Goal: Task Accomplishment & Management: Manage account settings

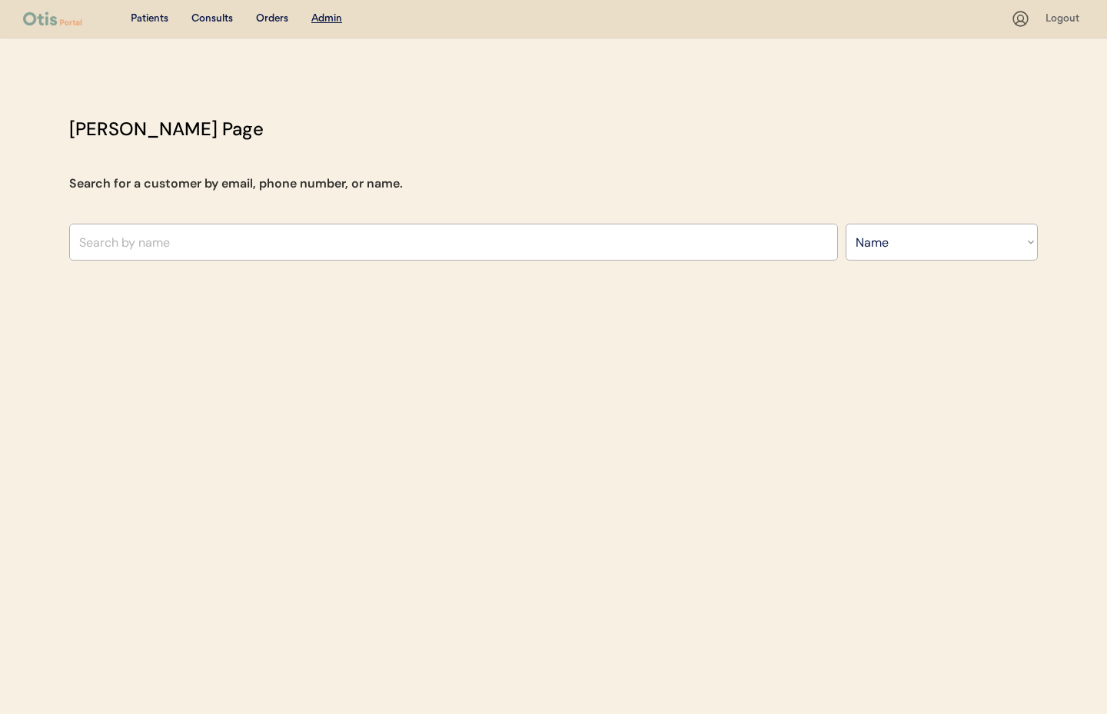
select select ""Name""
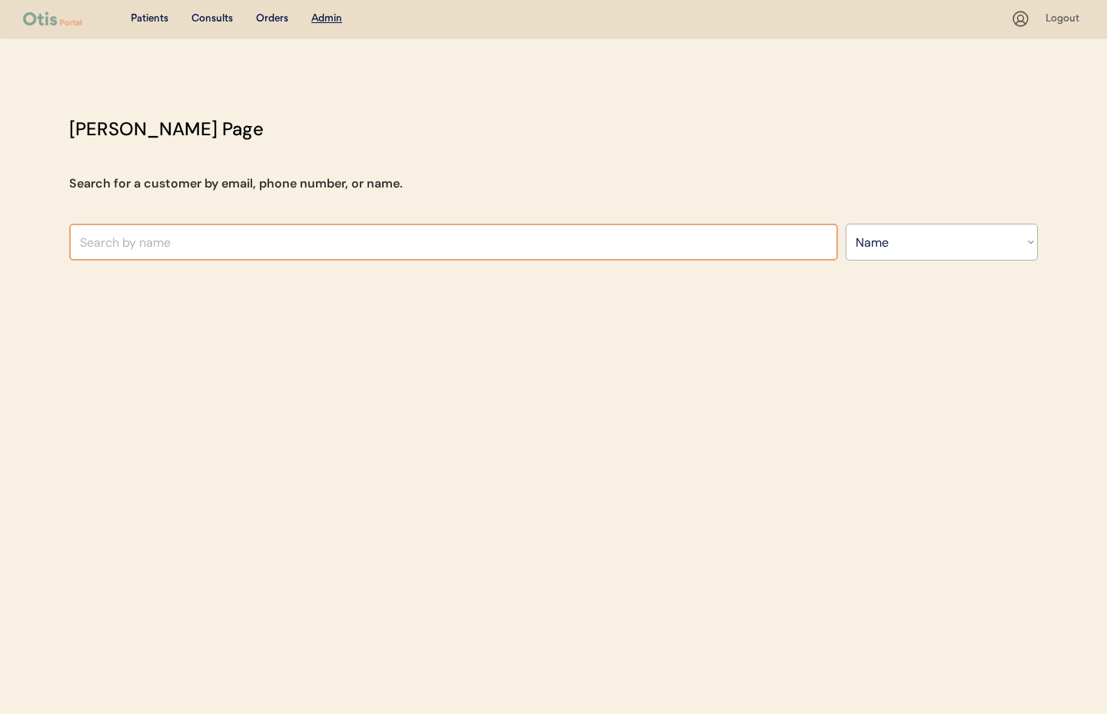
click at [210, 237] on input "text" at bounding box center [453, 242] width 769 height 37
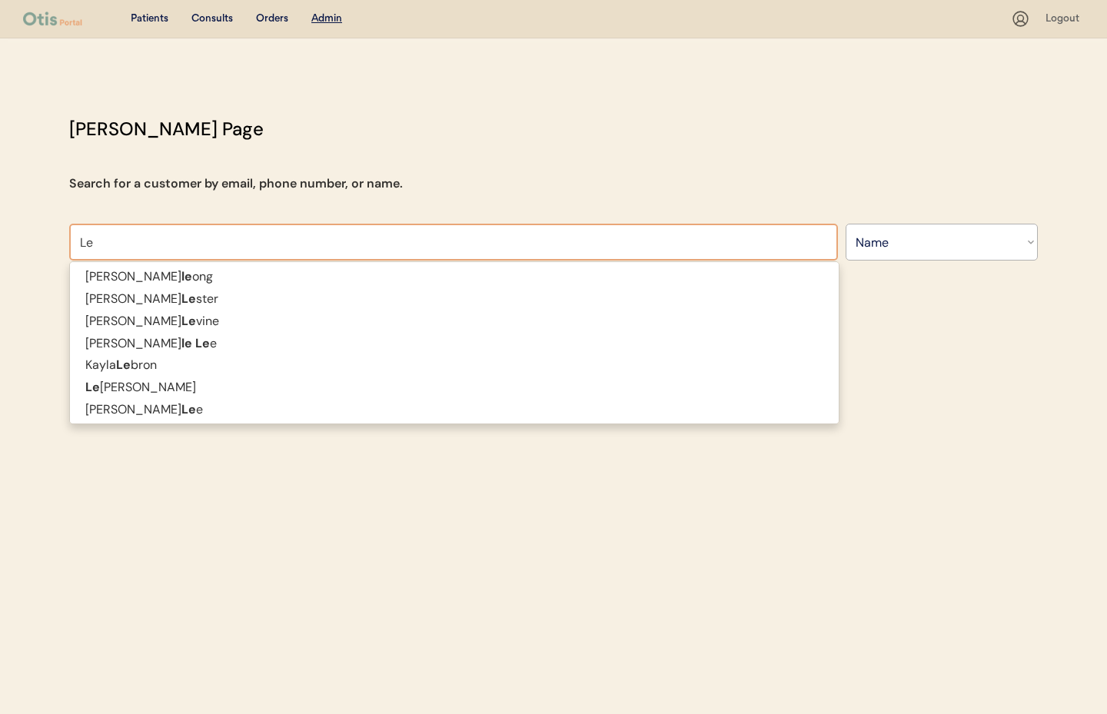
type input "L"
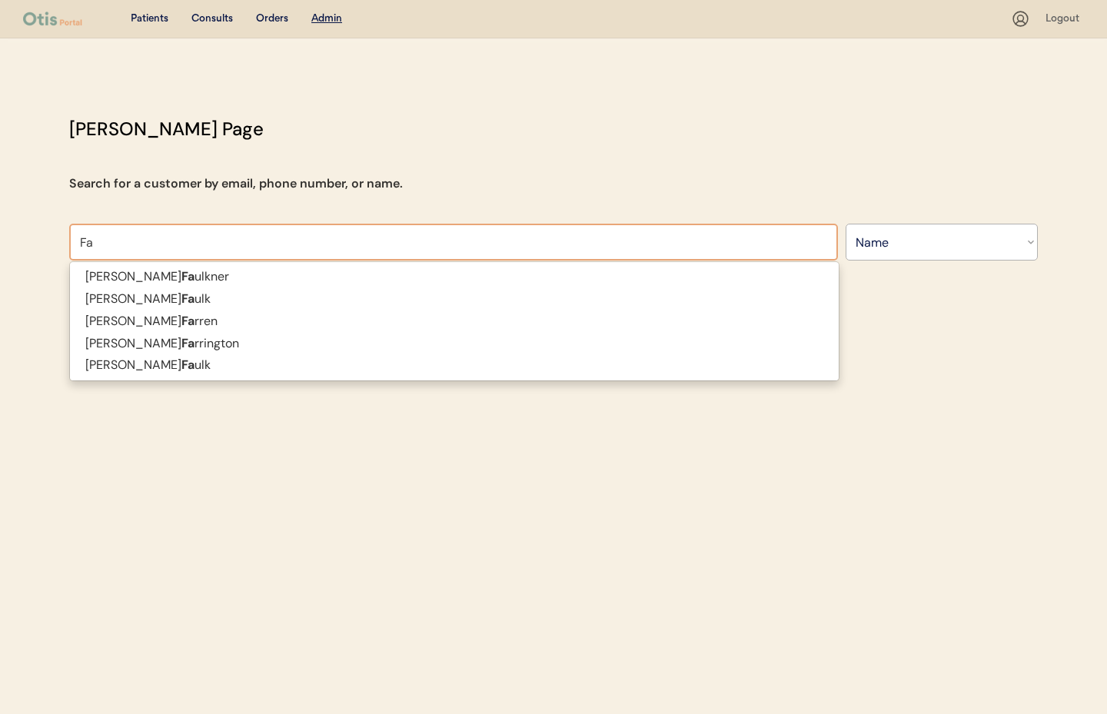
type input "F"
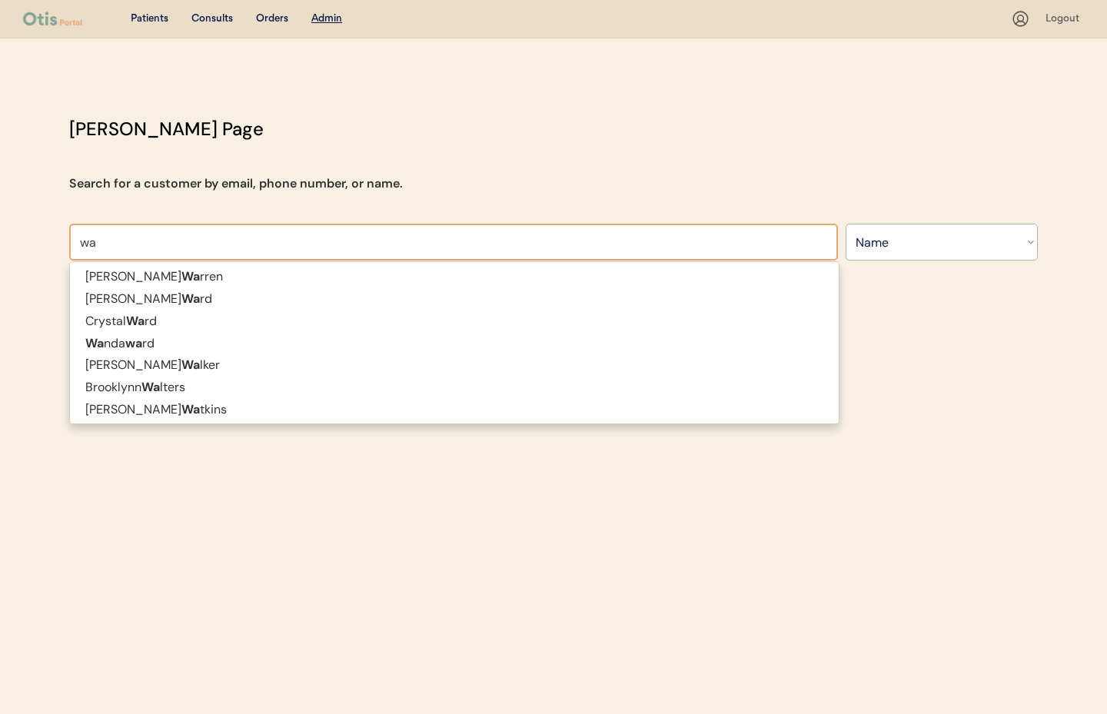
type input "w"
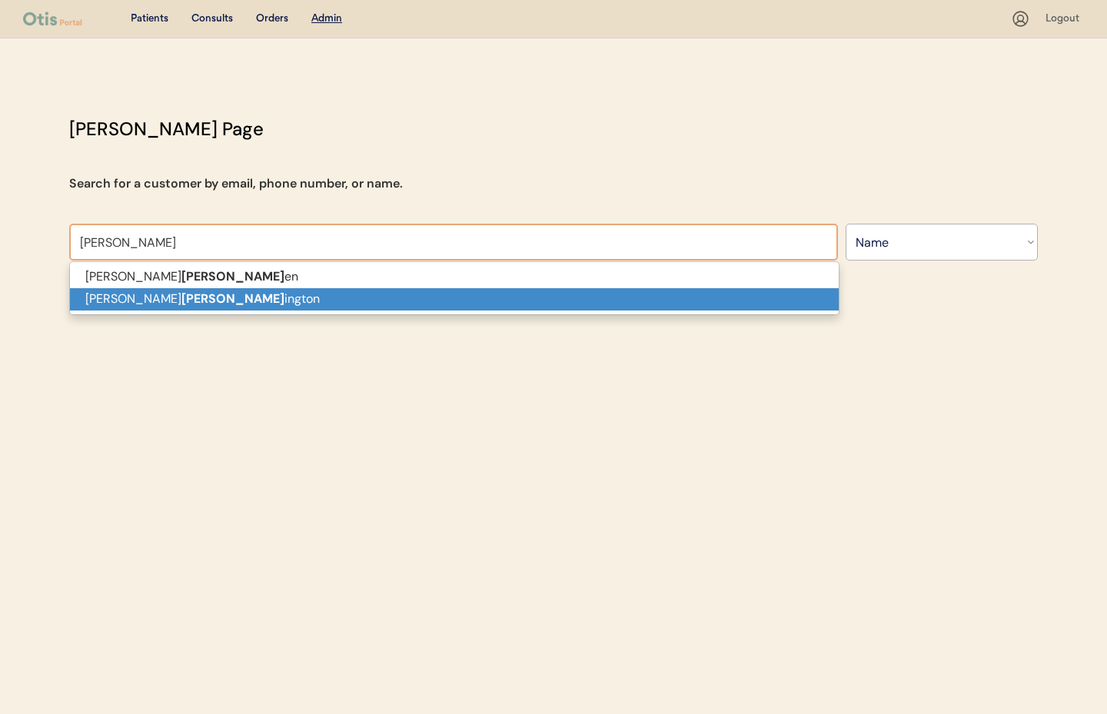
click at [211, 308] on p "[PERSON_NAME]" at bounding box center [454, 299] width 769 height 22
type input "[PERSON_NAME]"
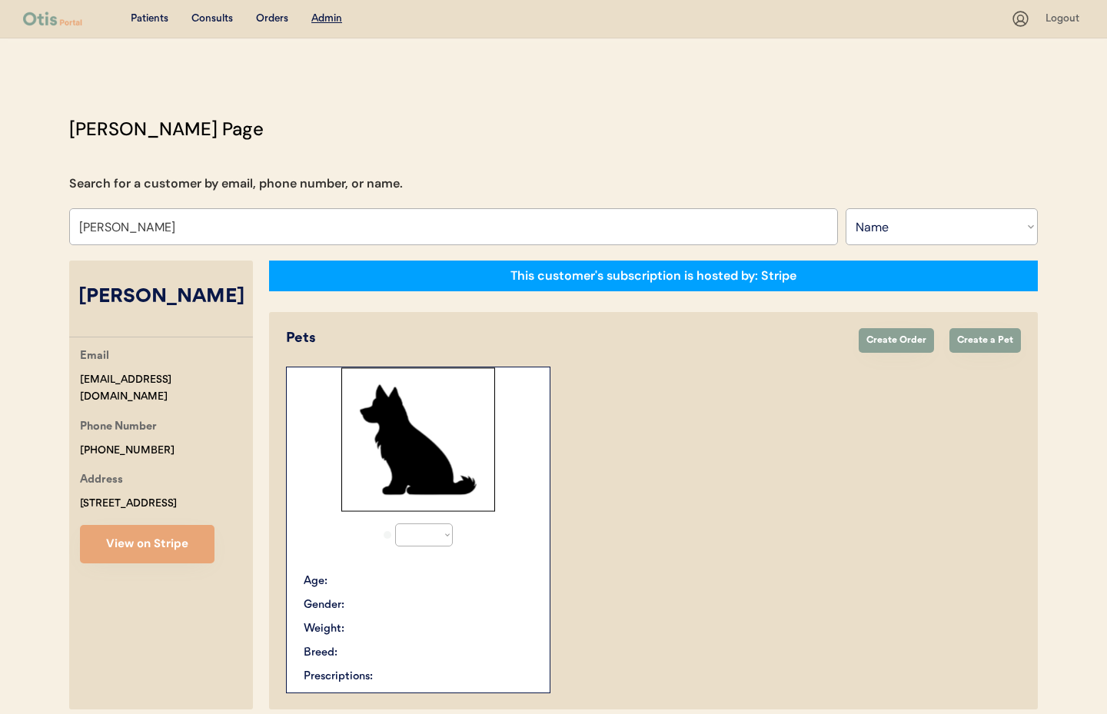
select select "true"
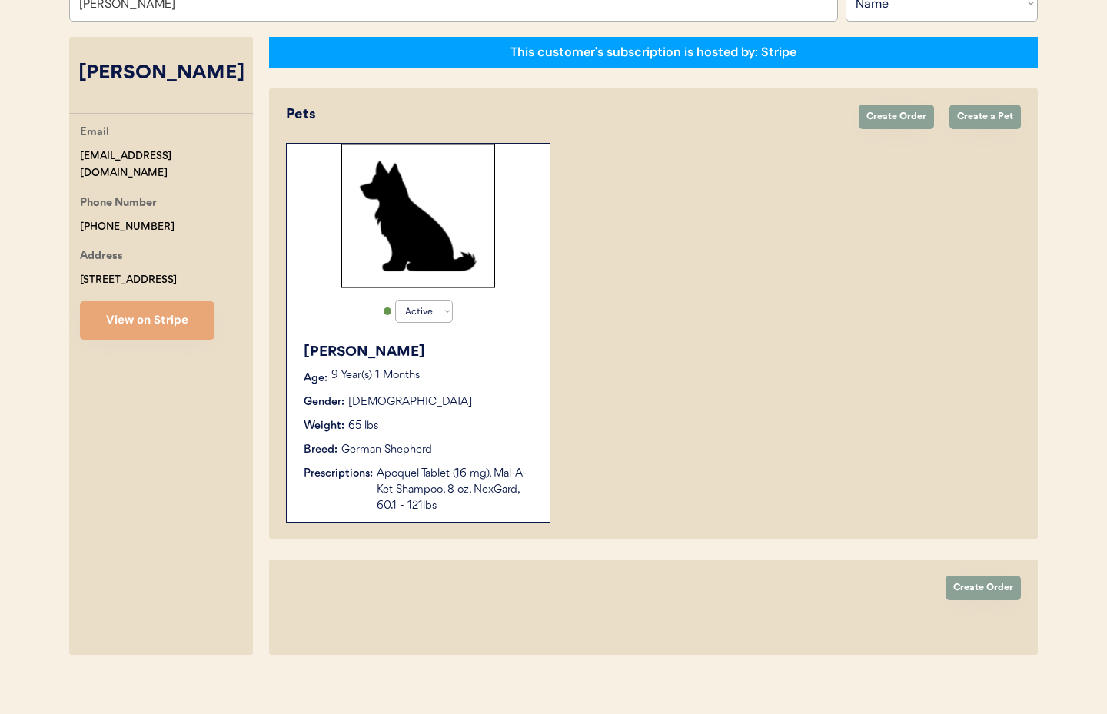
scroll to position [236, 0]
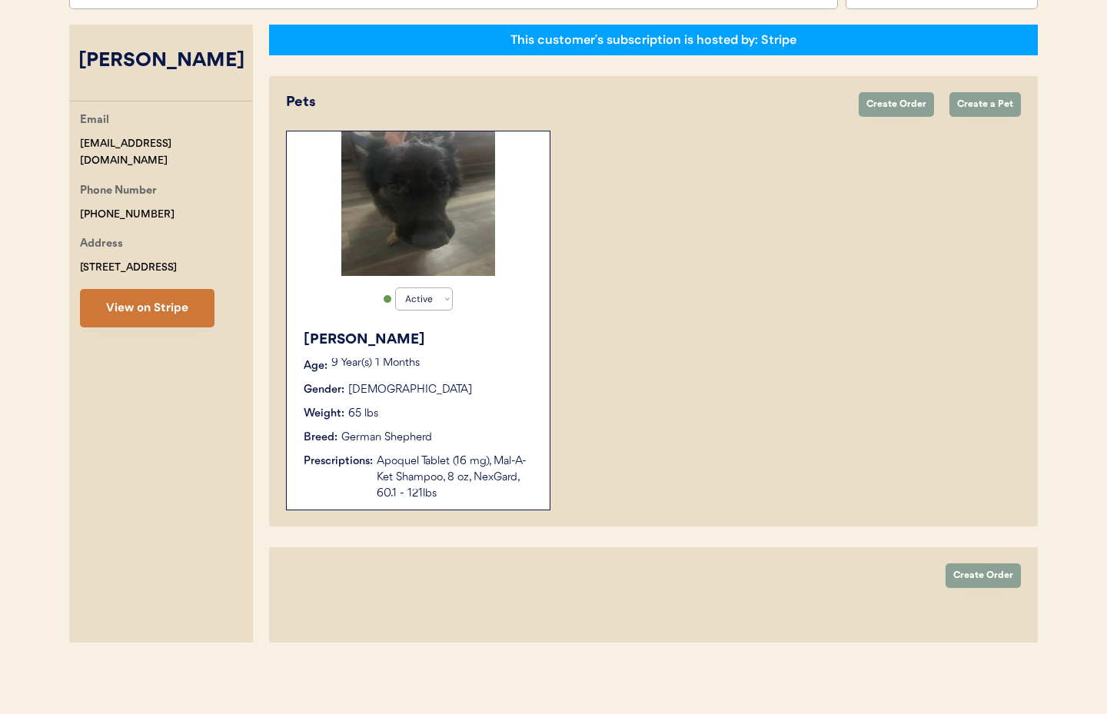
click at [159, 316] on button "View on Stripe" at bounding box center [147, 308] width 135 height 38
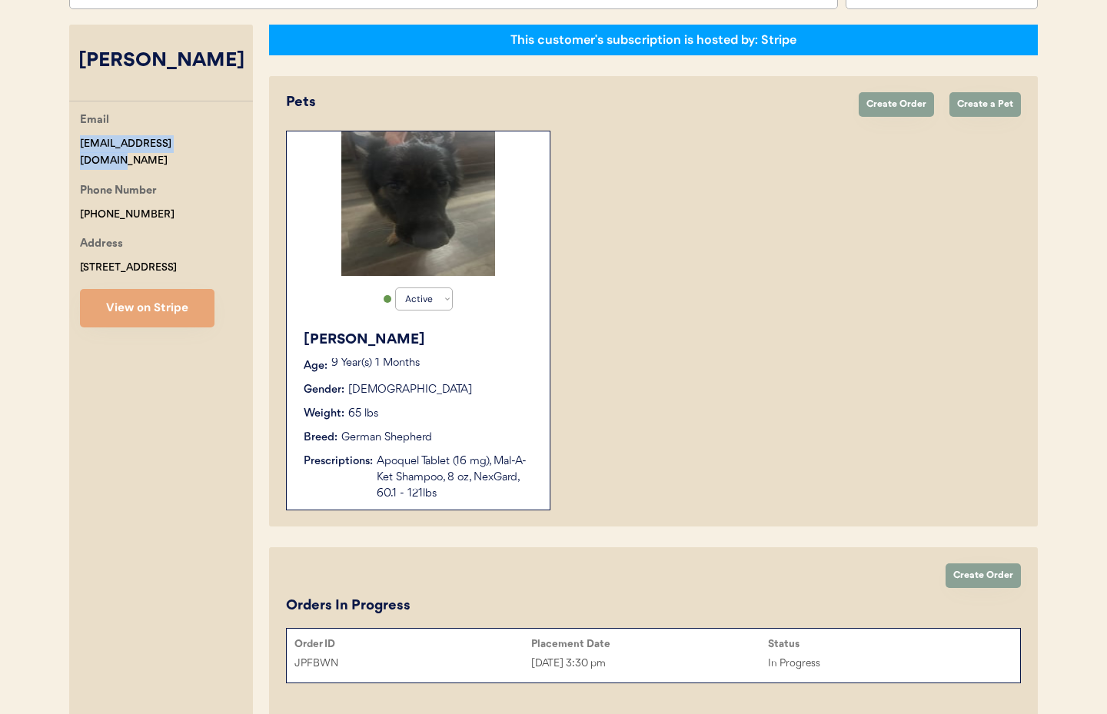
drag, startPoint x: 211, startPoint y: 146, endPoint x: 85, endPoint y: 141, distance: 126.2
click at [62, 145] on div "Otis Admin Page Search for a customer by email, phone number, or name. Melissa …" at bounding box center [554, 348] width 1000 height 939
copy div "mwtigger04@verizon.net"
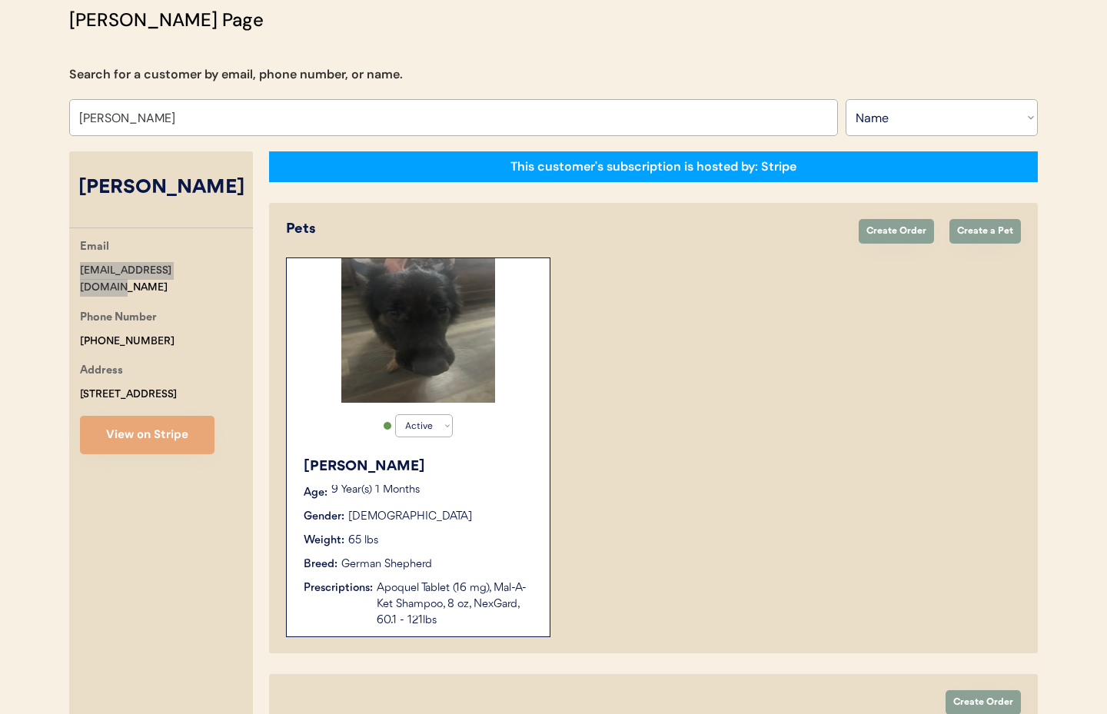
scroll to position [0, 0]
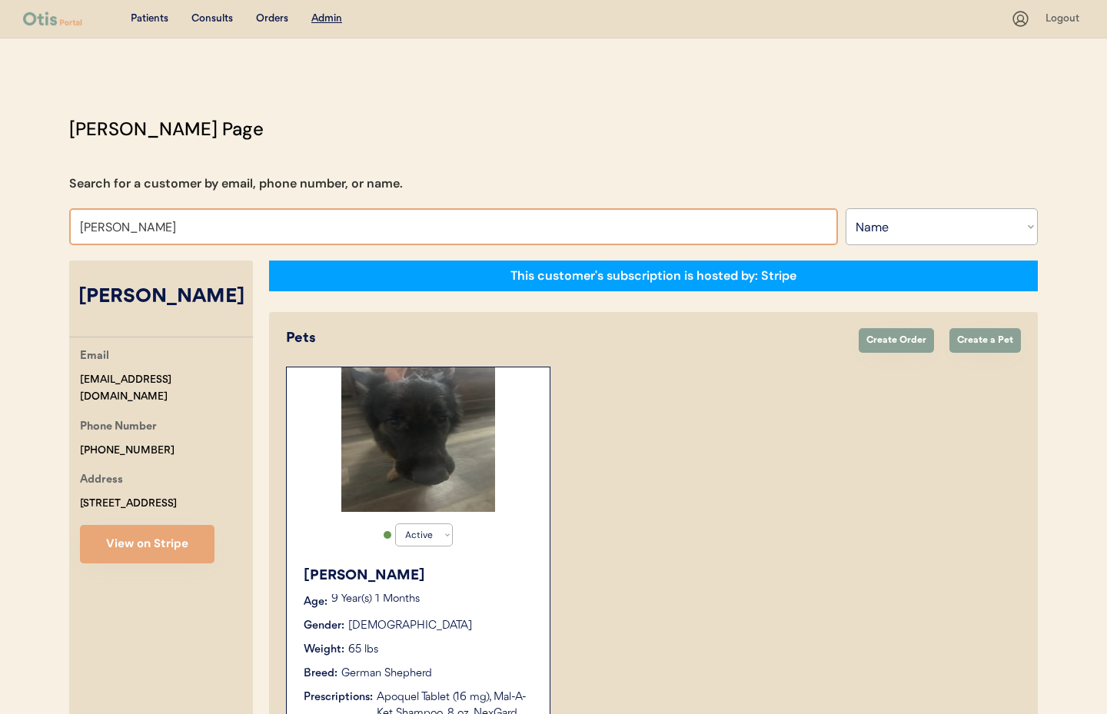
drag, startPoint x: 191, startPoint y: 228, endPoint x: 68, endPoint y: 228, distance: 123.8
click at [68, 228] on div "Otis Admin Page Search for a customer by email, phone number, or name. Melissa …" at bounding box center [554, 584] width 1000 height 939
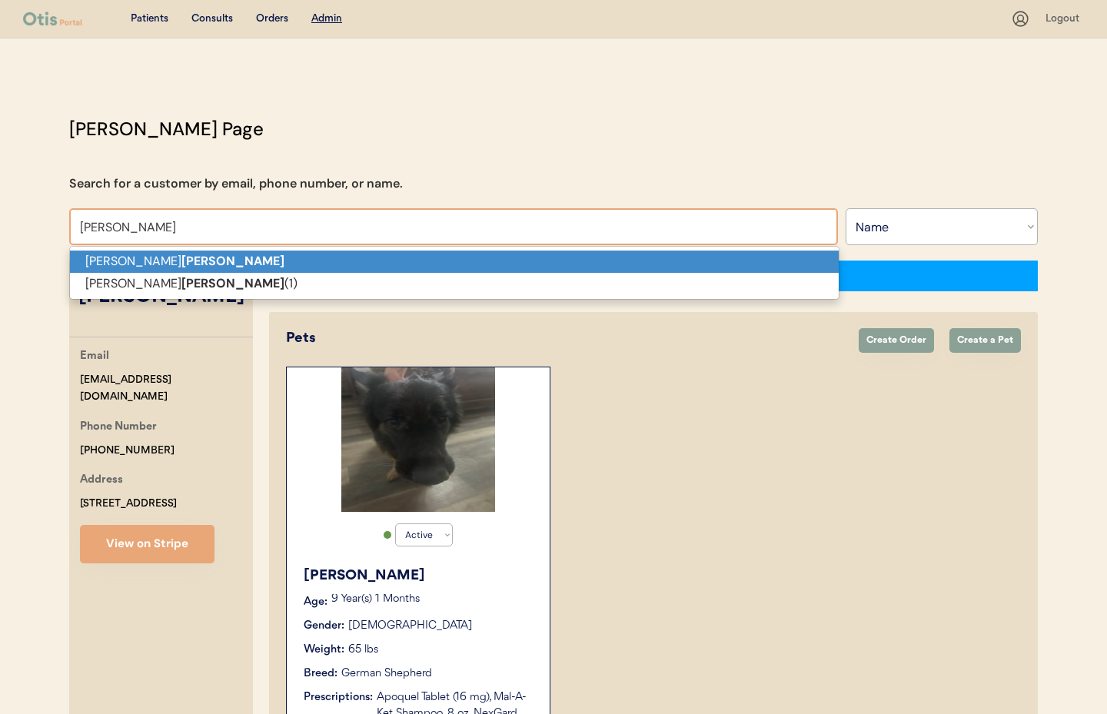
click at [111, 265] on p "Casey Widener" at bounding box center [454, 262] width 769 height 22
type input "[PERSON_NAME]"
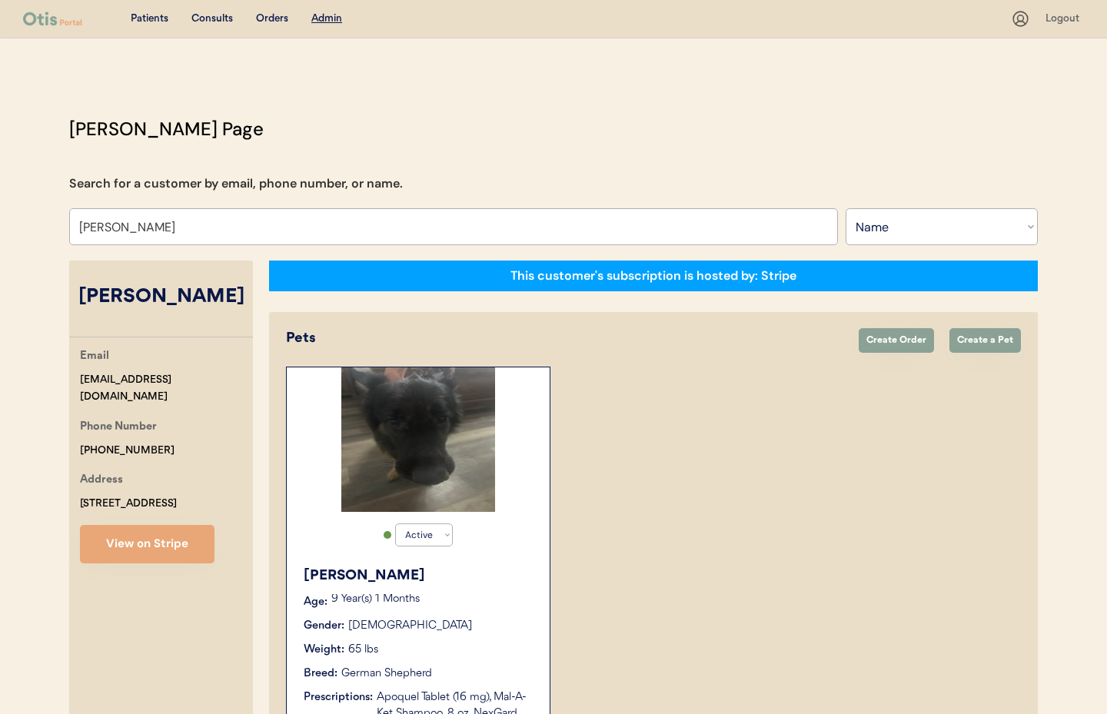
select select "true"
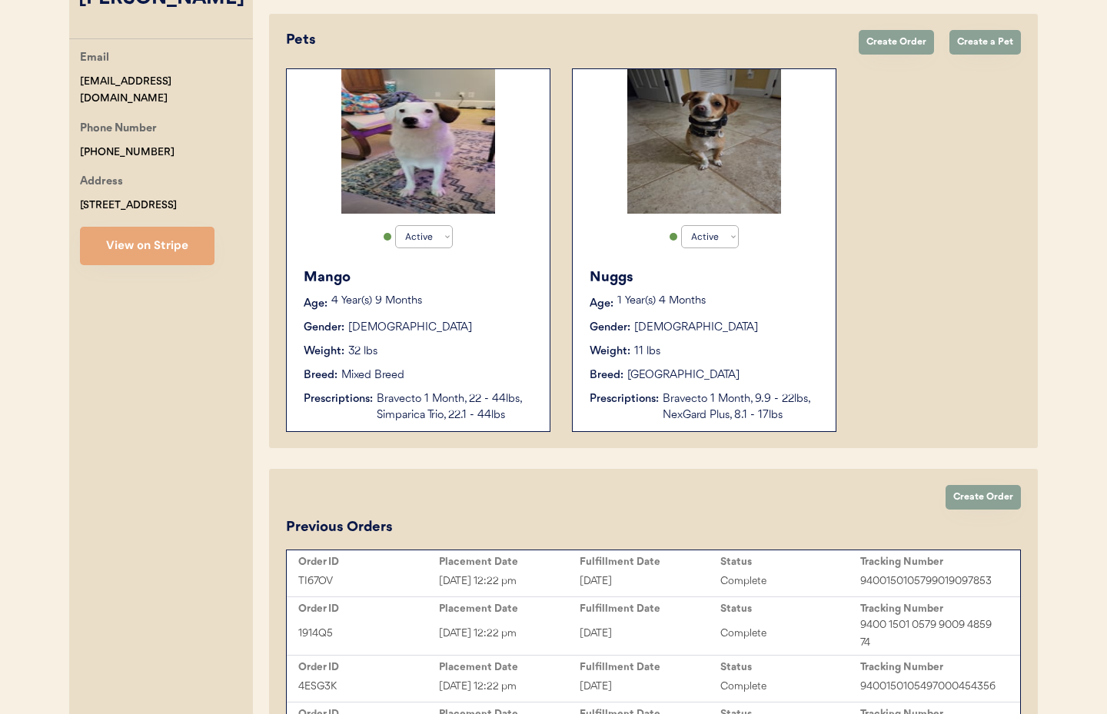
scroll to position [299, 0]
type input "[PERSON_NAME]"
click at [129, 243] on button "View on Stripe" at bounding box center [147, 245] width 135 height 38
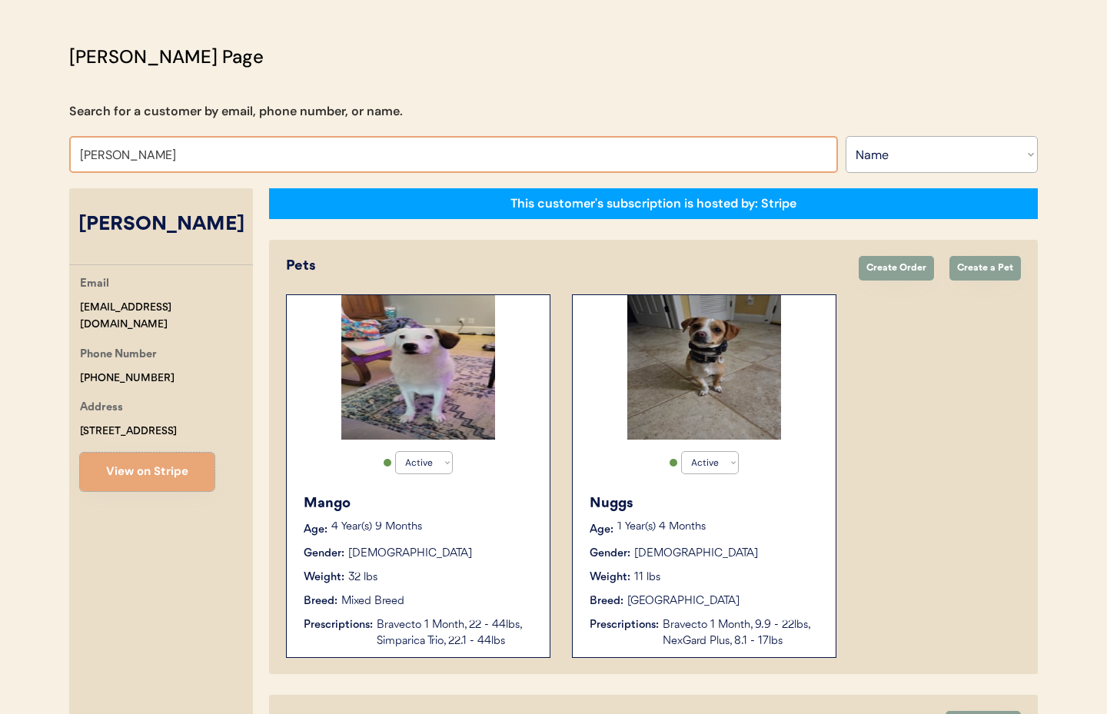
scroll to position [0, 0]
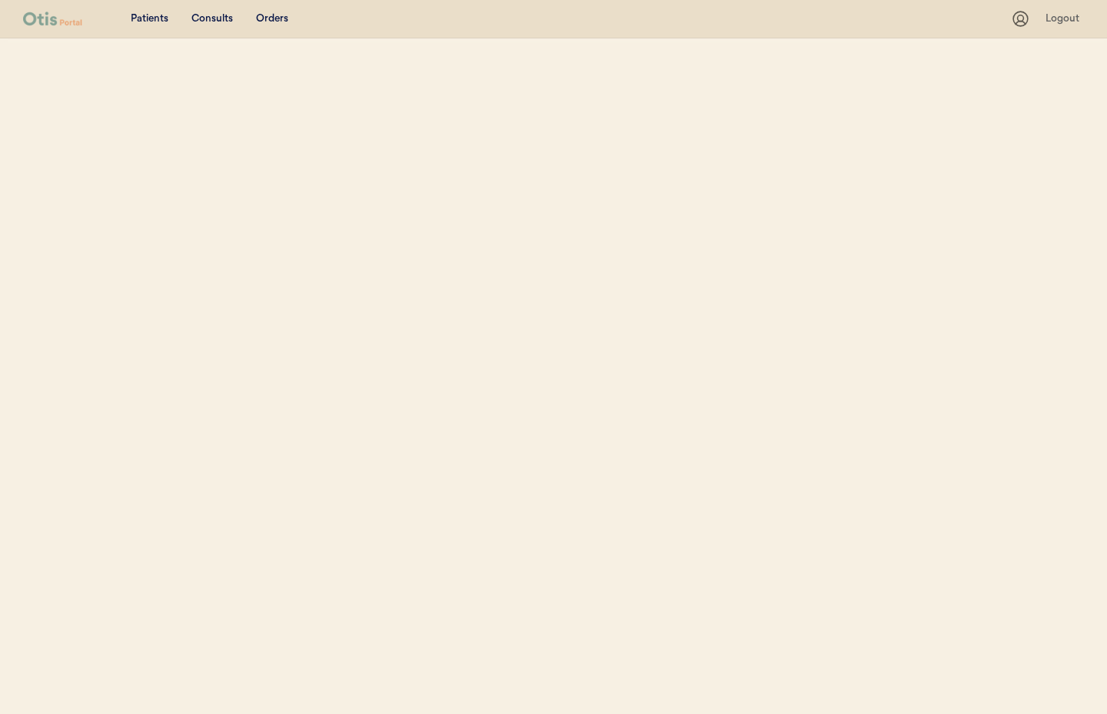
select select ""Name""
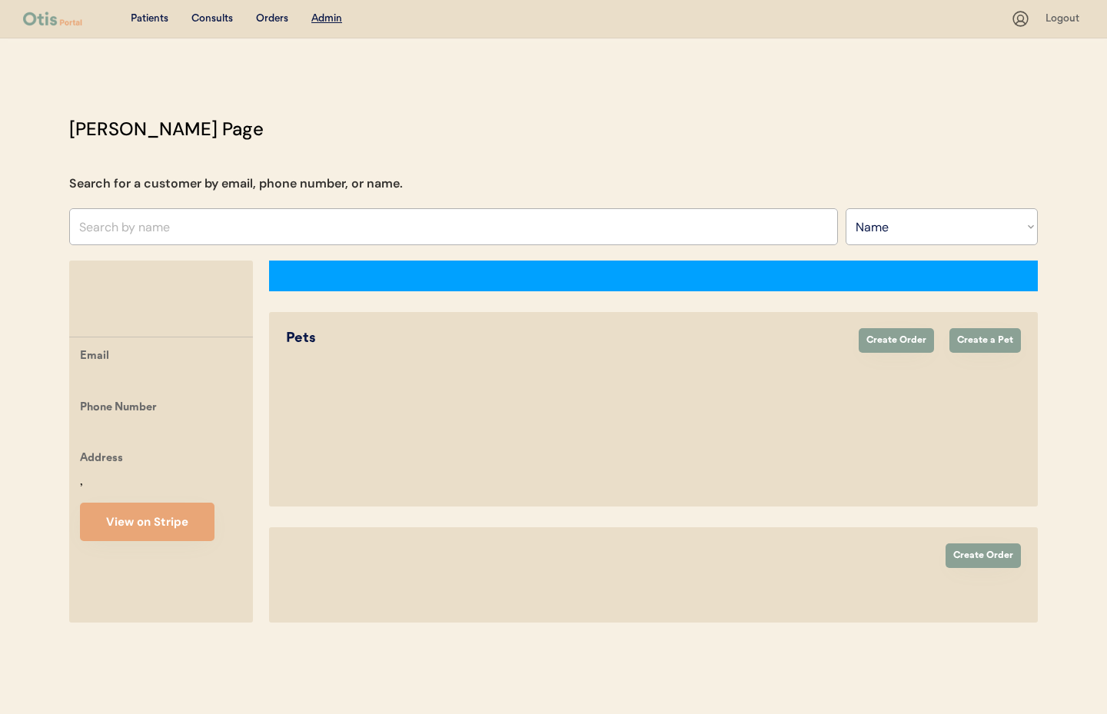
select select "true"
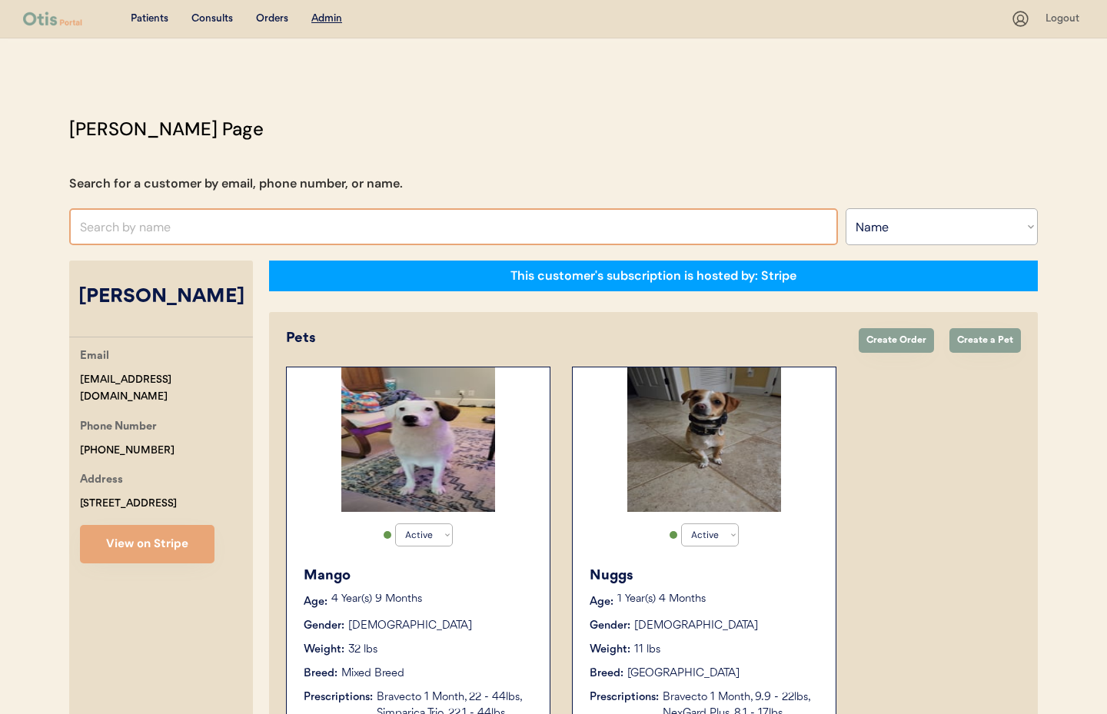
click at [180, 225] on input "text" at bounding box center [453, 226] width 769 height 37
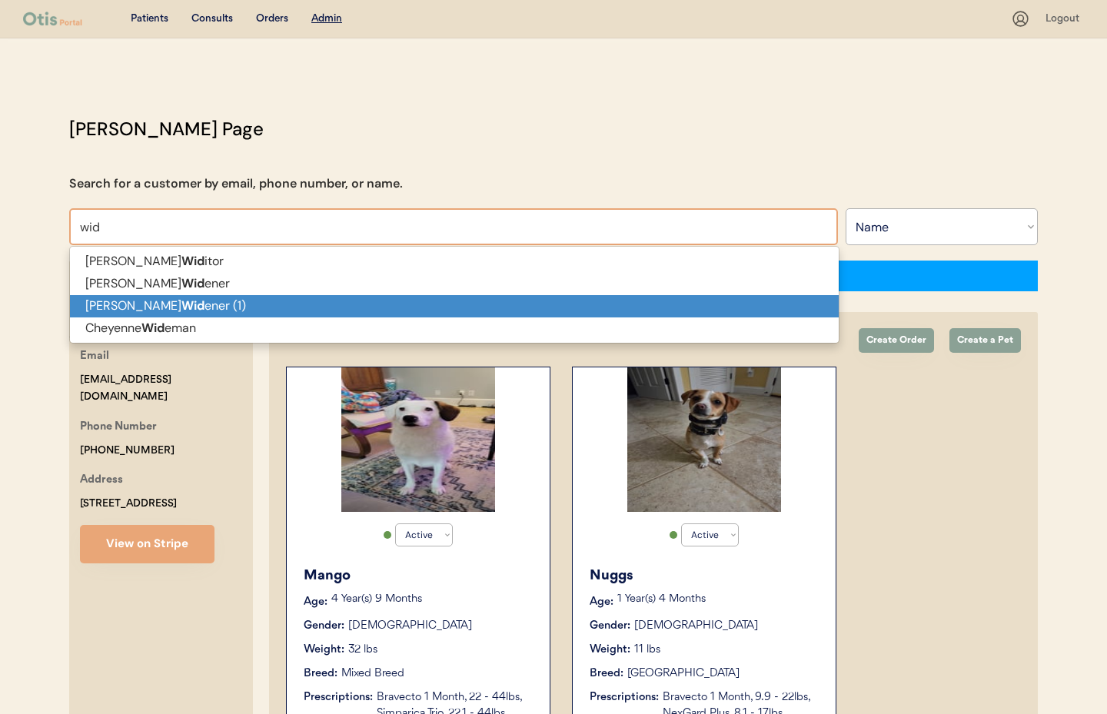
click at [206, 304] on p "Casey Wid ener (1)" at bounding box center [454, 306] width 769 height 22
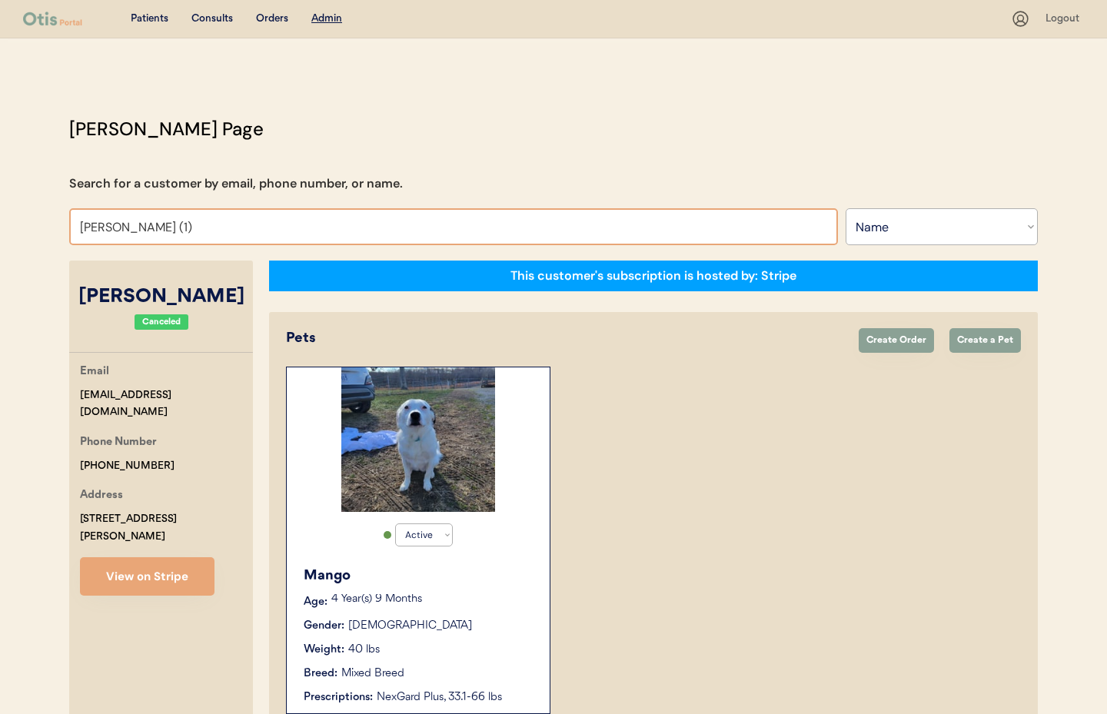
click at [199, 231] on input "Casey Widener (1)" at bounding box center [453, 226] width 769 height 37
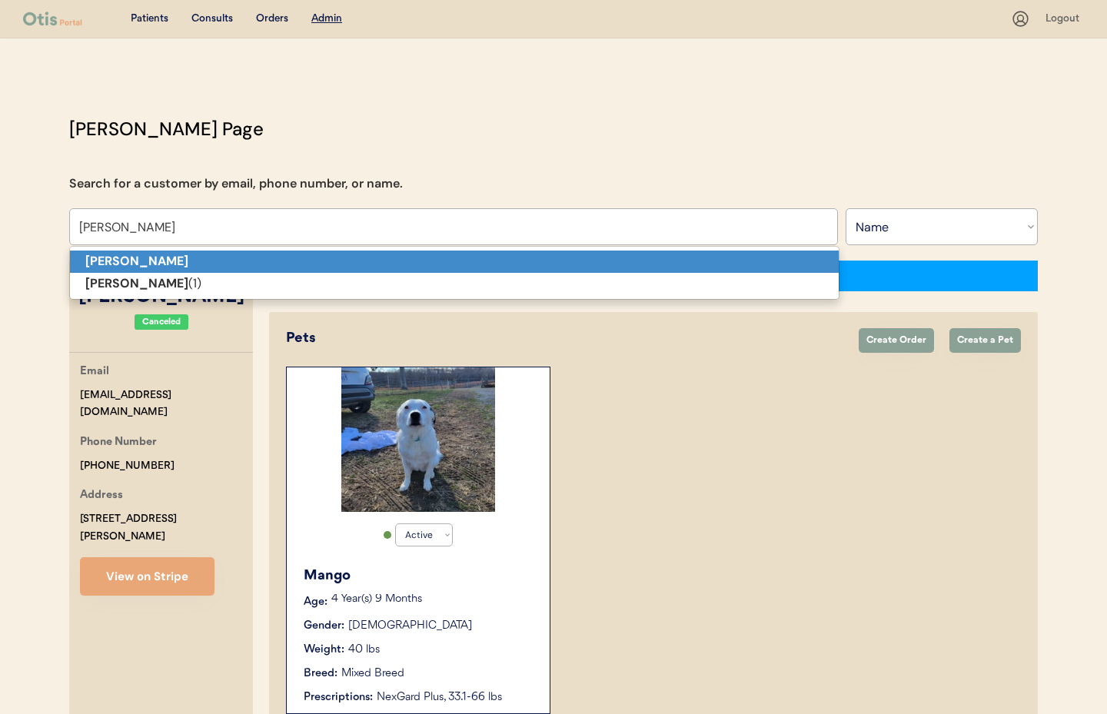
click at [178, 260] on p "Casey Widener" at bounding box center [454, 262] width 769 height 22
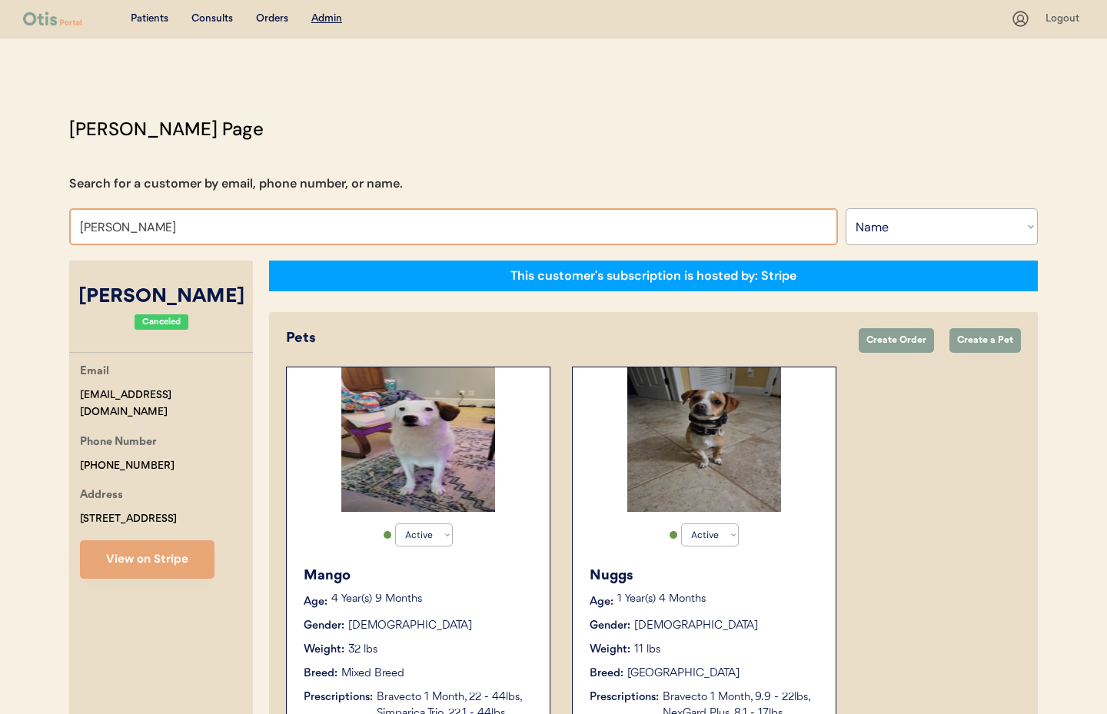
drag, startPoint x: 196, startPoint y: 225, endPoint x: 25, endPoint y: 215, distance: 171.8
click at [25, 215] on div "Patients Consults Orders Admin Logout Otis Admin Page Search for a customer by …" at bounding box center [553, 568] width 1107 height 1136
type input "kar"
type input "karyn Ward"
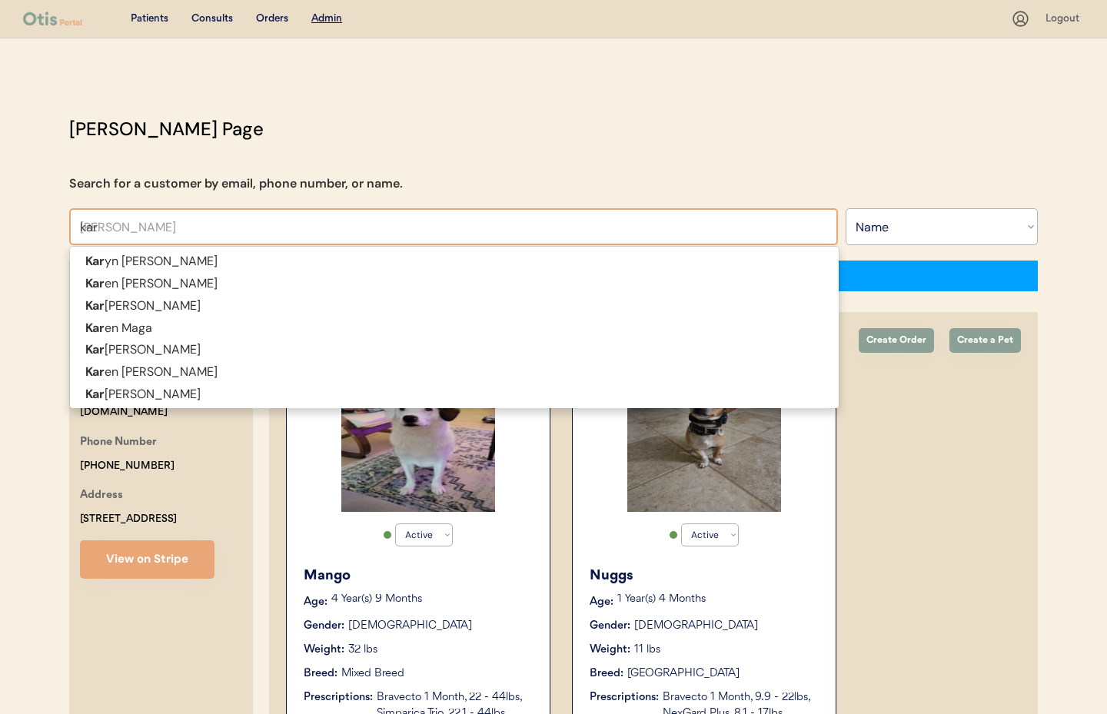
type input "ka"
type input "katie McLaren"
type input "k"
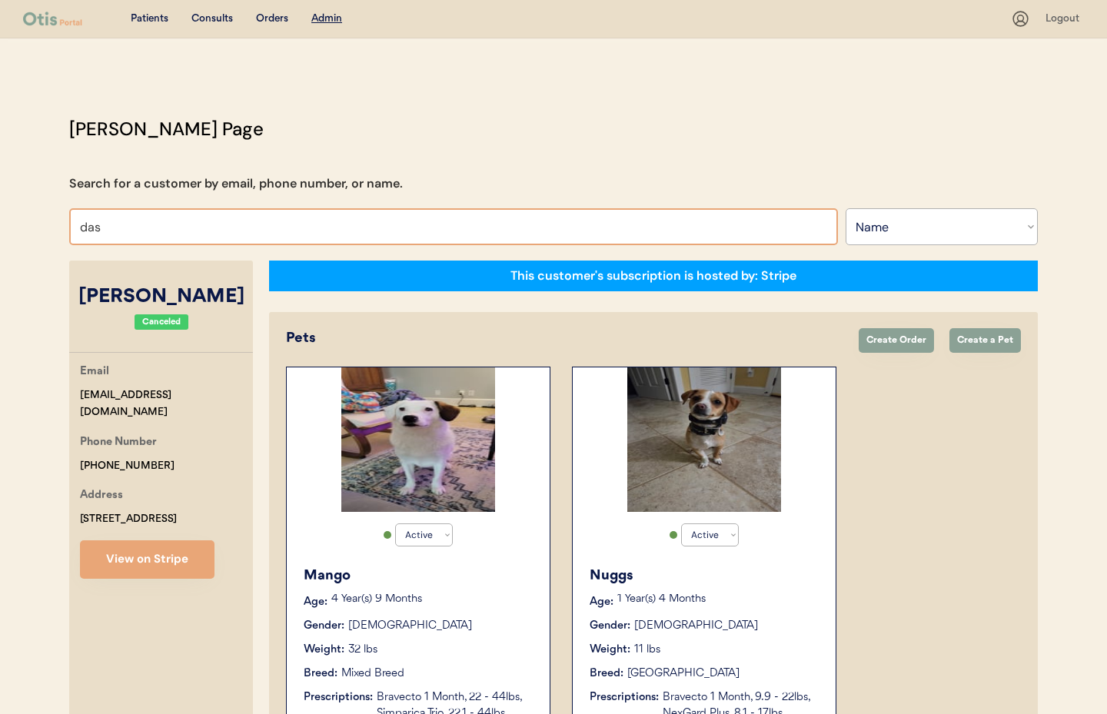
type input "da"
type input "david Lobo"
type input "d"
click at [893, 237] on select "Search By Name Email Phone Number" at bounding box center [942, 226] width 192 height 37
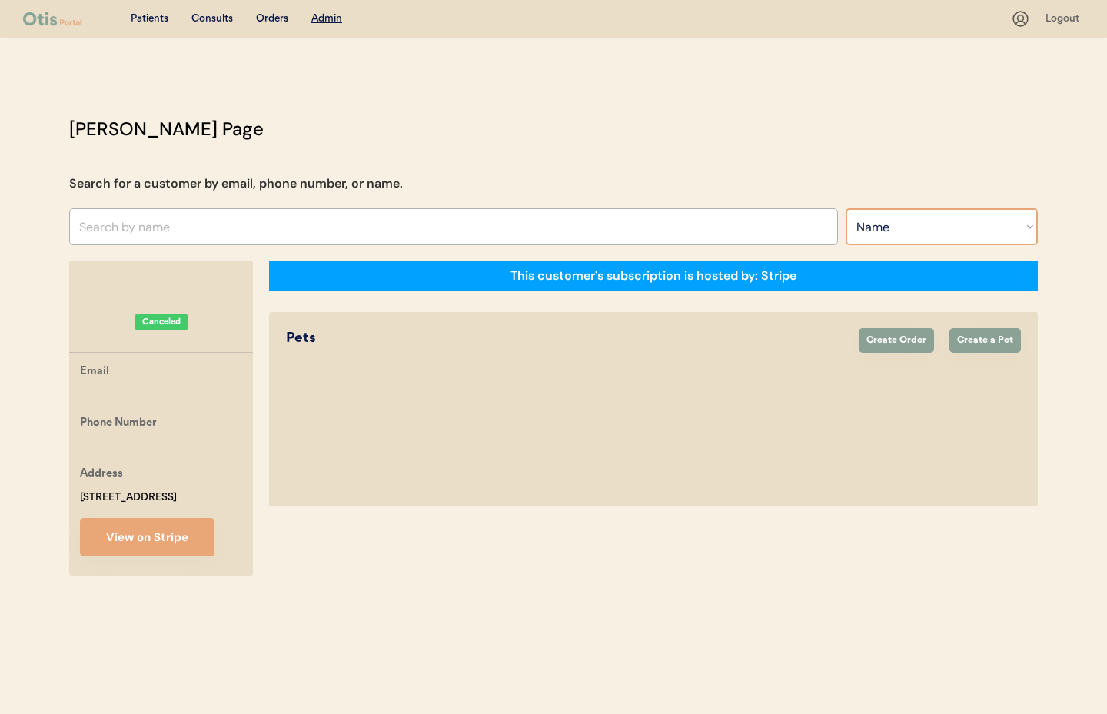
select select ""Email""
click at [846, 208] on select "Search By Name Email Phone Number" at bounding box center [942, 226] width 192 height 37
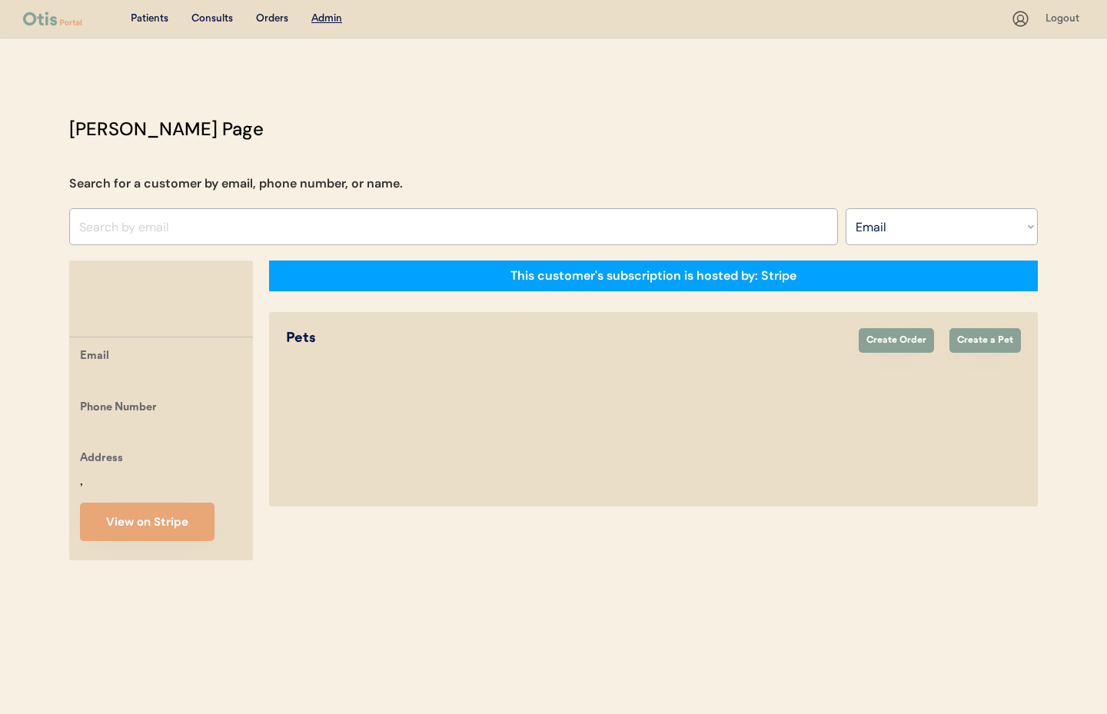
select select ""Email""
click at [110, 226] on input "input" at bounding box center [453, 226] width 769 height 37
paste input "dashkartn@yahoo.com"
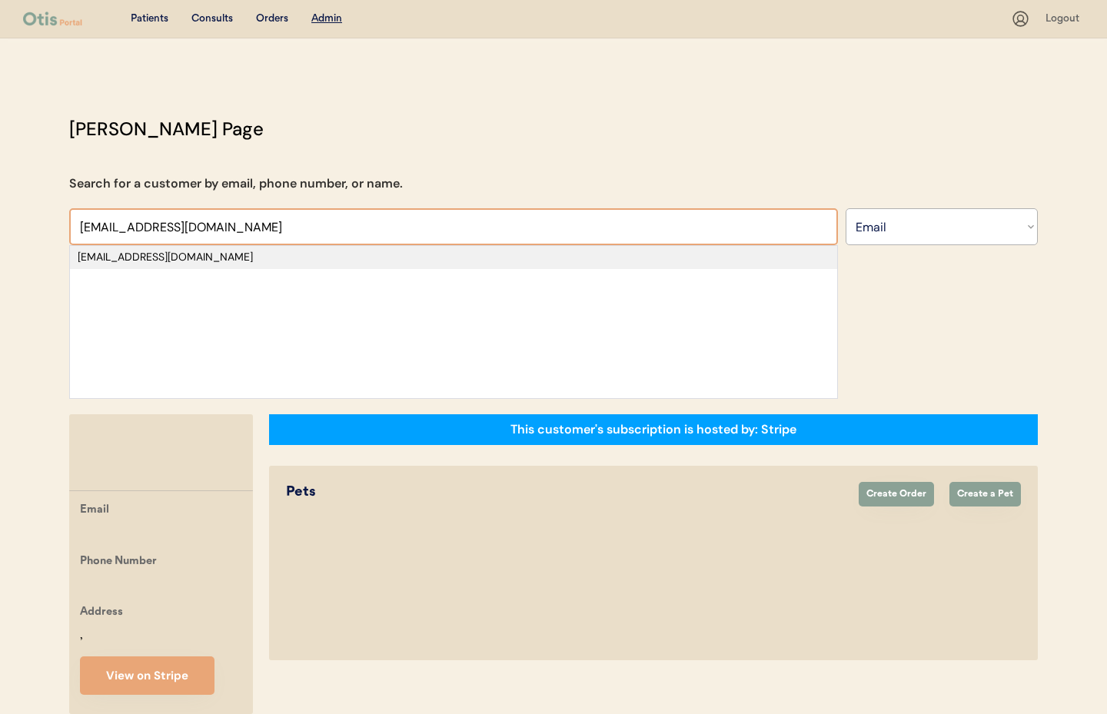
type input "dashkartn@yahoo.com"
click at [168, 259] on div "dashkartn@yahoo.com" at bounding box center [454, 257] width 752 height 15
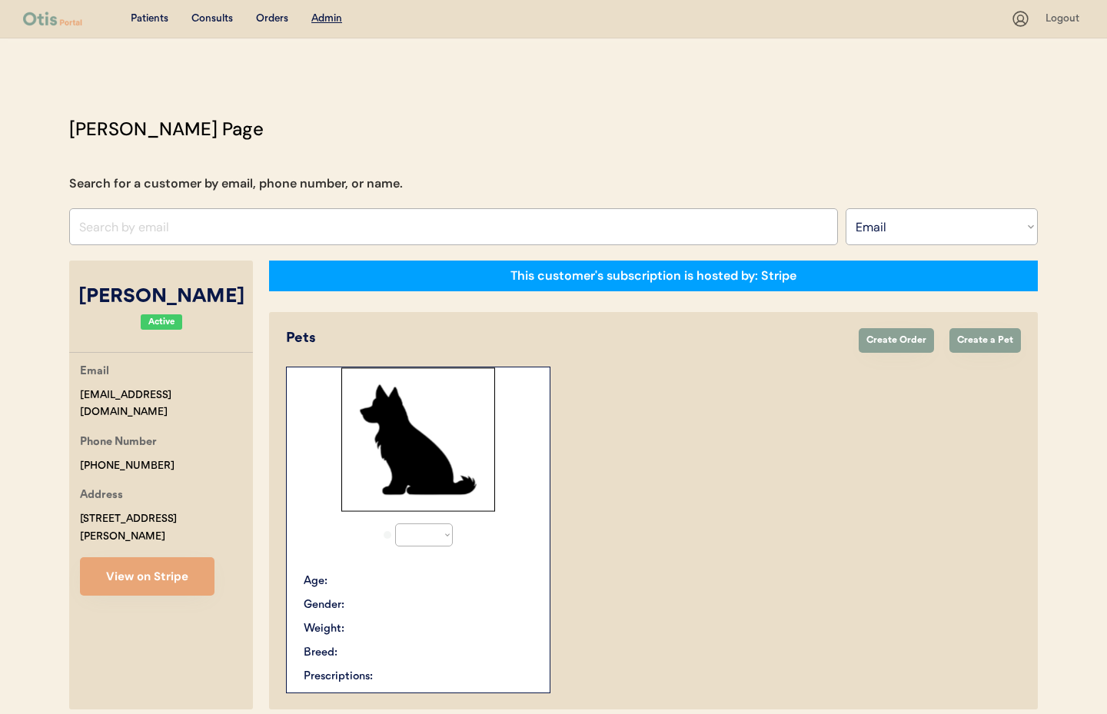
select select "true"
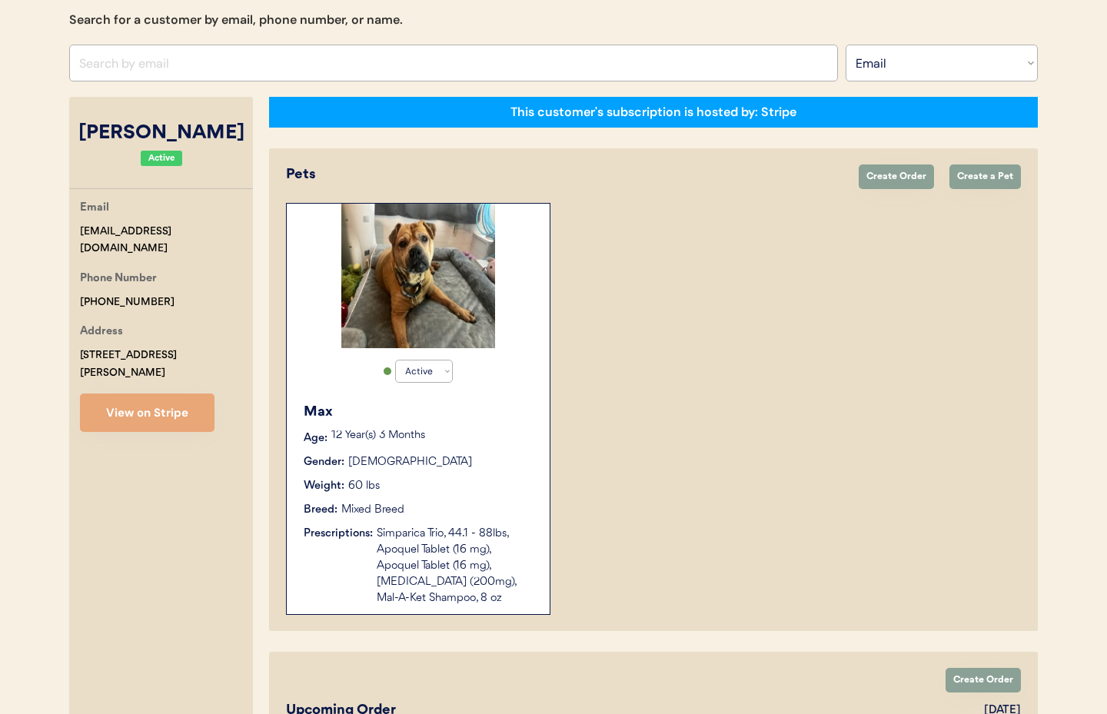
scroll to position [171, 0]
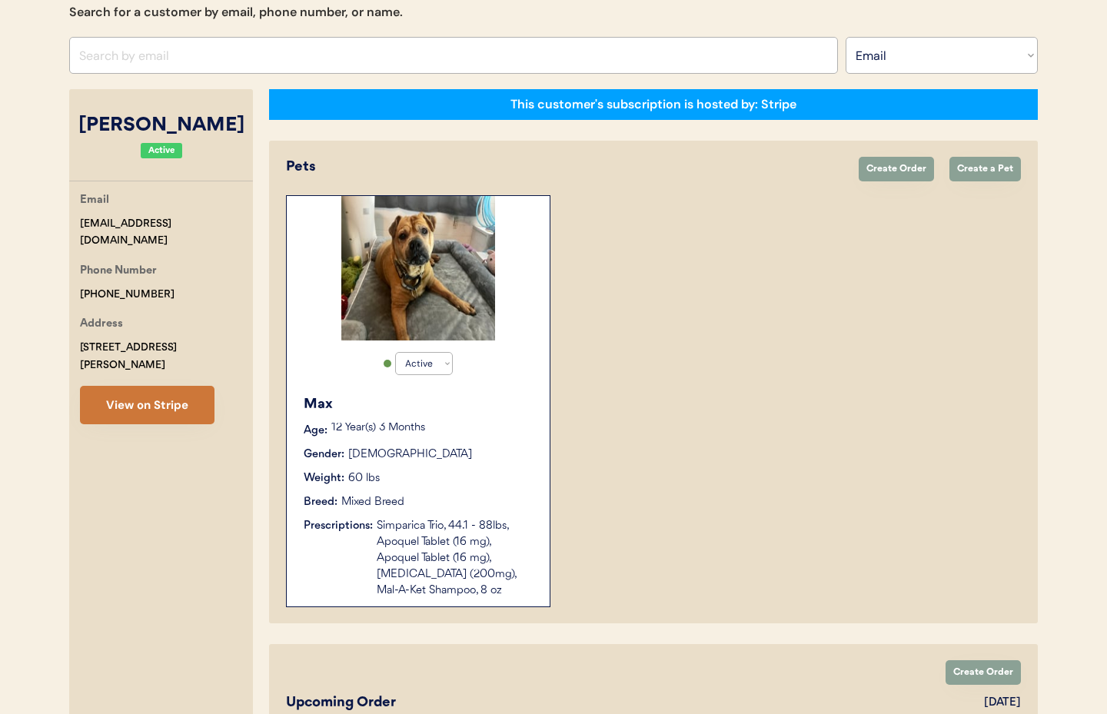
click at [189, 397] on button "View on Stripe" at bounding box center [147, 405] width 135 height 38
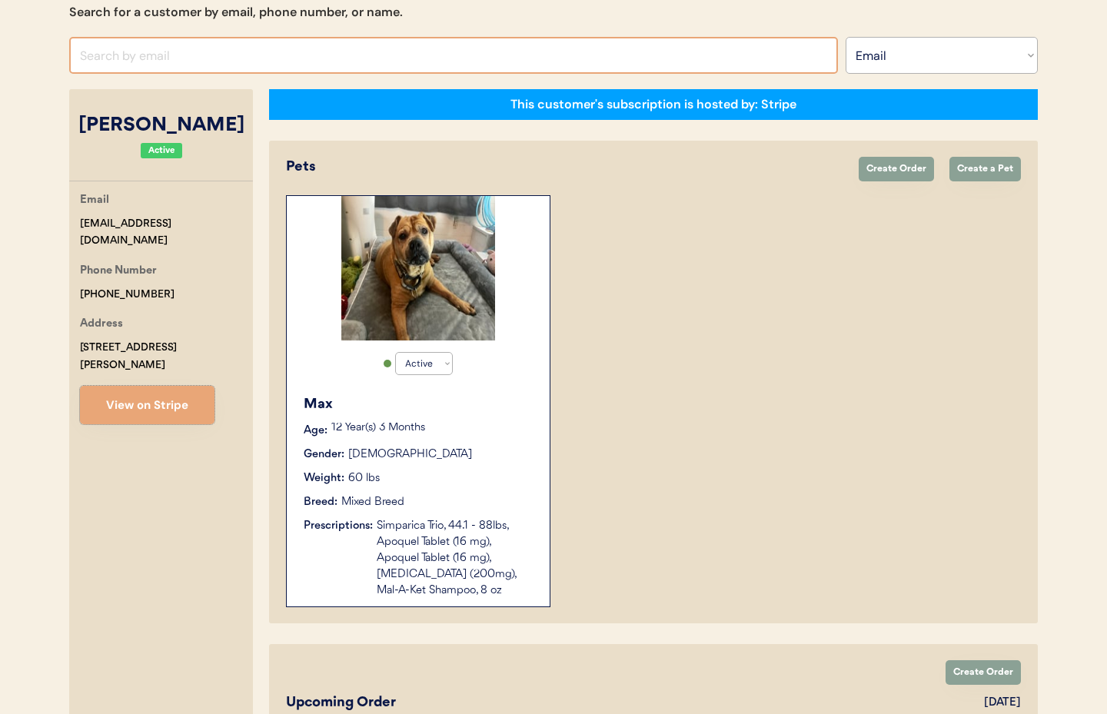
click at [186, 58] on input "input" at bounding box center [453, 55] width 769 height 37
click at [881, 60] on select "Search By Name Email Phone Number" at bounding box center [942, 55] width 192 height 37
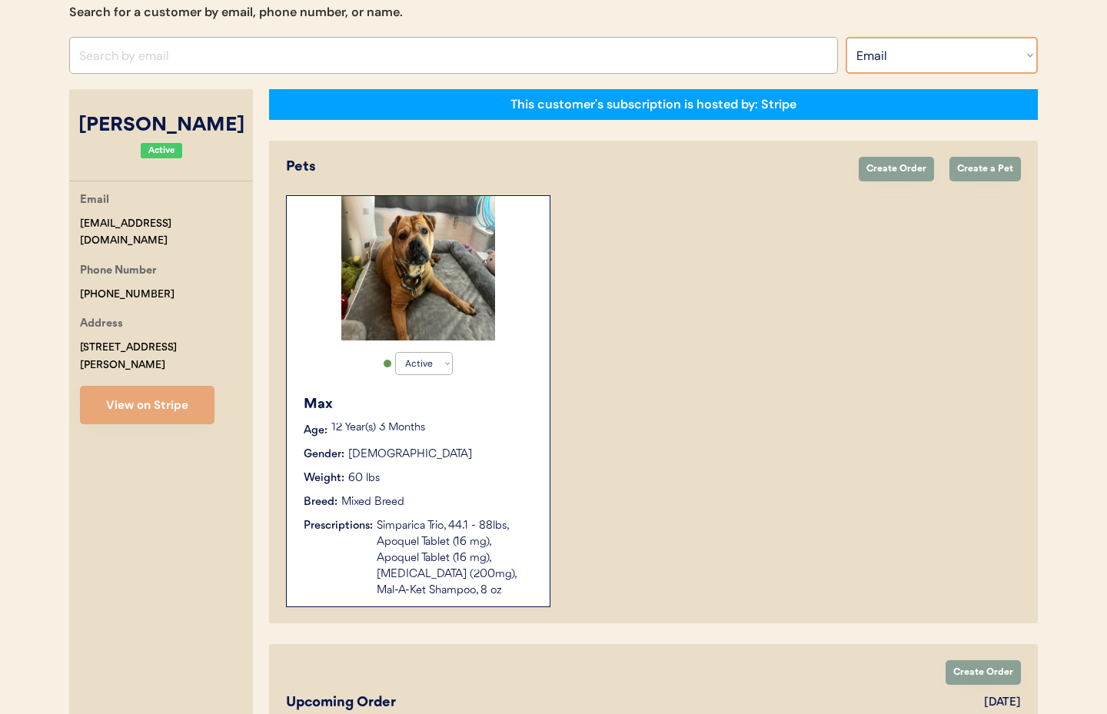
select select ""Name""
click at [846, 37] on select "Search By Name Email Phone Number" at bounding box center [942, 55] width 192 height 37
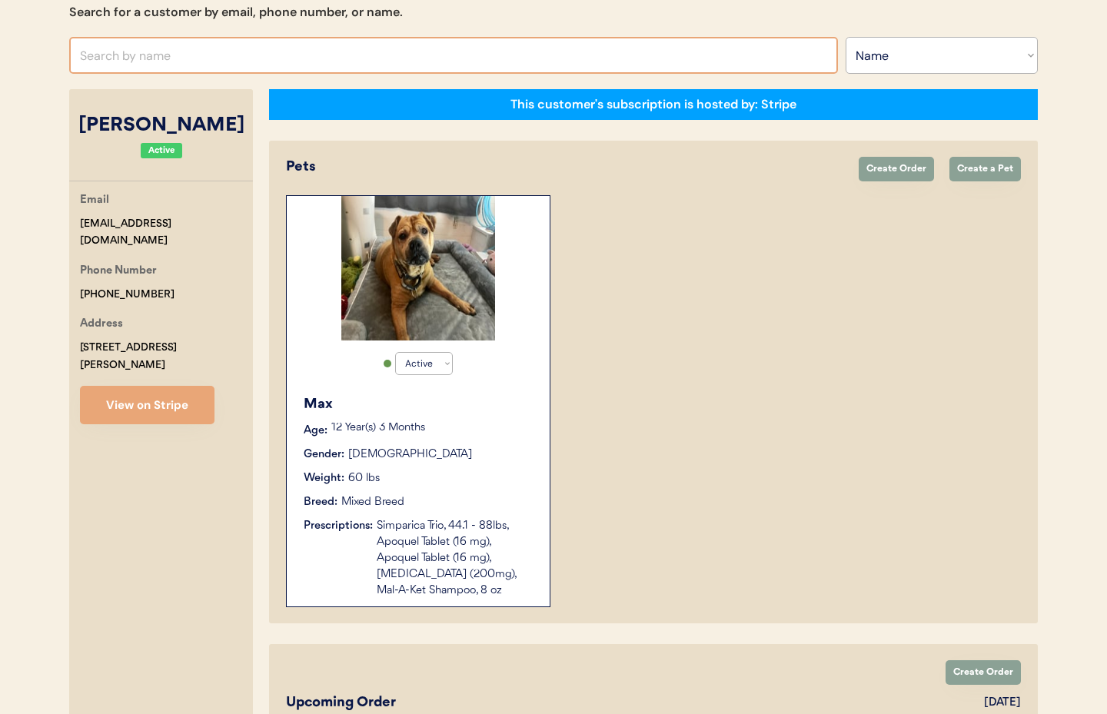
scroll to position [0, 0]
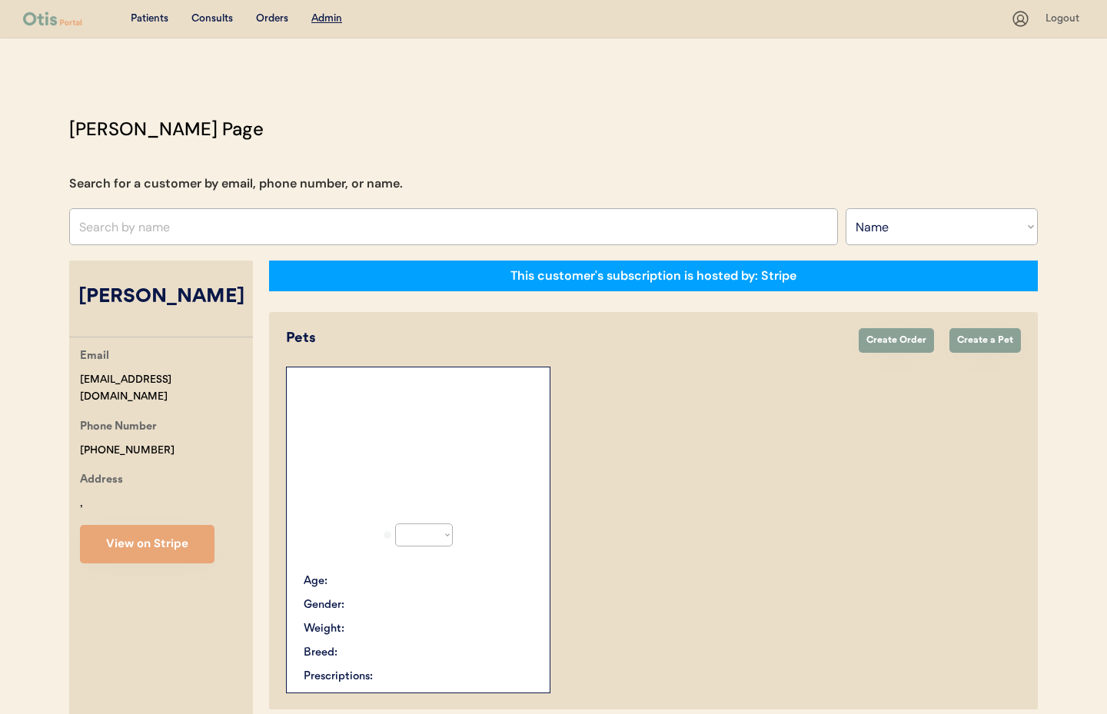
select select ""Name""
select select "true"
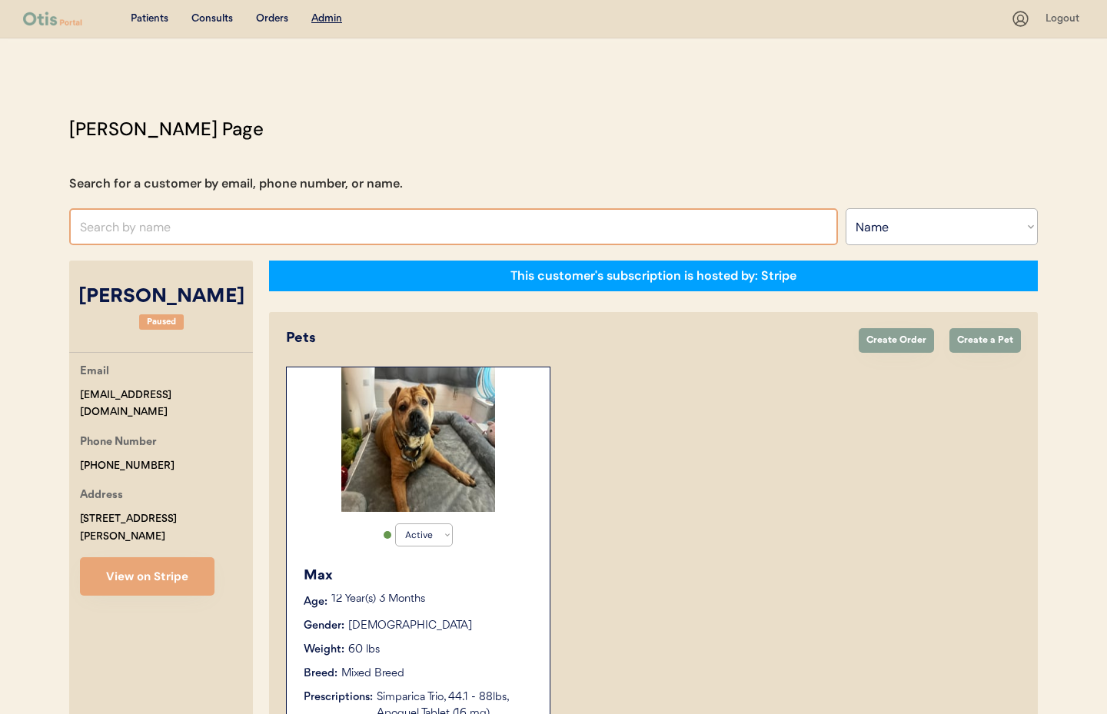
click at [128, 225] on input "text" at bounding box center [453, 226] width 769 height 37
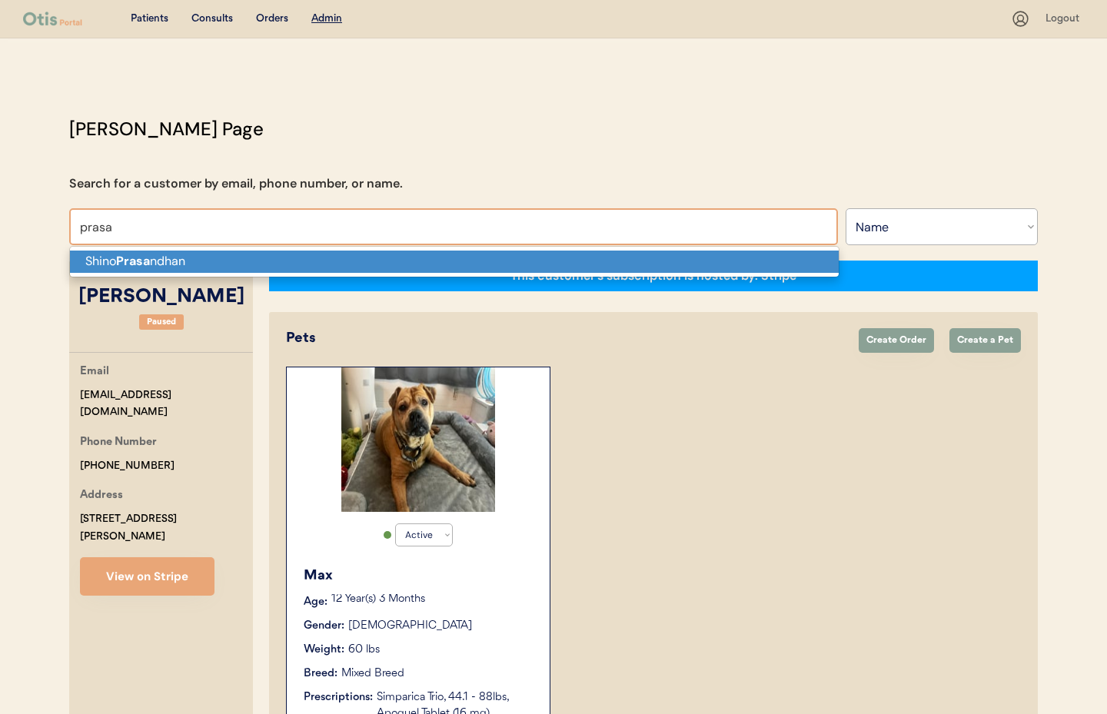
click at [120, 261] on strong "Prasa" at bounding box center [133, 261] width 34 height 16
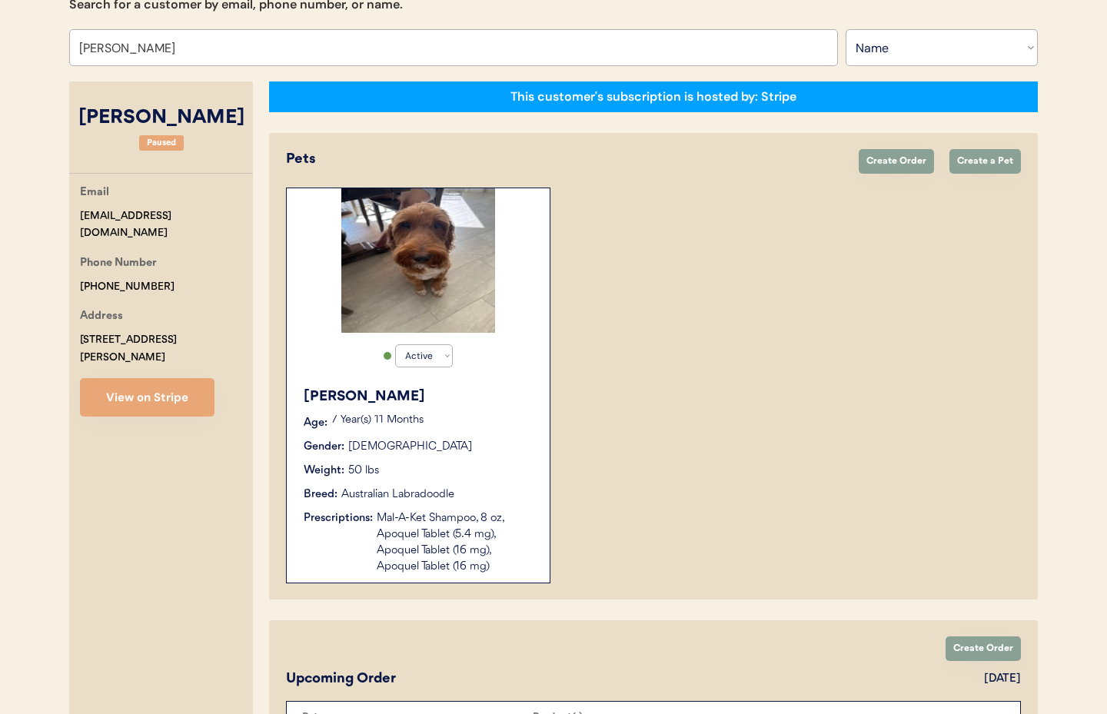
scroll to position [165, 0]
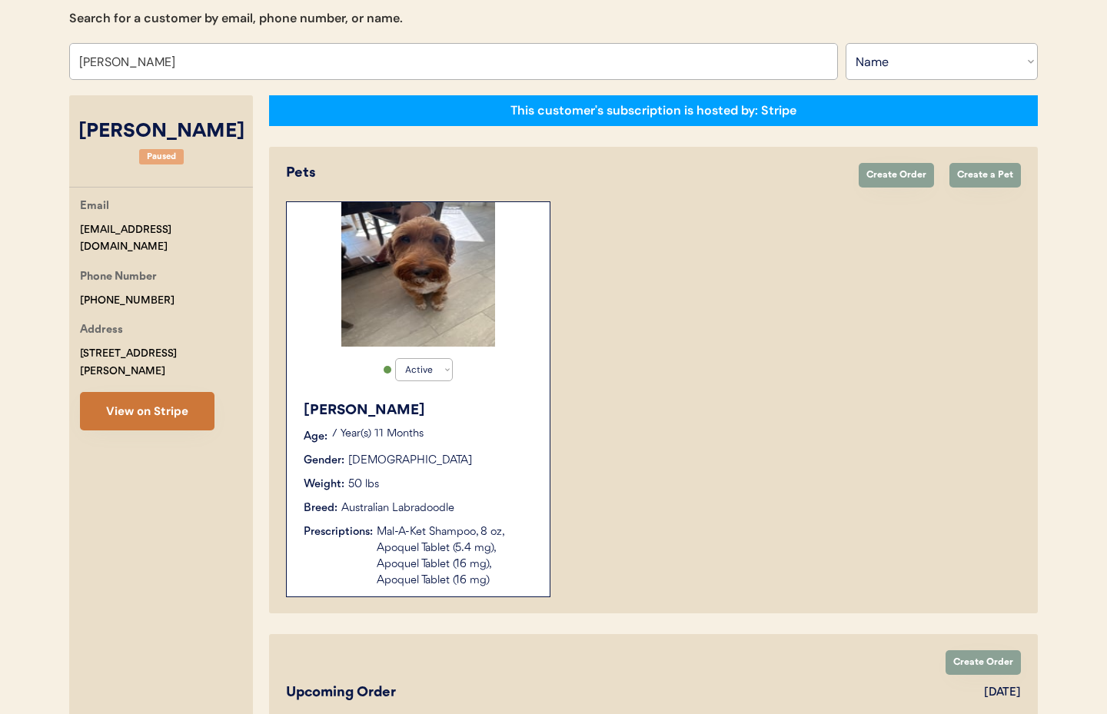
click at [167, 396] on button "View on Stripe" at bounding box center [147, 411] width 135 height 38
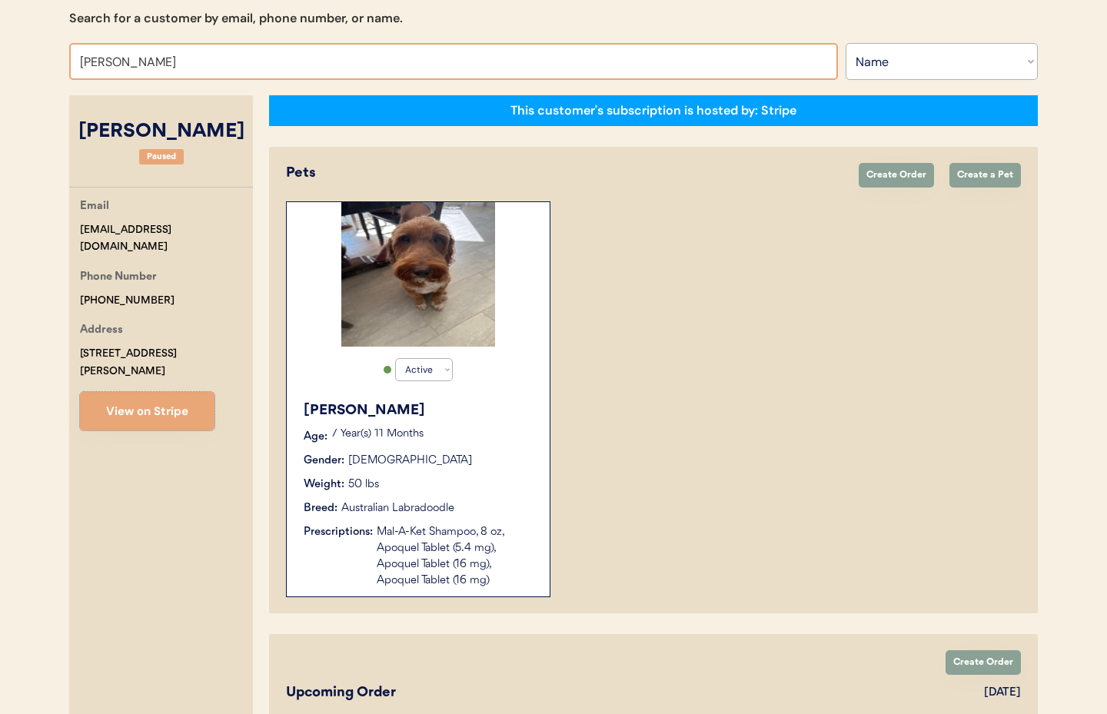
click at [186, 65] on input "Shino Prasandhan" at bounding box center [453, 61] width 769 height 37
drag, startPoint x: 175, startPoint y: 64, endPoint x: 247, endPoint y: 93, distance: 78.0
click at [0, 59] on html "Patients Consults Orders Admin Logout Otis Admin Page Search for a customer by …" at bounding box center [553, 192] width 1107 height 714
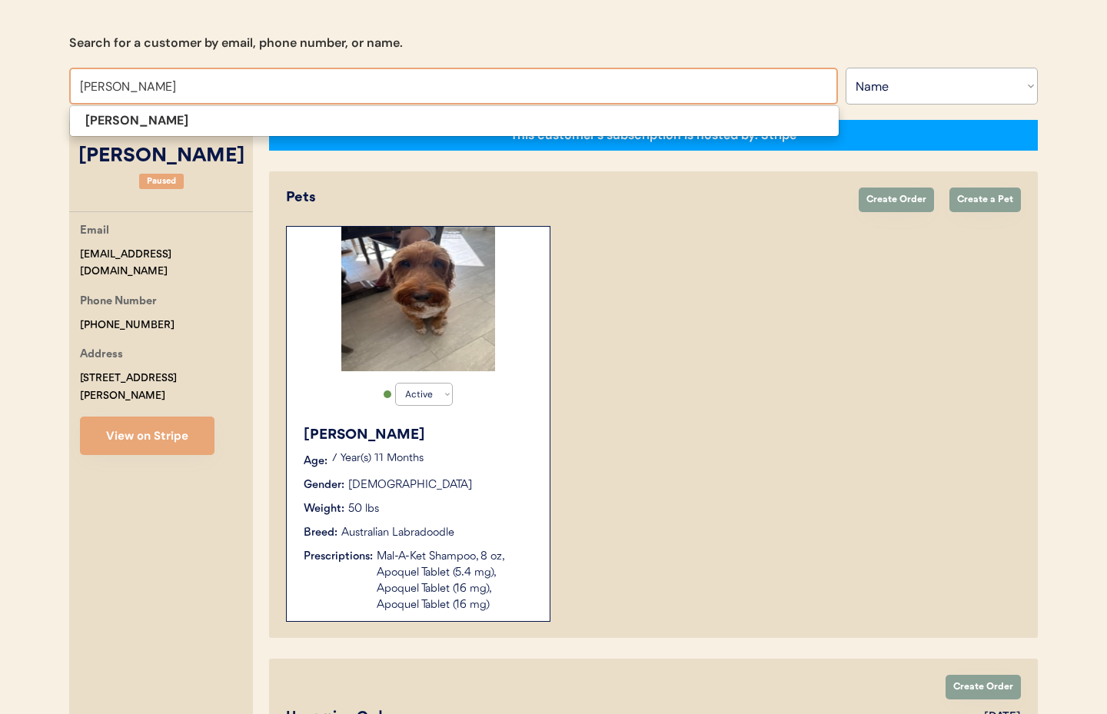
scroll to position [138, 0]
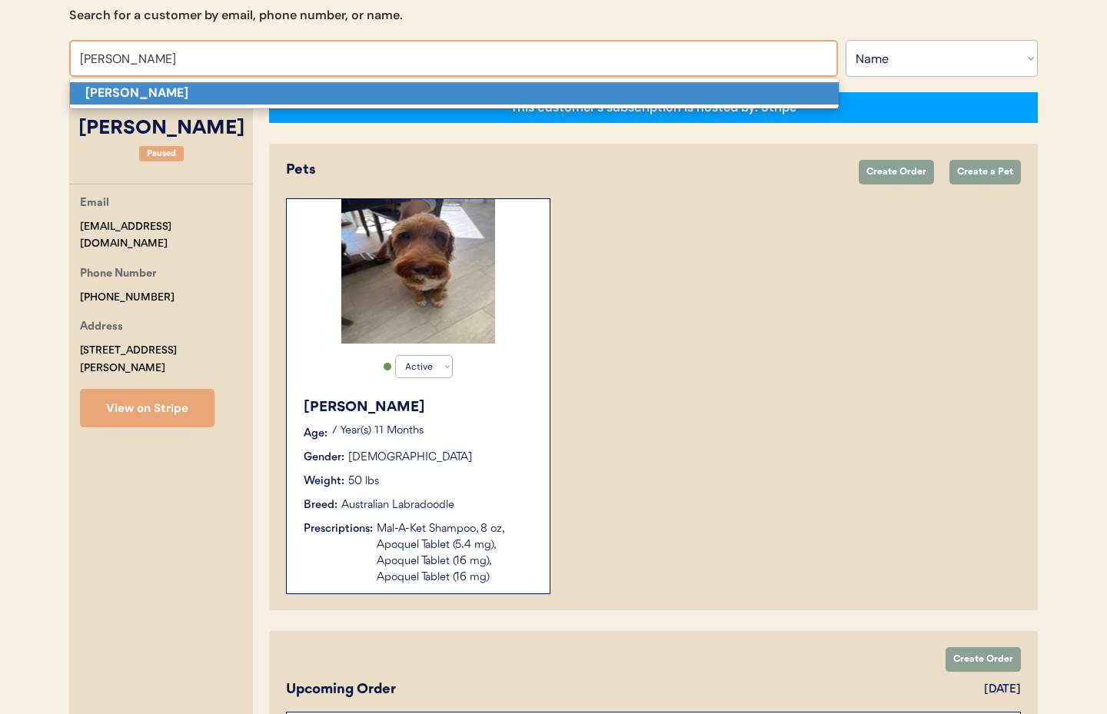
click at [232, 99] on p "Merri White" at bounding box center [454, 93] width 769 height 22
type input "Merri White"
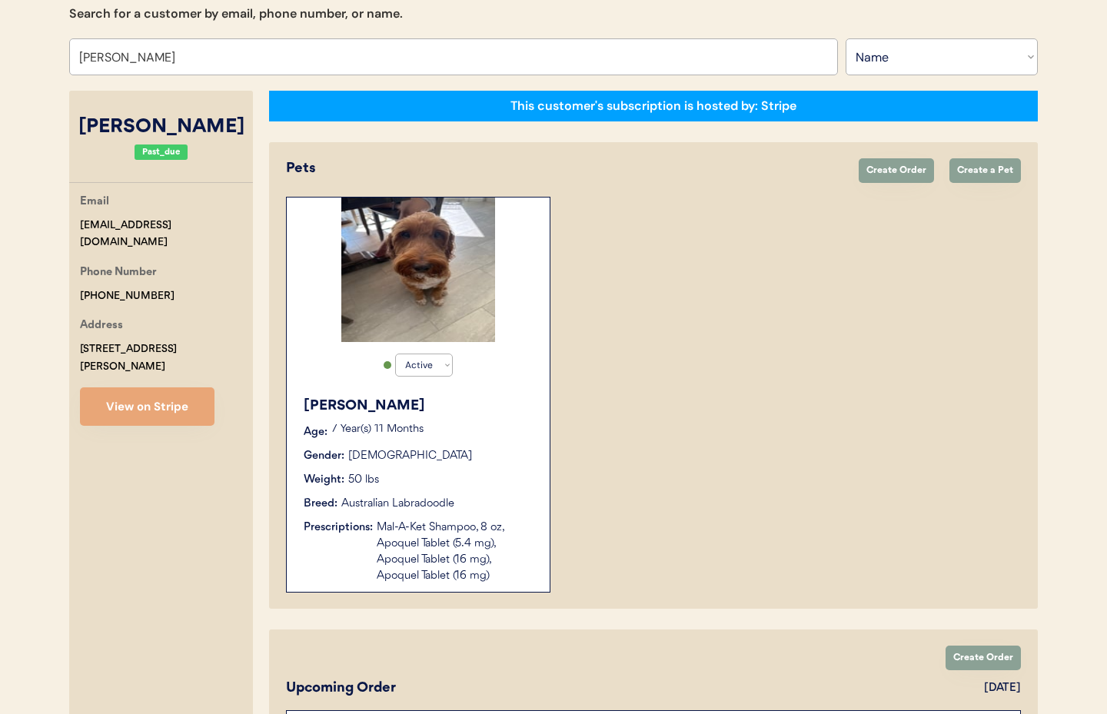
select select "true"
select select "false"
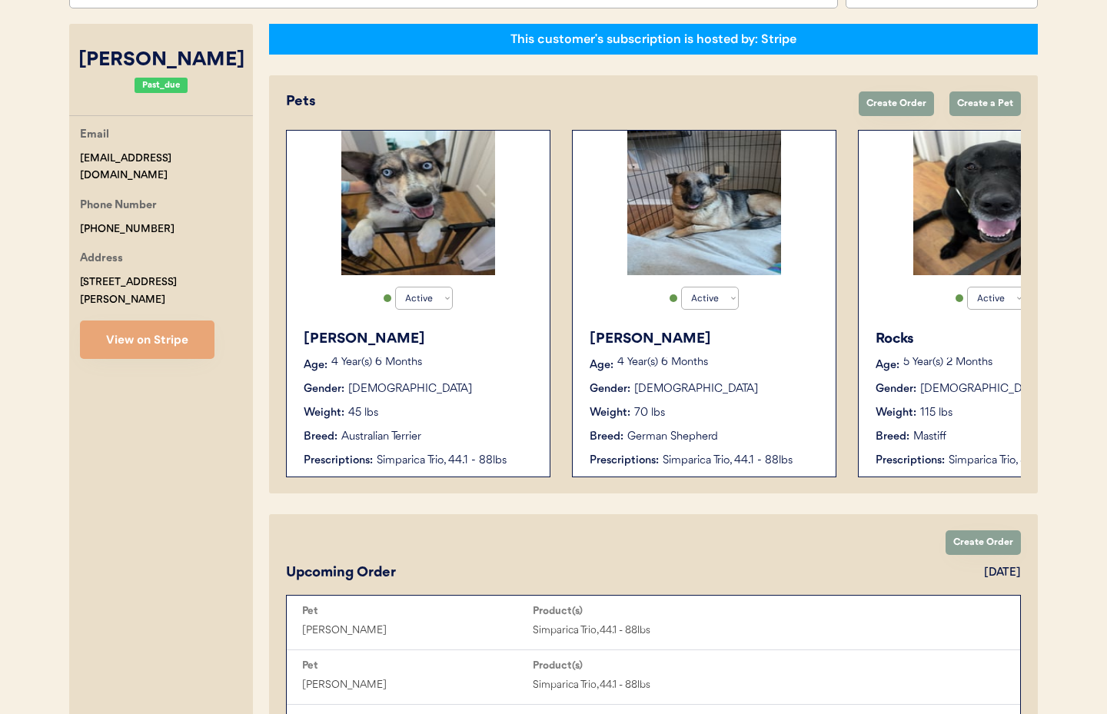
scroll to position [161, 0]
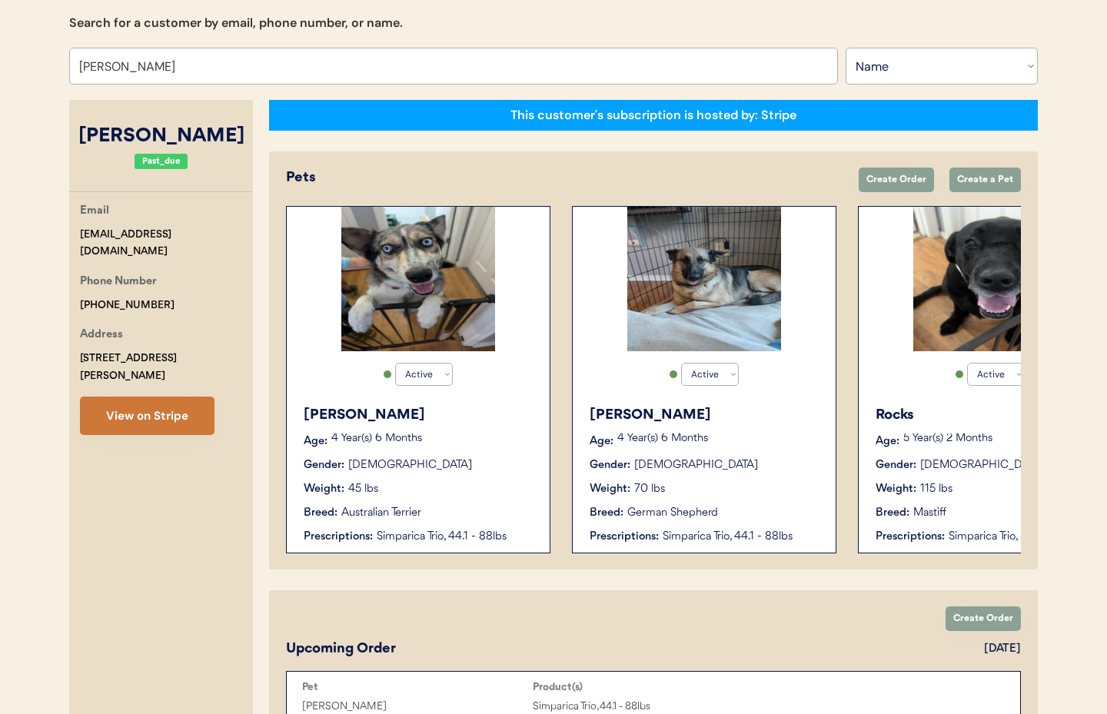
click at [129, 398] on button "View on Stripe" at bounding box center [147, 416] width 135 height 38
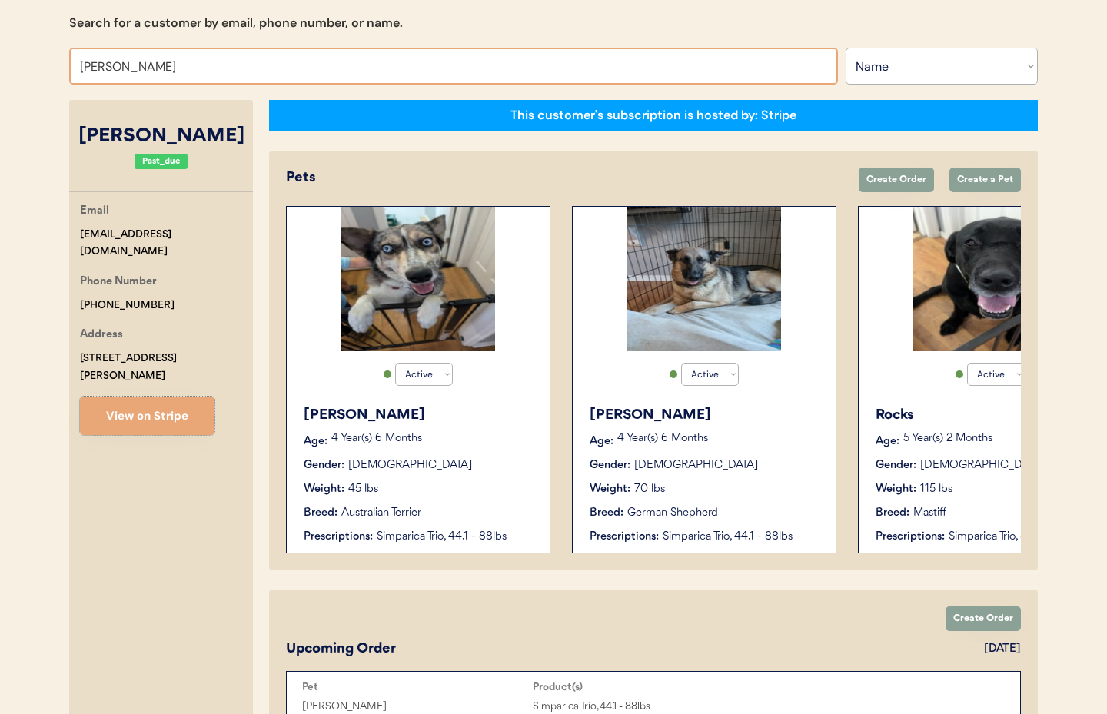
drag, startPoint x: 153, startPoint y: 68, endPoint x: 165, endPoint y: 68, distance: 11.5
click at [153, 68] on input "Merri White" at bounding box center [453, 66] width 769 height 37
drag, startPoint x: 55, startPoint y: 66, endPoint x: 38, endPoint y: 65, distance: 16.9
click at [38, 65] on div "Patients Consults Orders Admin Logout Otis Admin Page Search for a customer by …" at bounding box center [553, 534] width 1107 height 1390
type input "michael"
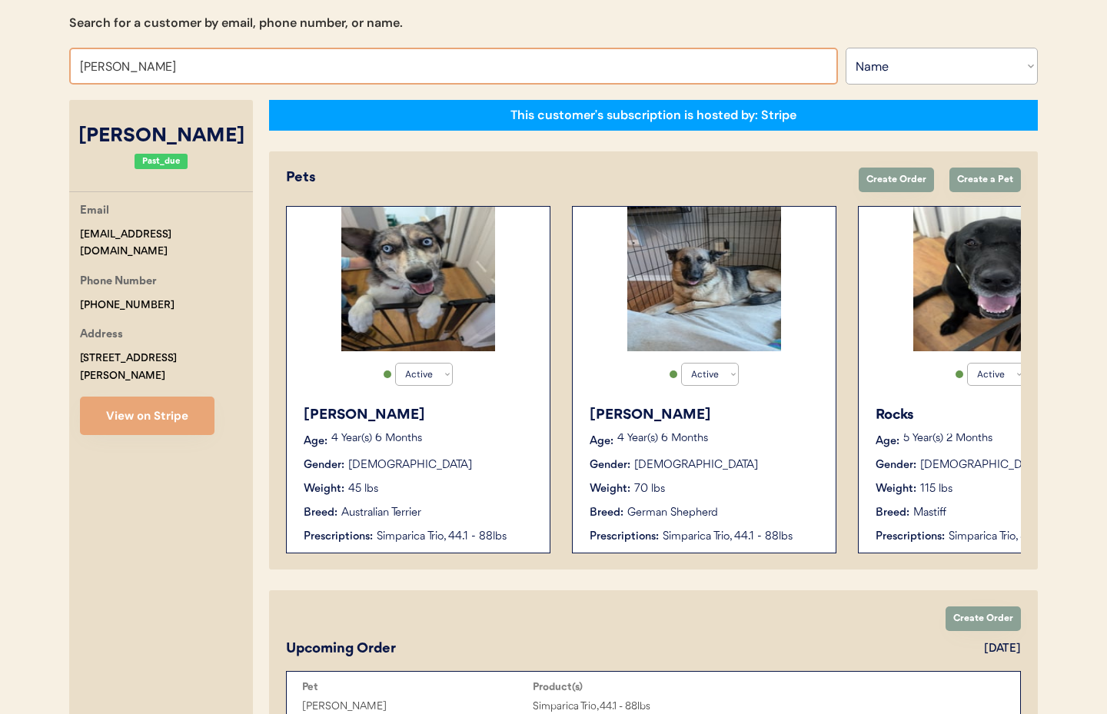
type input "michael Jones"
type input "michael"
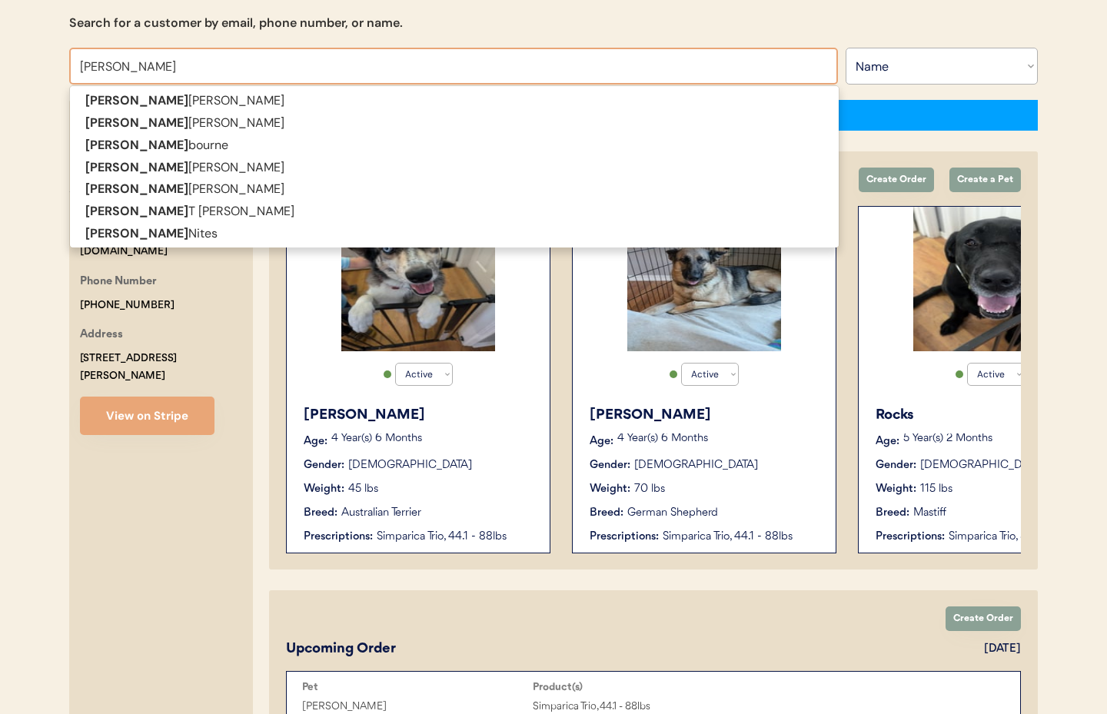
type input "michael tay"
type input "michael taylor"
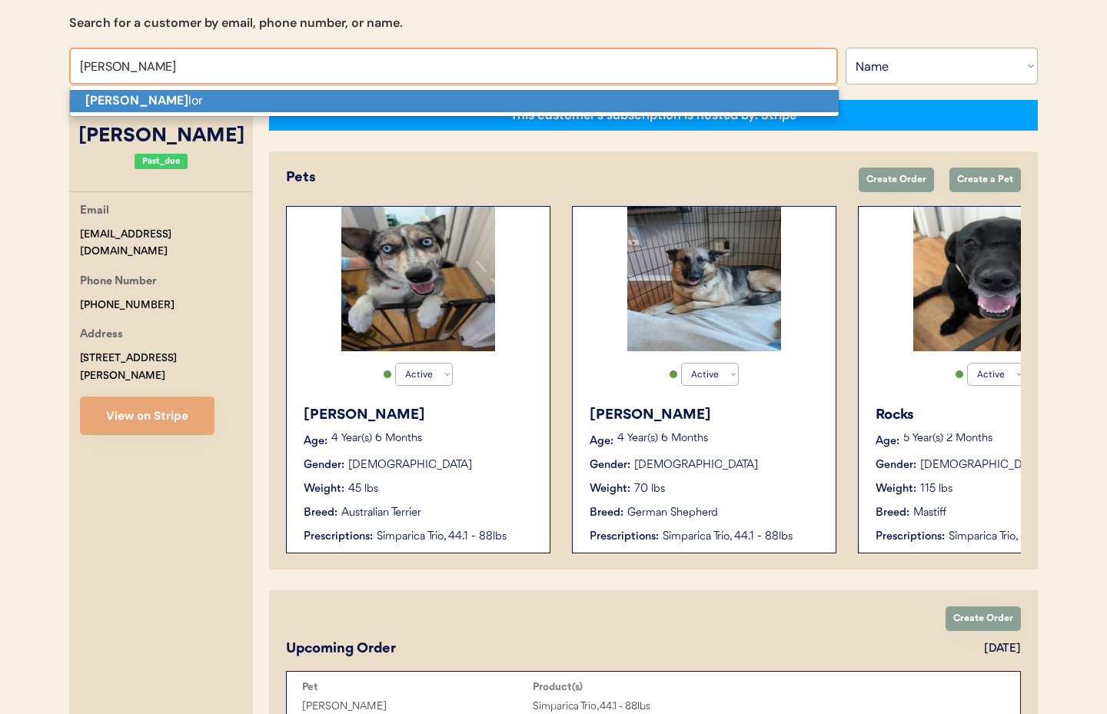
click at [109, 102] on strong "Michael Tay" at bounding box center [136, 100] width 103 height 16
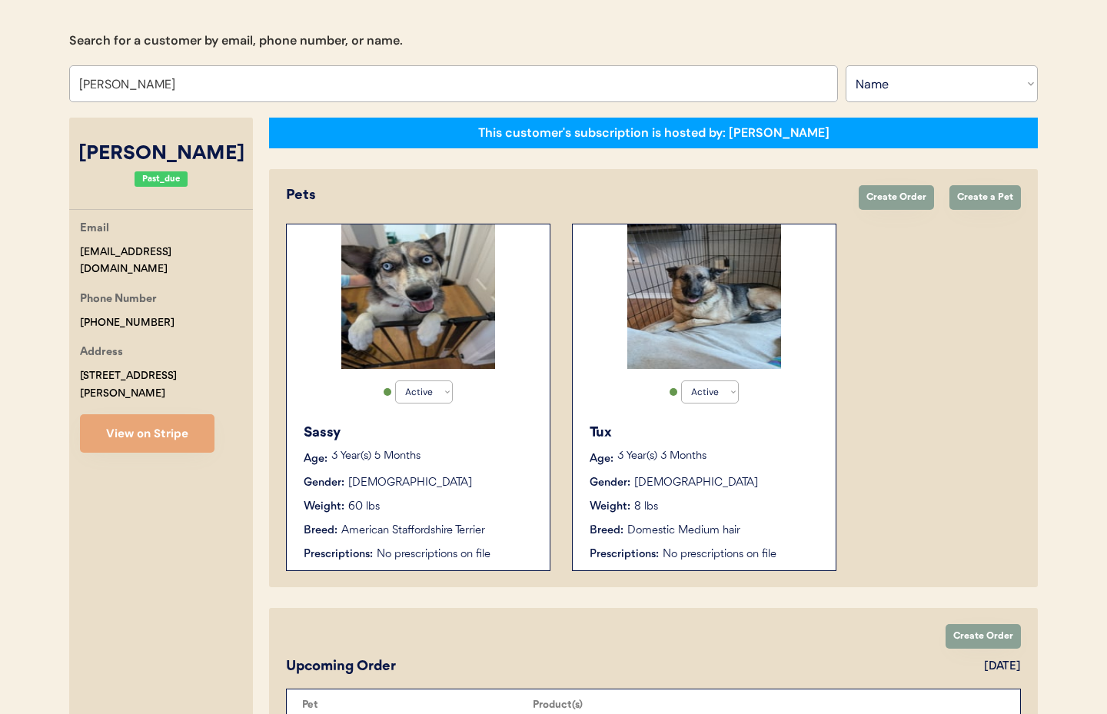
scroll to position [88, 0]
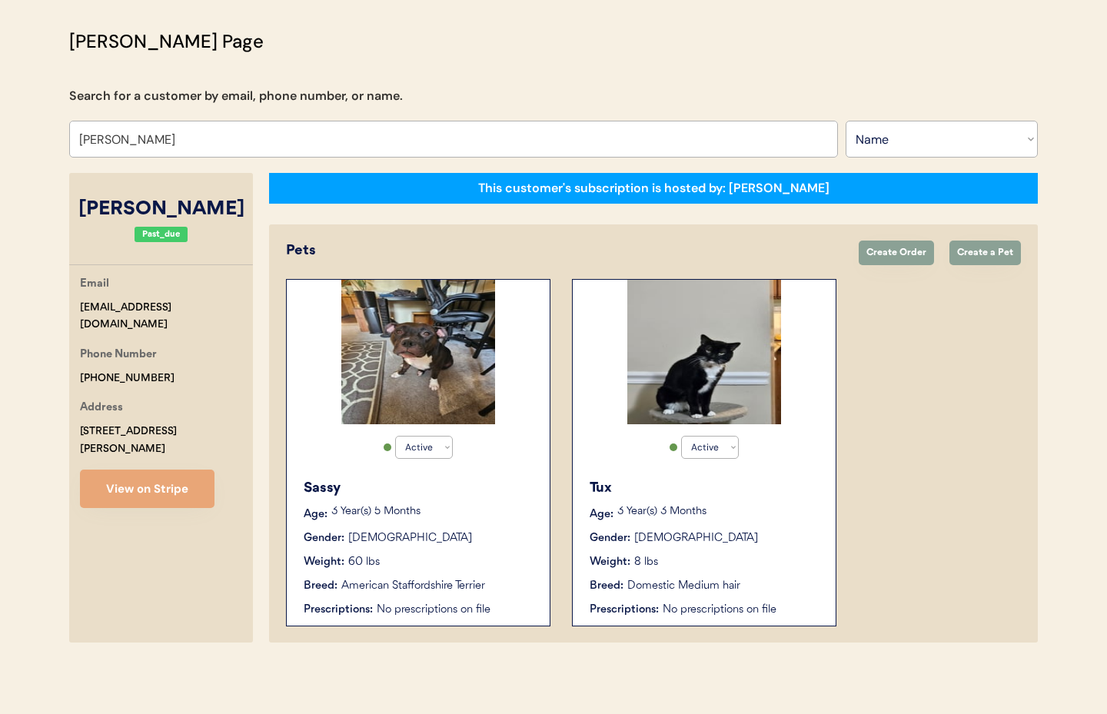
type input "[PERSON_NAME]"
click at [467, 498] on div "Sassy" at bounding box center [419, 488] width 231 height 21
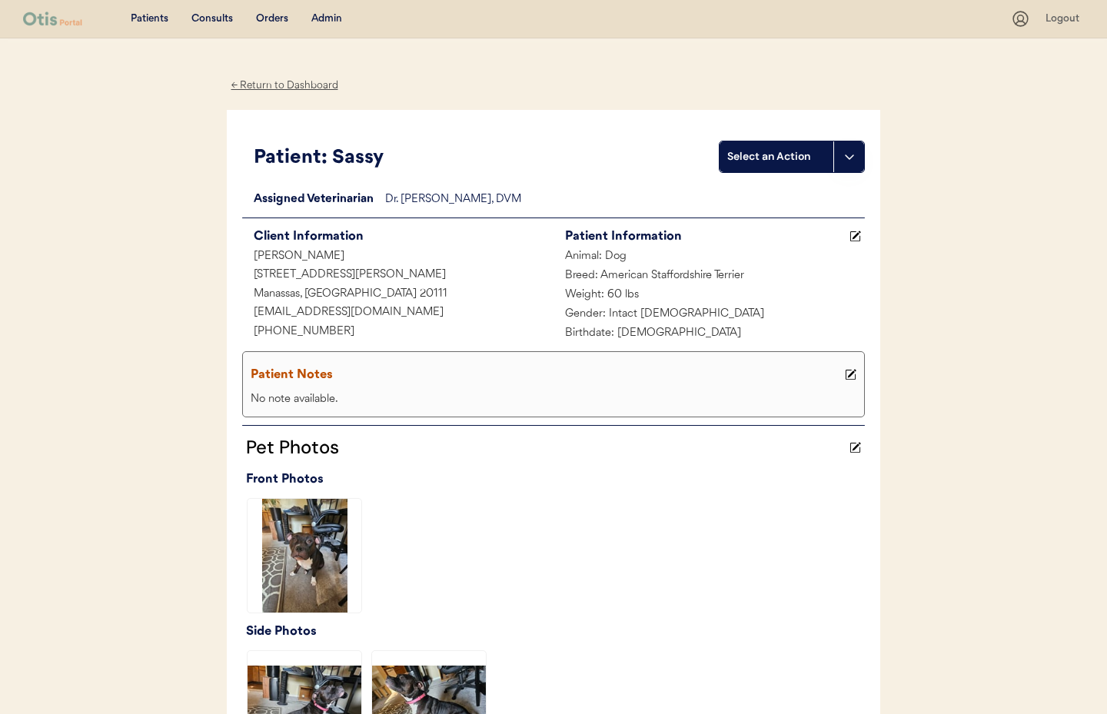
click at [265, 82] on div "← Return to Dashboard" at bounding box center [284, 86] width 115 height 18
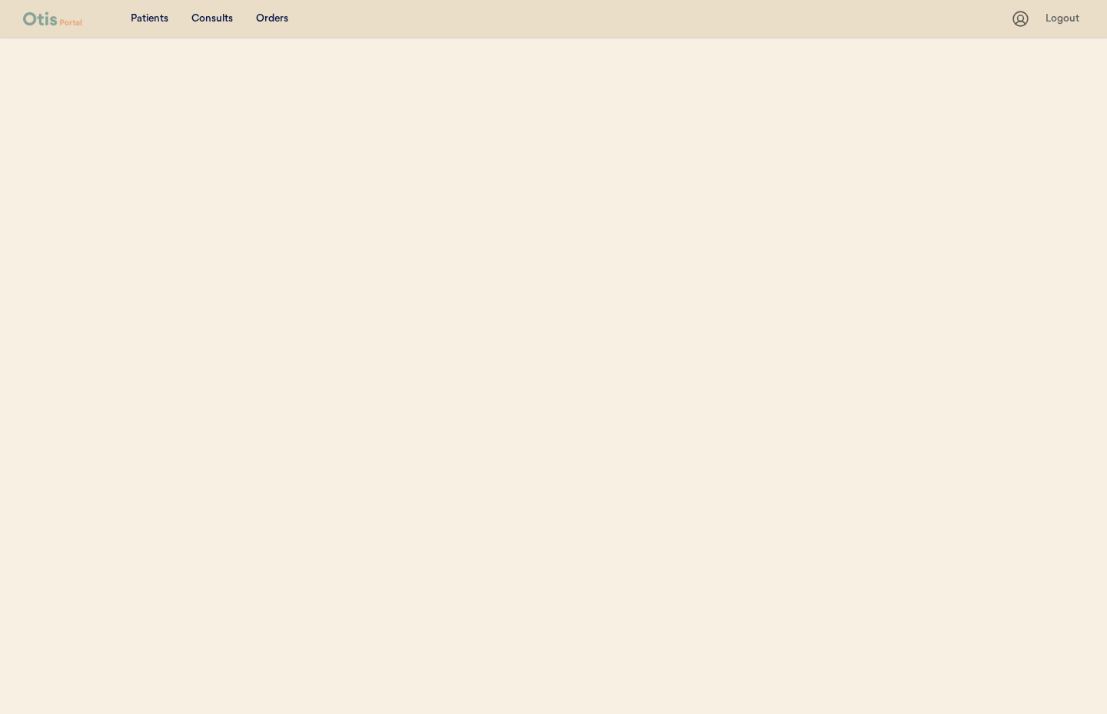
select select ""Name""
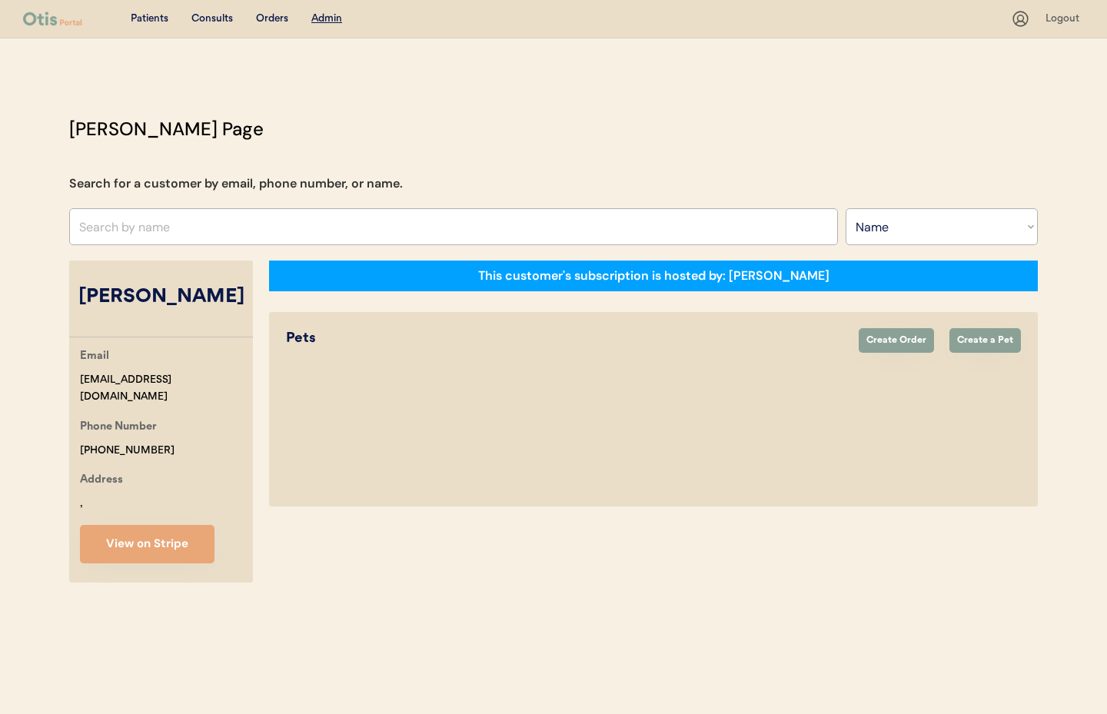
select select "true"
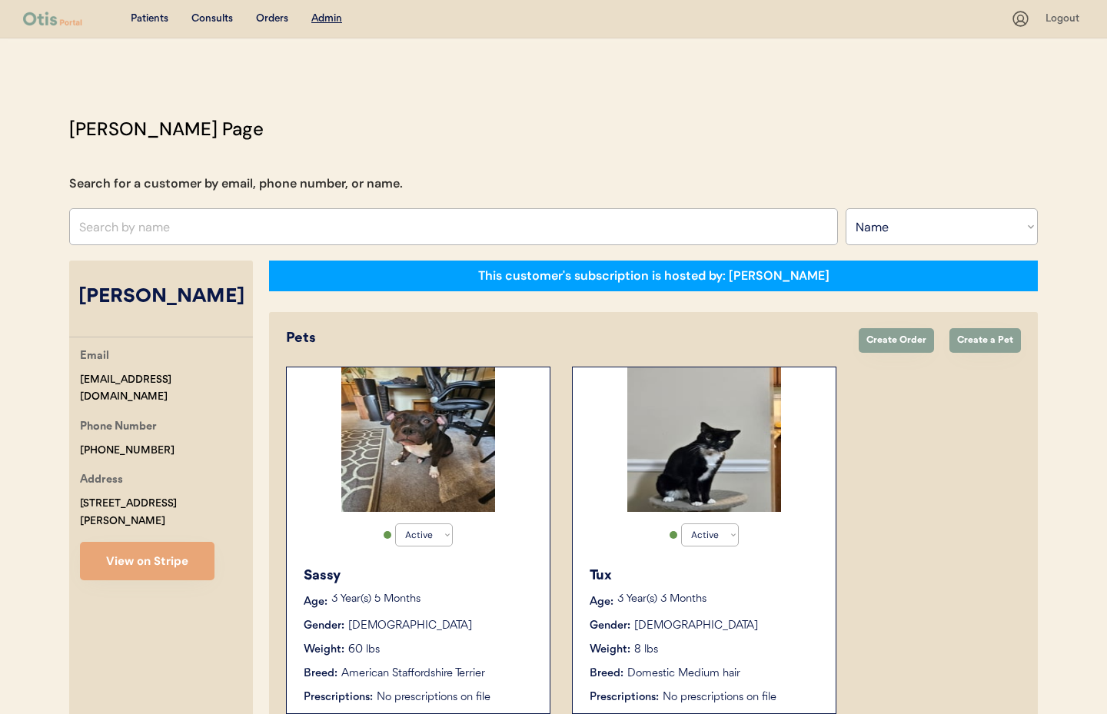
scroll to position [88, 0]
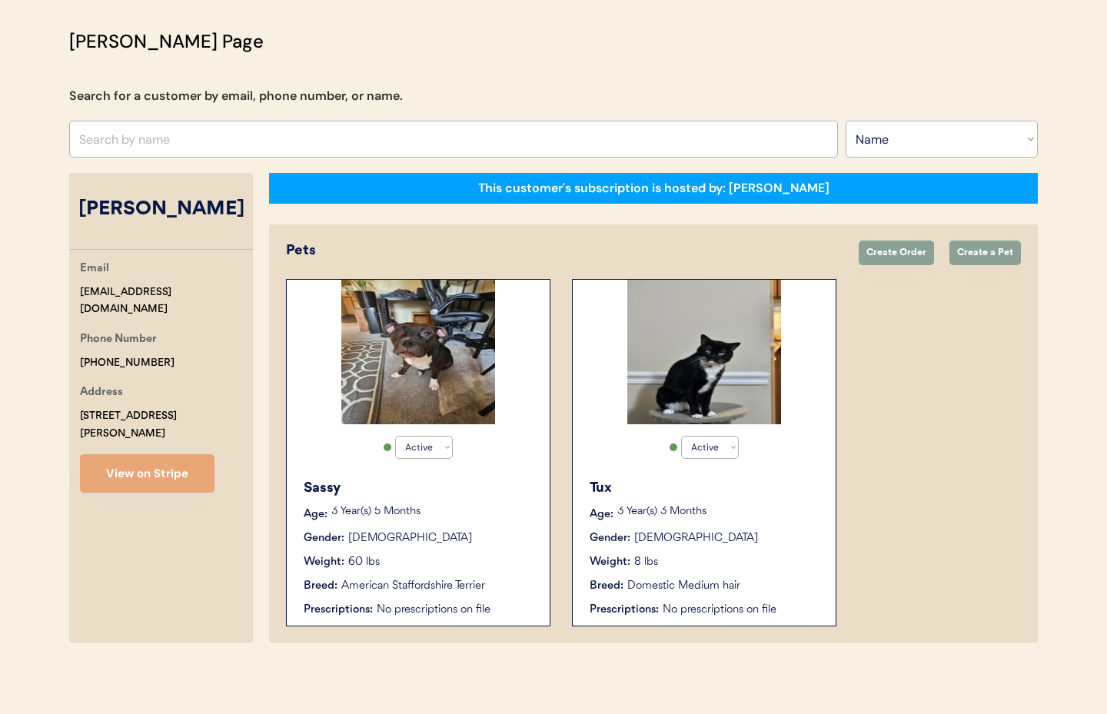
click at [745, 587] on div "Breed: Domestic Medium hair" at bounding box center [705, 586] width 231 height 16
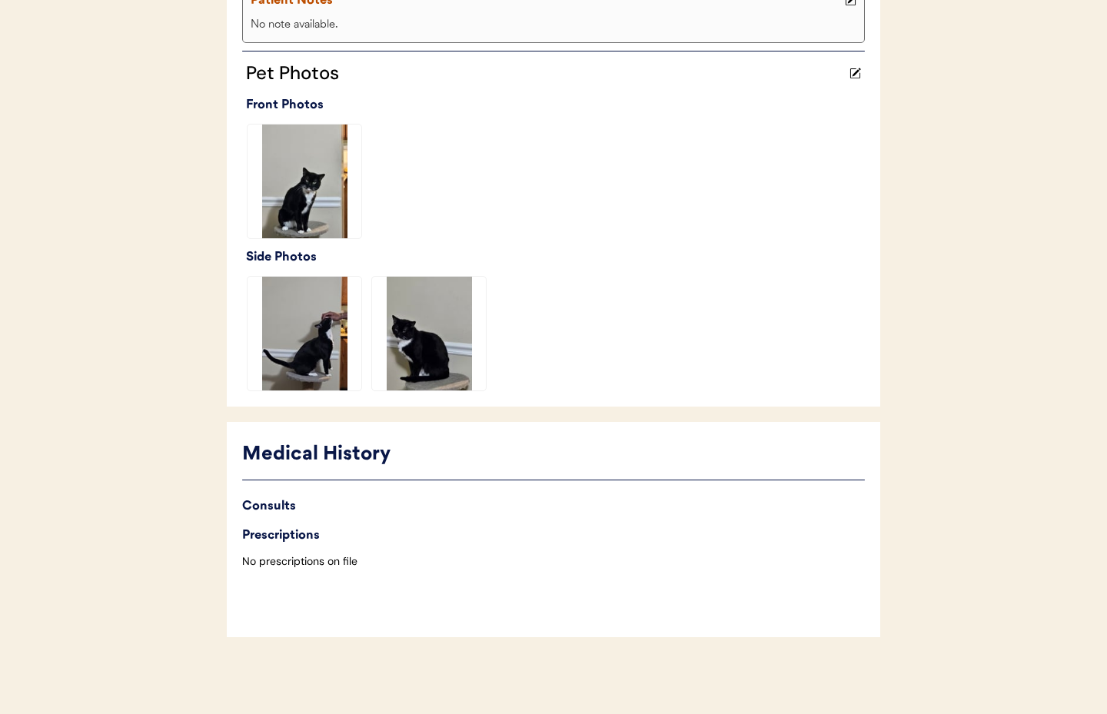
scroll to position [378, 0]
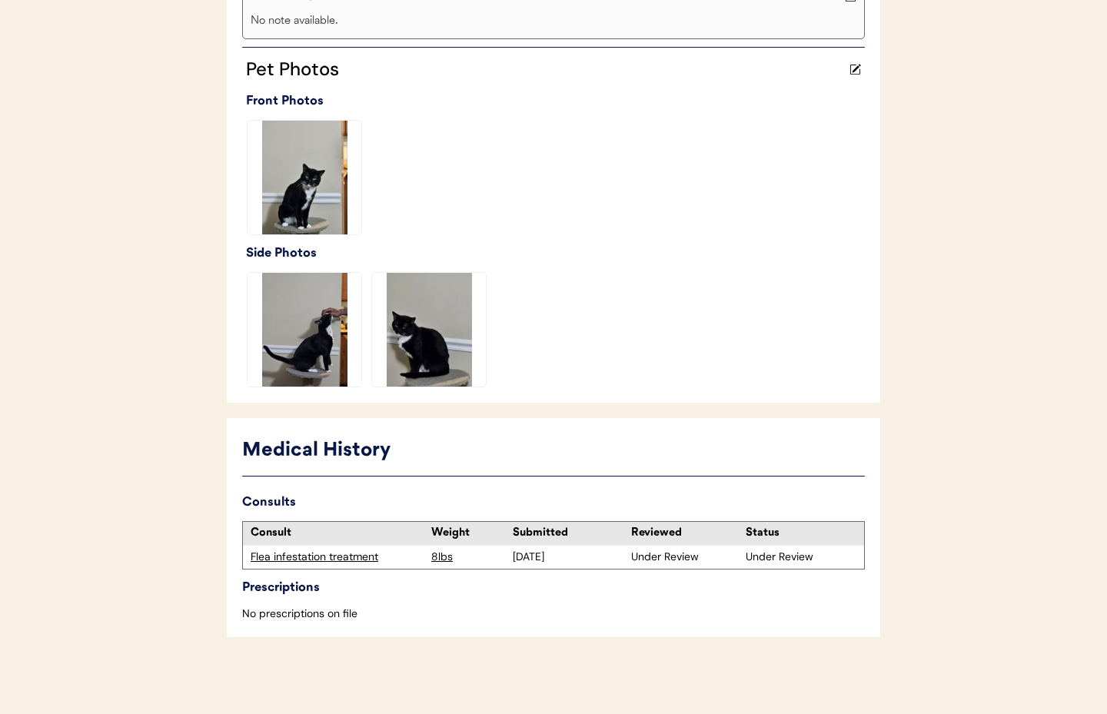
click at [310, 562] on div "Flea infestation treatment" at bounding box center [337, 557] width 173 height 15
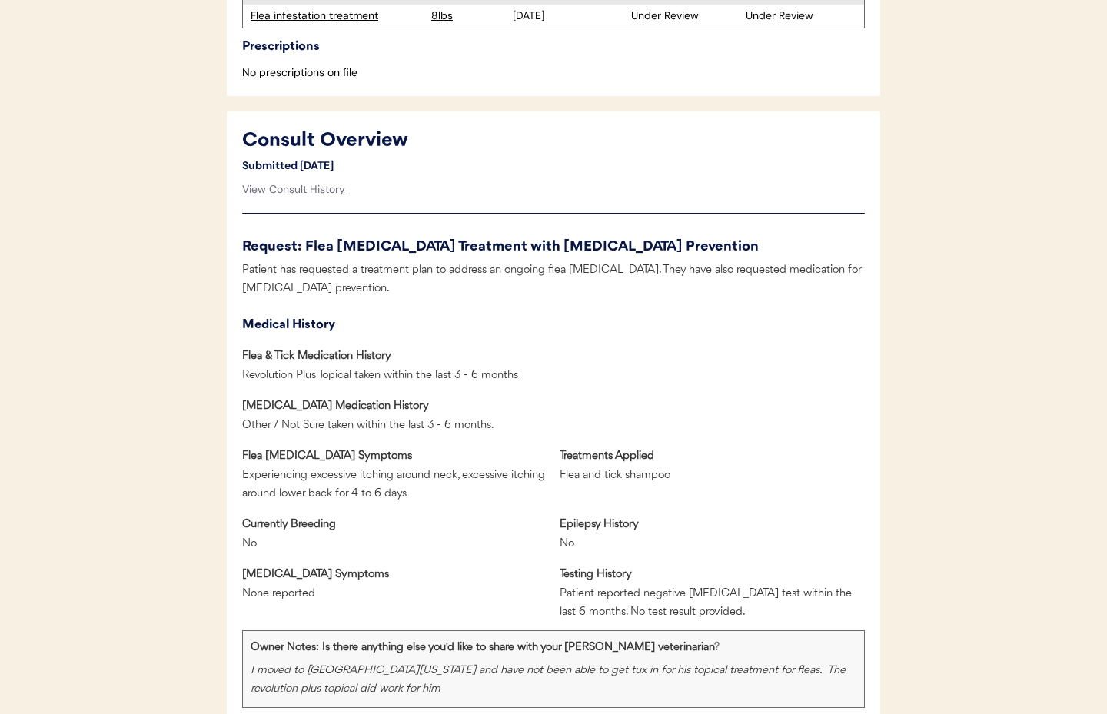
scroll to position [521, 0]
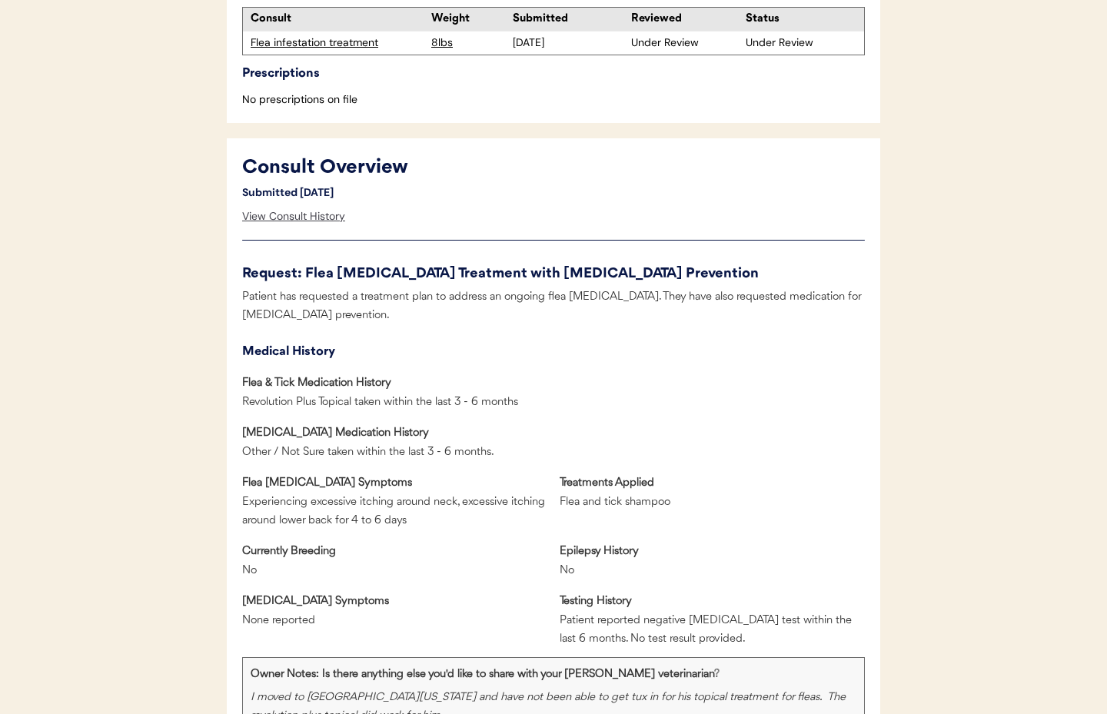
click at [263, 213] on div "View Consult History" at bounding box center [293, 216] width 103 height 31
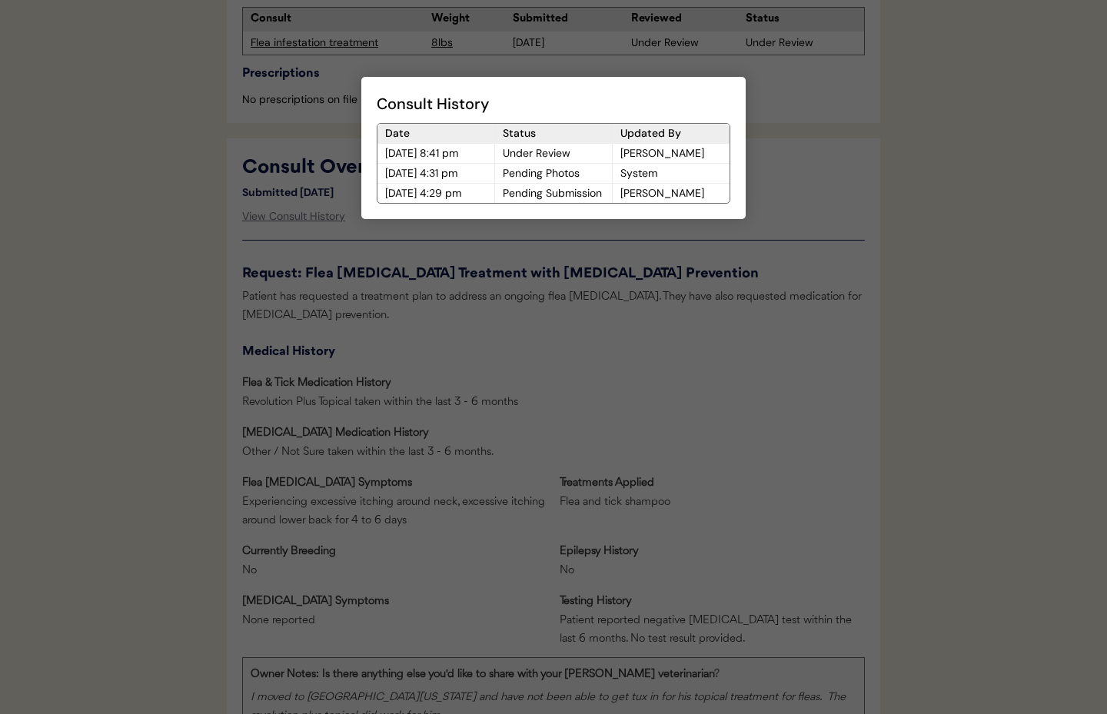
click at [568, 334] on div at bounding box center [553, 357] width 1107 height 714
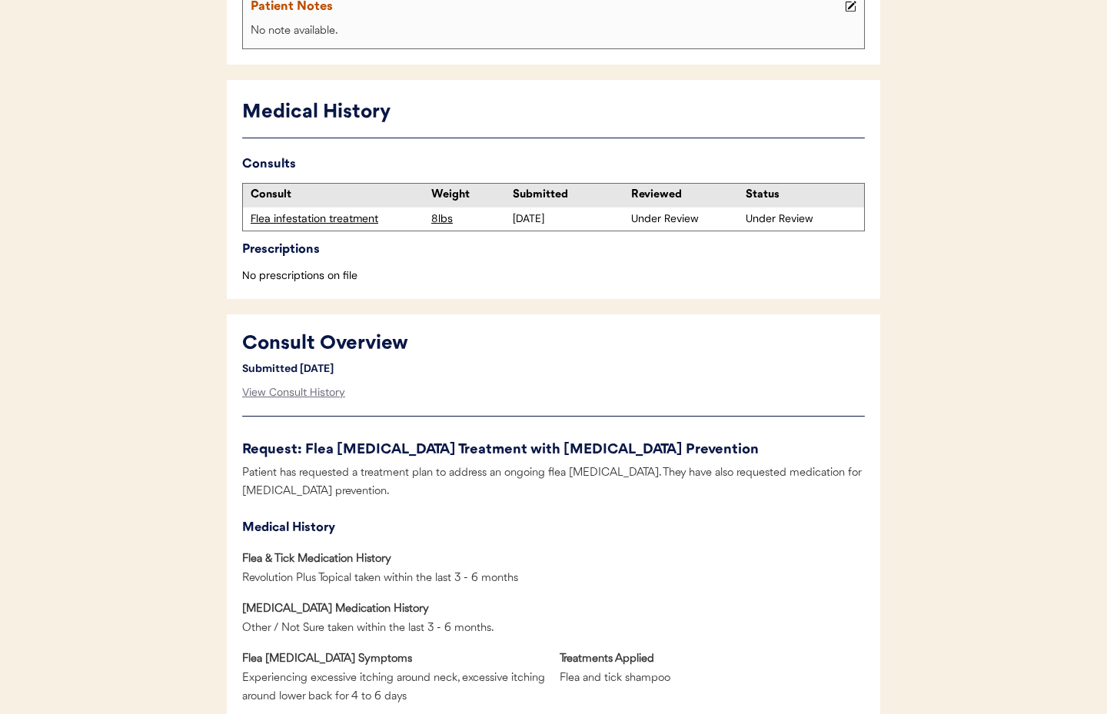
scroll to position [0, 0]
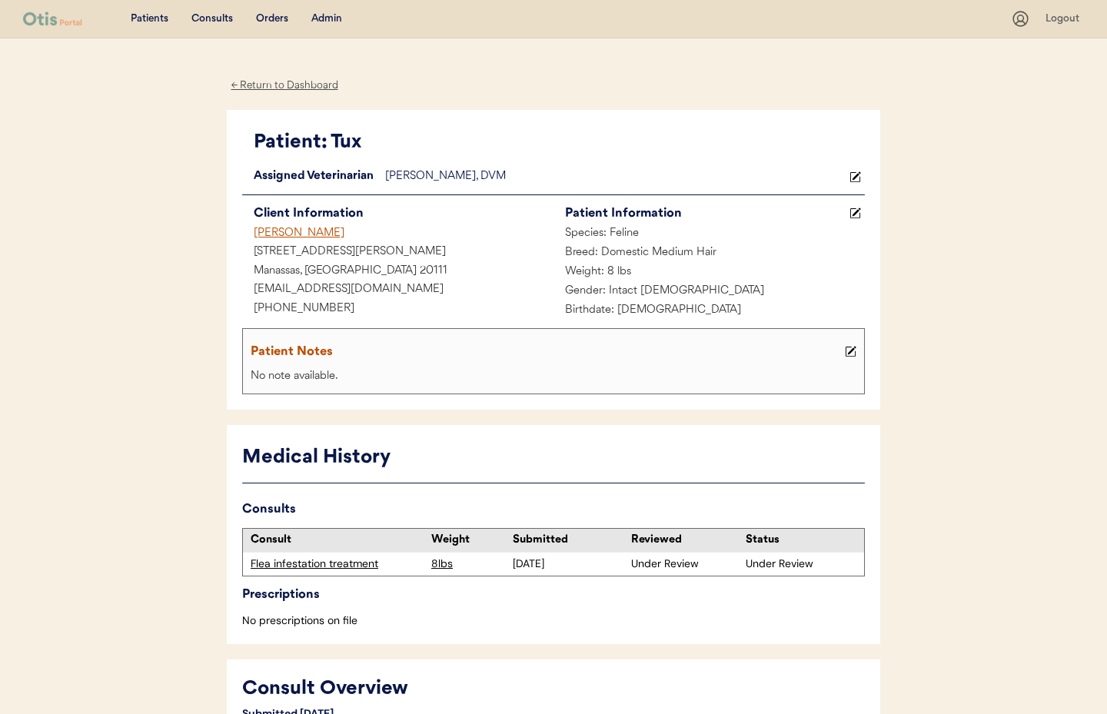
click at [281, 228] on div "[PERSON_NAME]" at bounding box center [397, 234] width 311 height 19
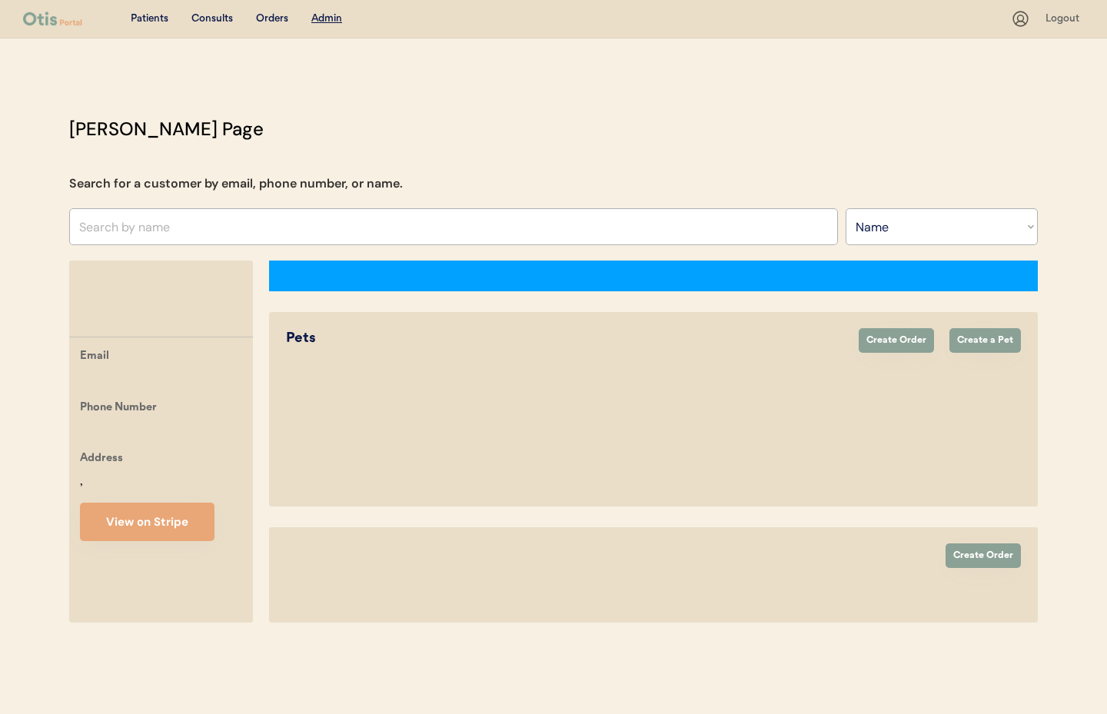
select select ""Name""
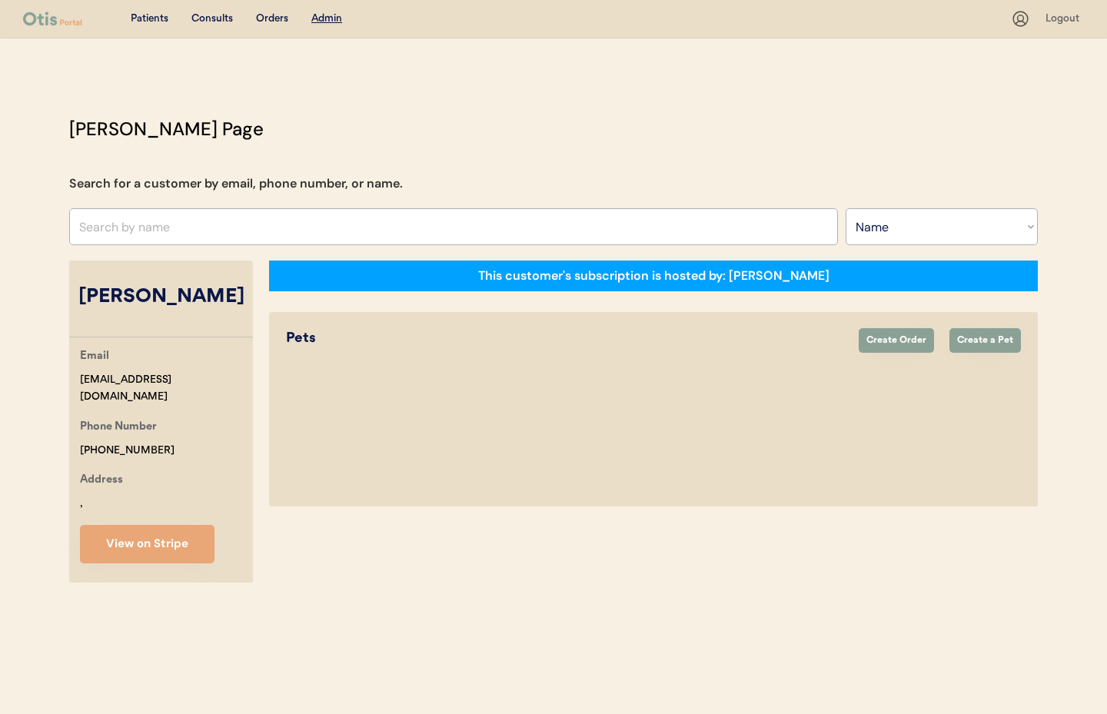
select select "true"
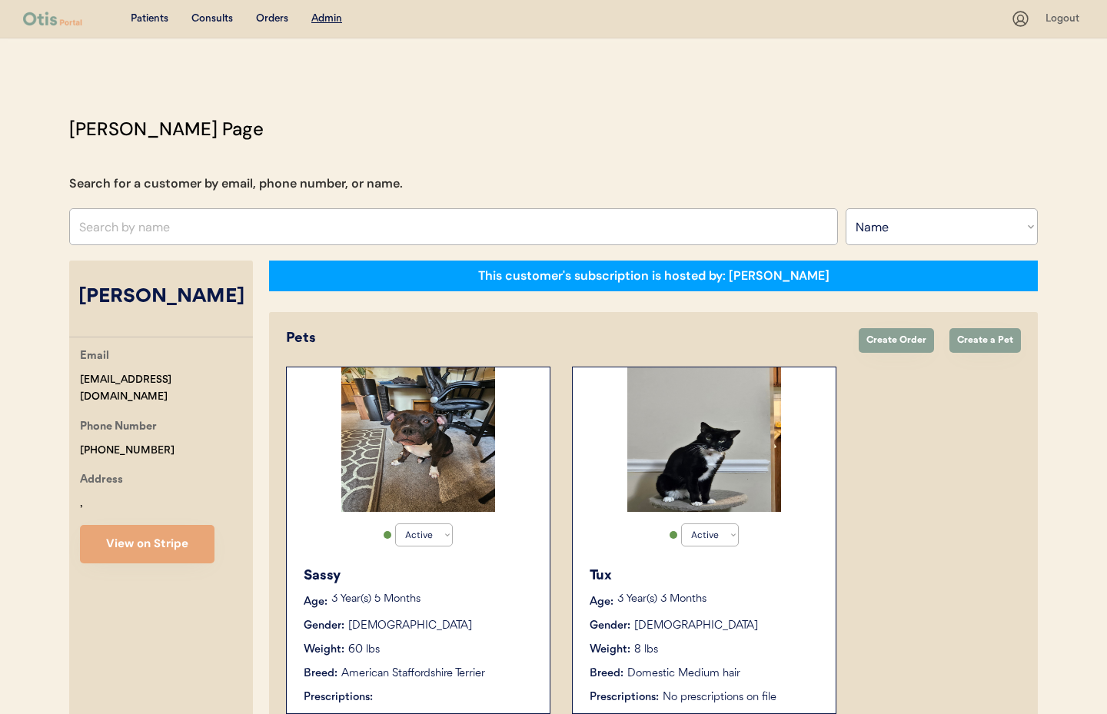
scroll to position [88, 0]
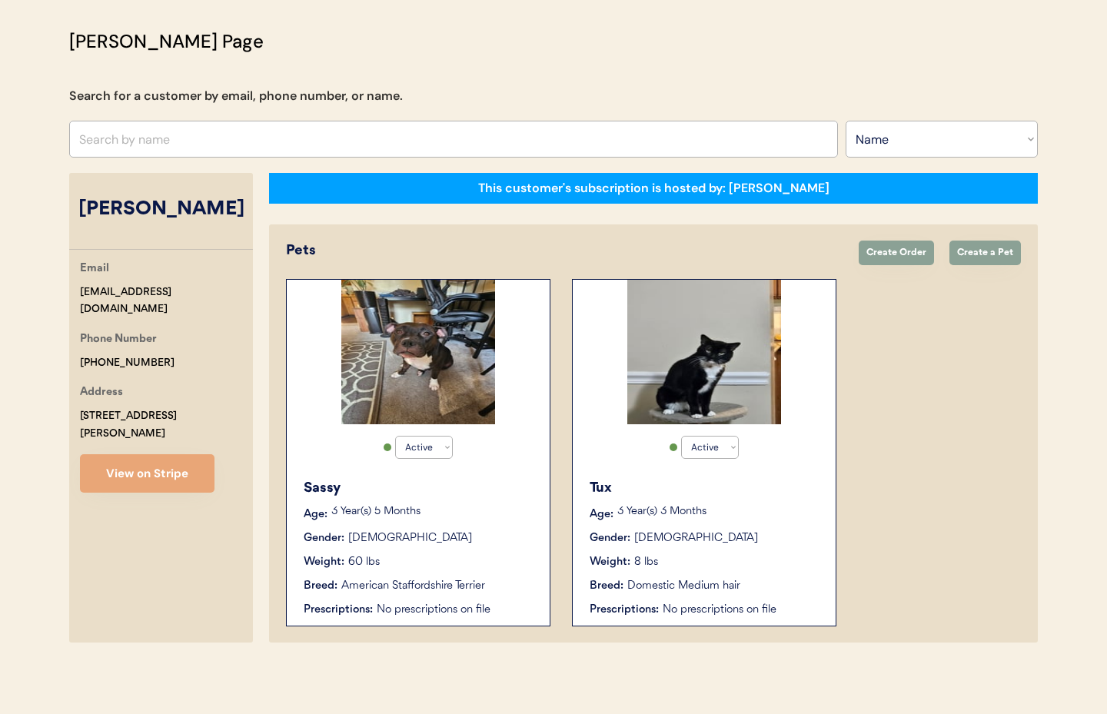
click at [467, 509] on p "3 Year(s) 5 Months" at bounding box center [432, 512] width 203 height 11
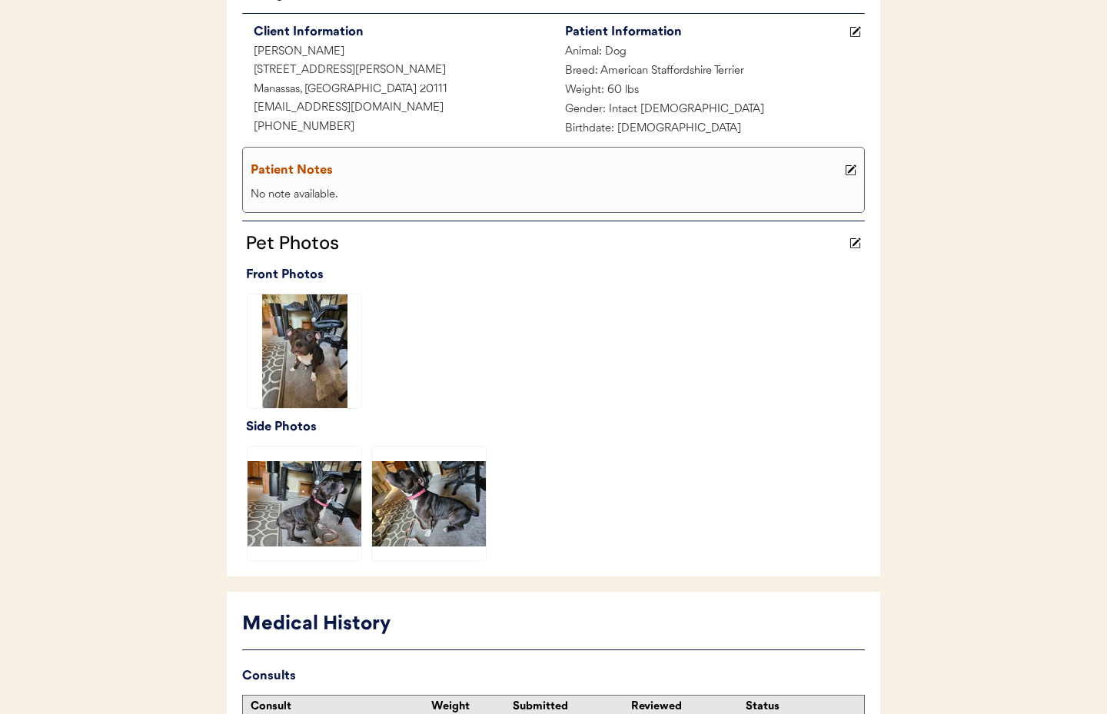
scroll to position [378, 0]
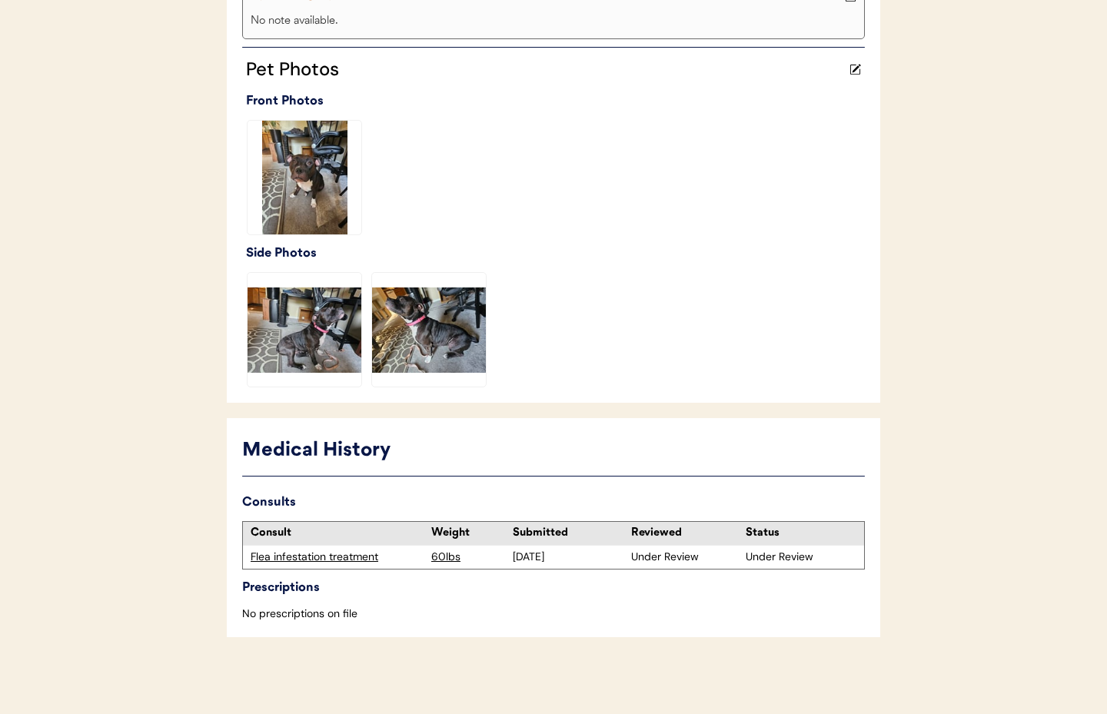
click at [301, 556] on div "Flea infestation treatment" at bounding box center [337, 557] width 173 height 15
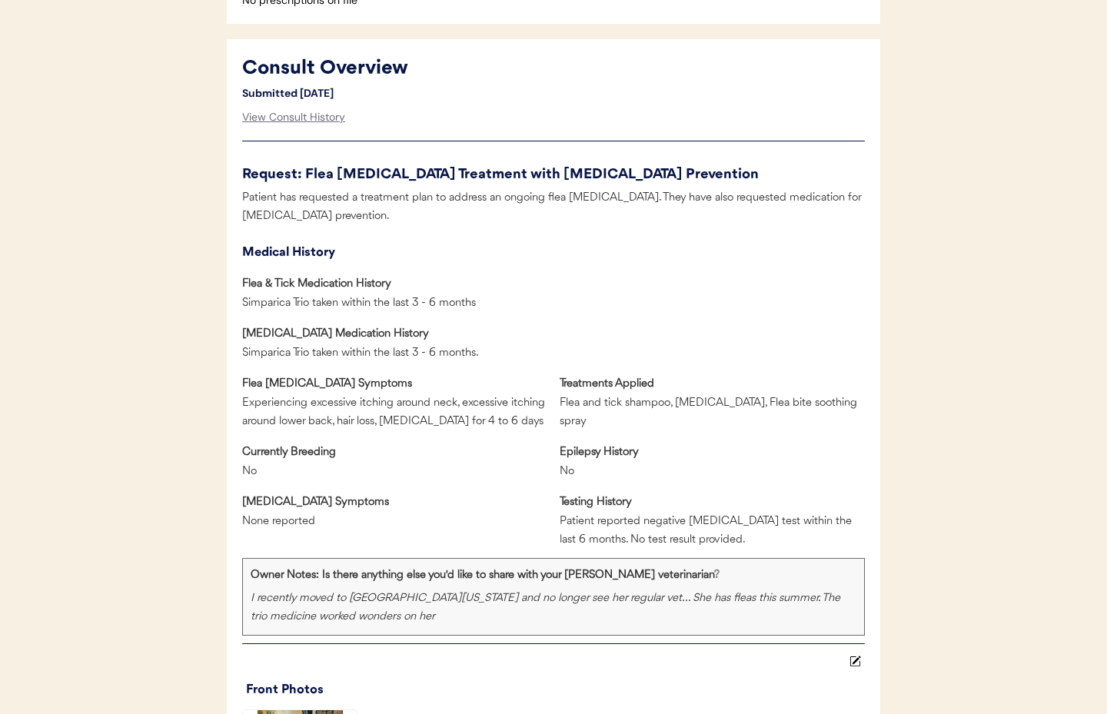
scroll to position [648, 0]
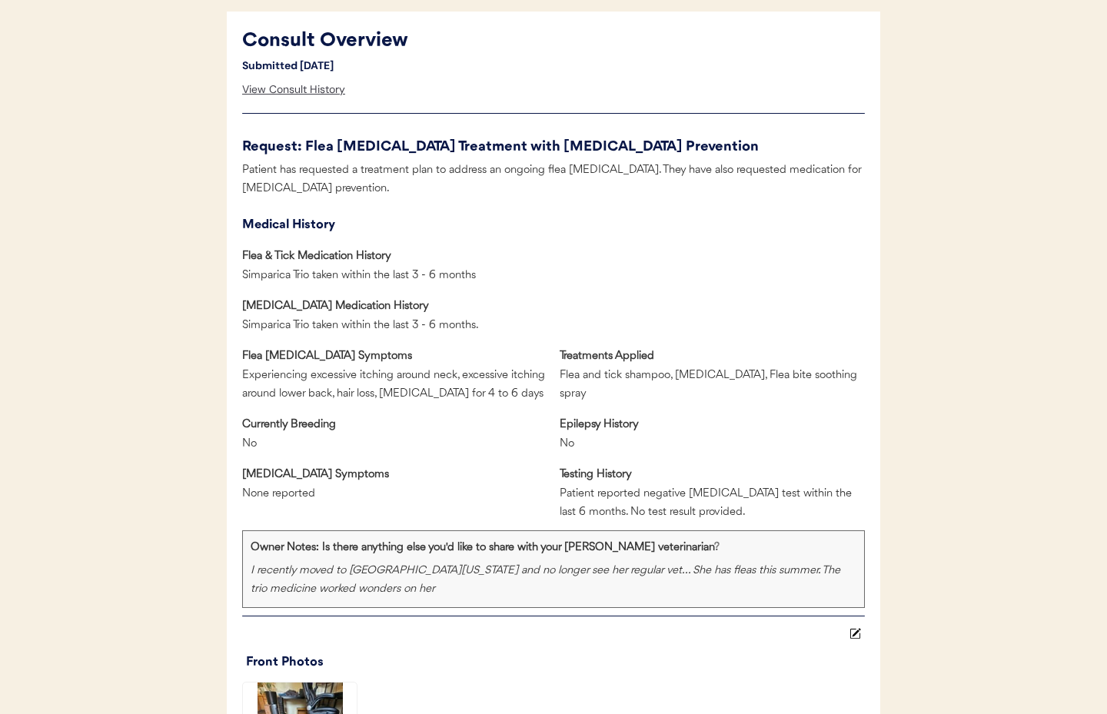
click at [294, 89] on div "View Consult History" at bounding box center [293, 90] width 103 height 31
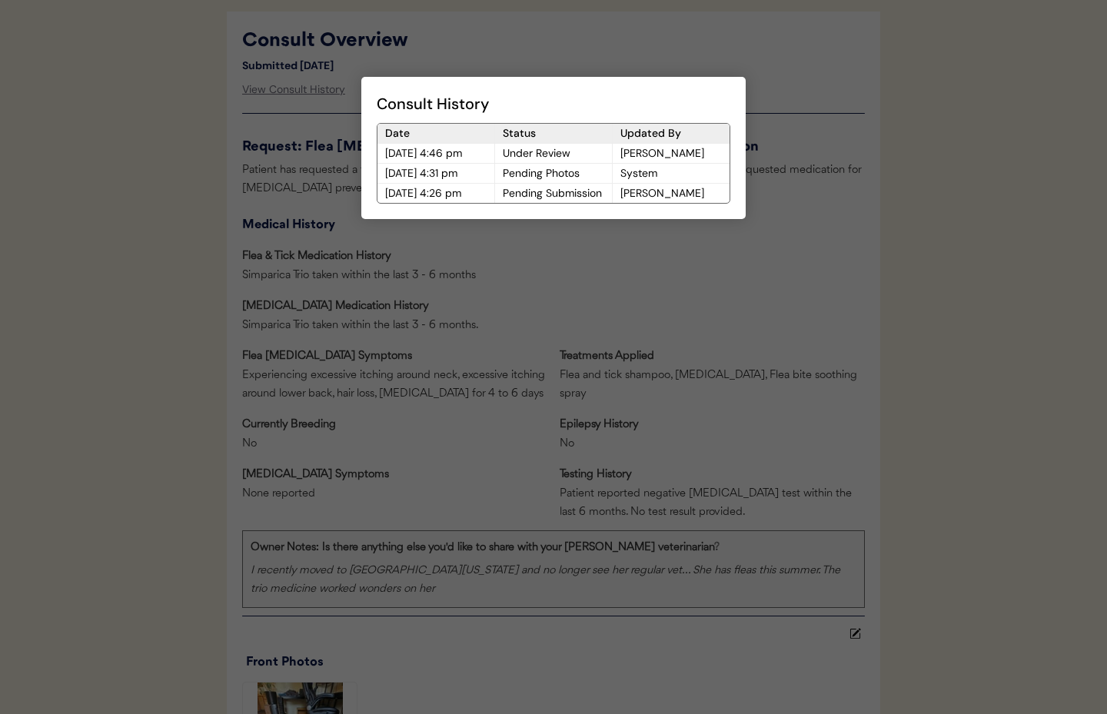
drag, startPoint x: 519, startPoint y: 293, endPoint x: 717, endPoint y: 318, distance: 199.1
click at [519, 293] on div at bounding box center [553, 357] width 1107 height 714
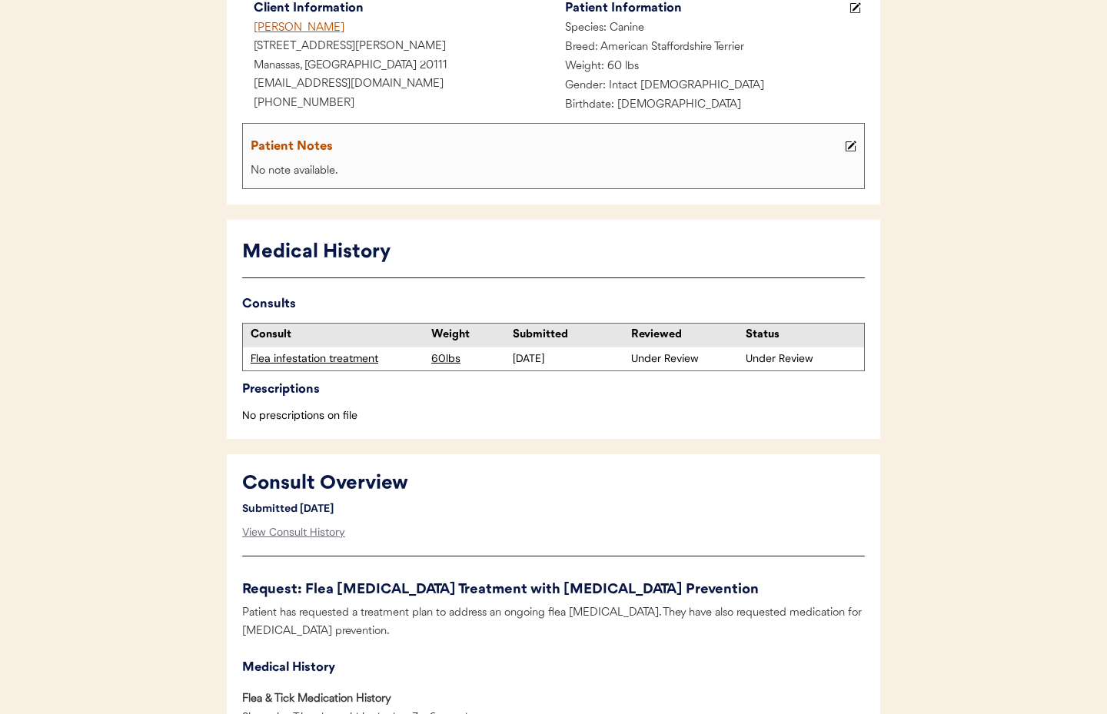
scroll to position [0, 0]
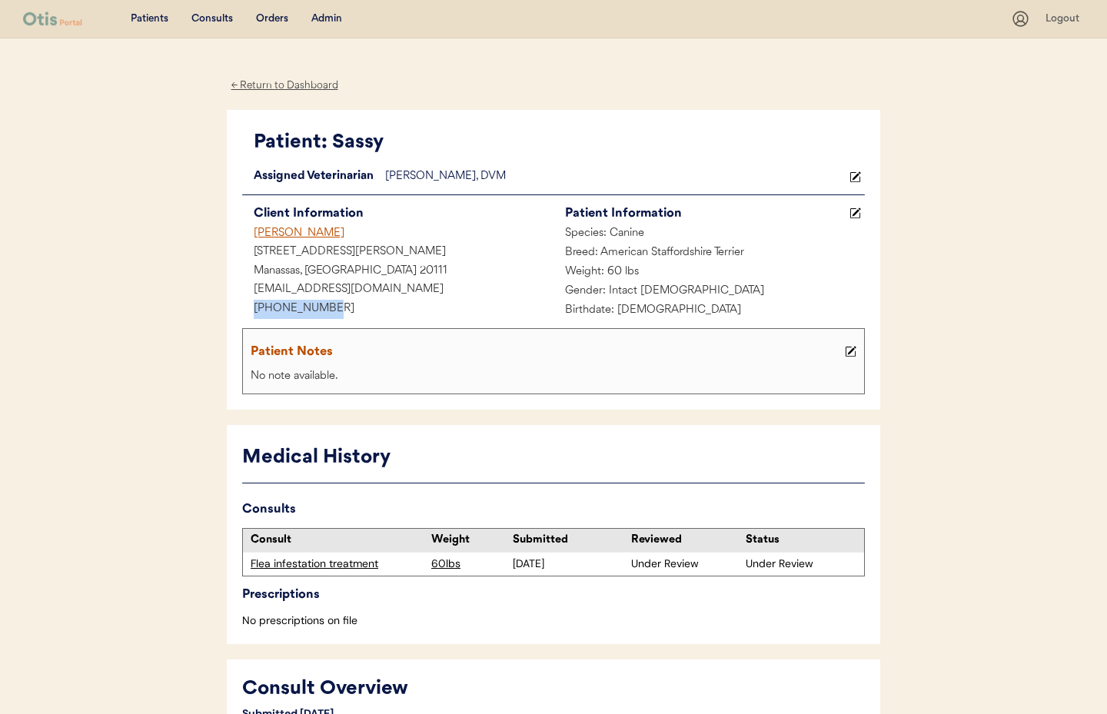
drag, startPoint x: 324, startPoint y: 313, endPoint x: 280, endPoint y: 310, distance: 43.9
click at [238, 310] on div "Patient: Sassy Loading... Assigned Veterinarian Dr. Warren, DVM Client Informat…" at bounding box center [554, 260] width 654 height 301
click at [248, 85] on div "← Return to Dashboard" at bounding box center [284, 86] width 115 height 18
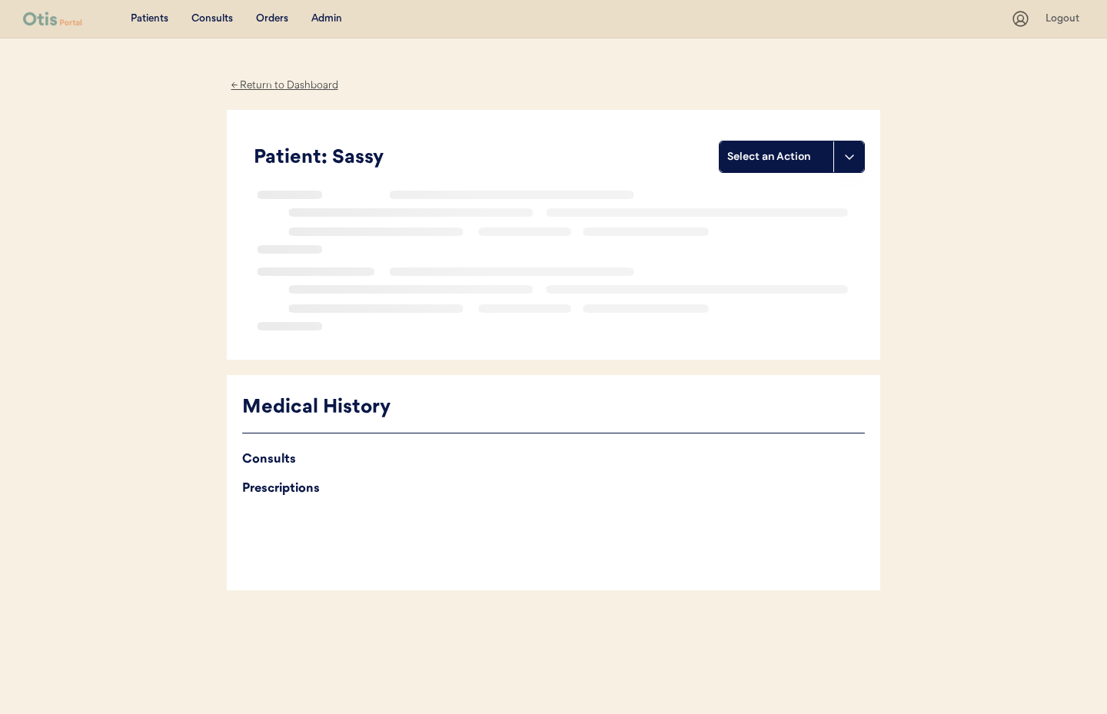
click at [278, 82] on div "← Return to Dashboard" at bounding box center [284, 86] width 115 height 18
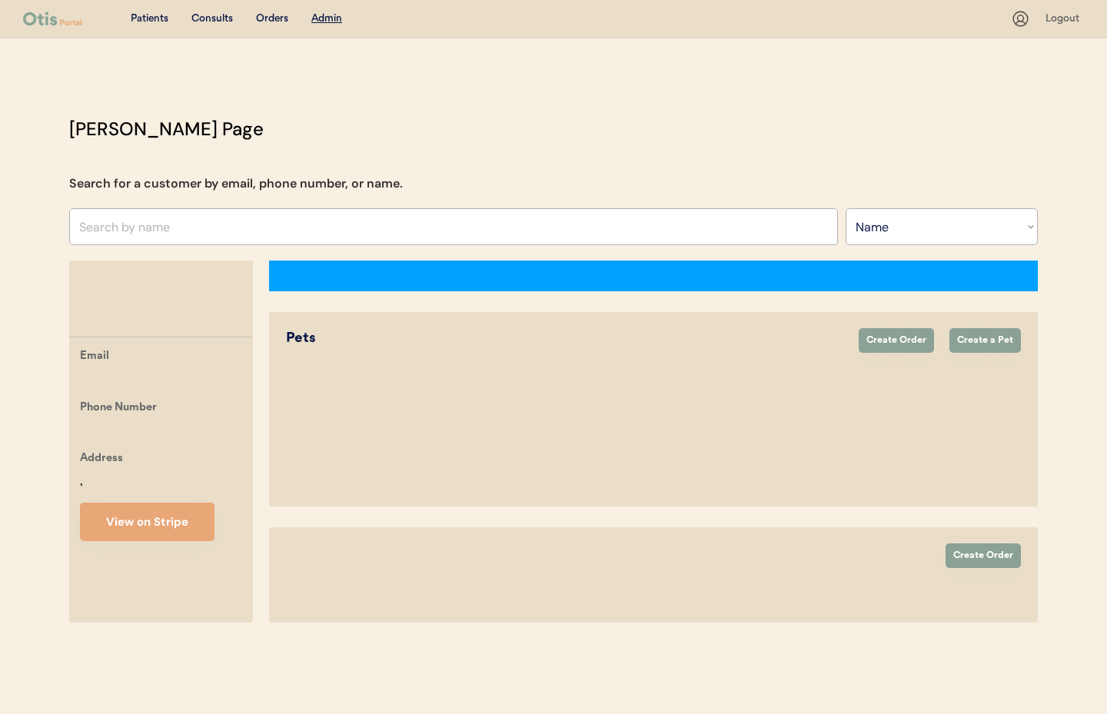
select select ""Name""
select select "true"
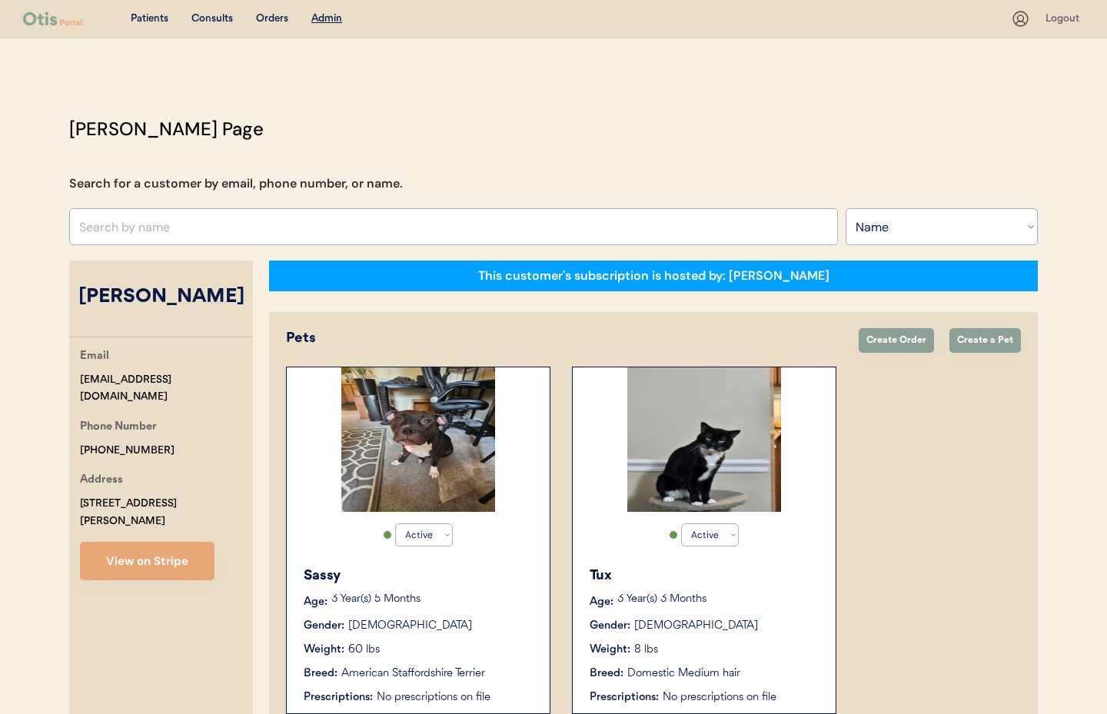
click at [791, 619] on div "Gender: [DEMOGRAPHIC_DATA]" at bounding box center [705, 626] width 231 height 16
click at [740, 611] on div "Tux Age: 3 Year(s) 3 Months Gender: Male Weight: 8 lbs Breed: Domestic Medium h…" at bounding box center [705, 635] width 248 height 155
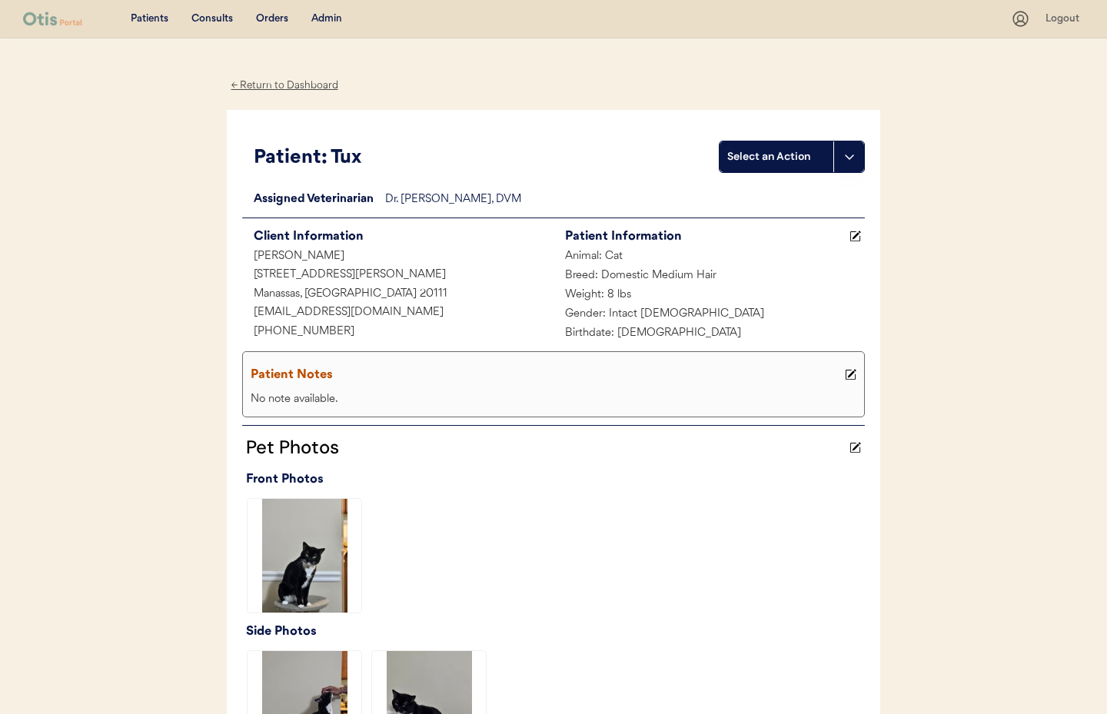
click at [322, 18] on div "Admin" at bounding box center [326, 19] width 31 height 15
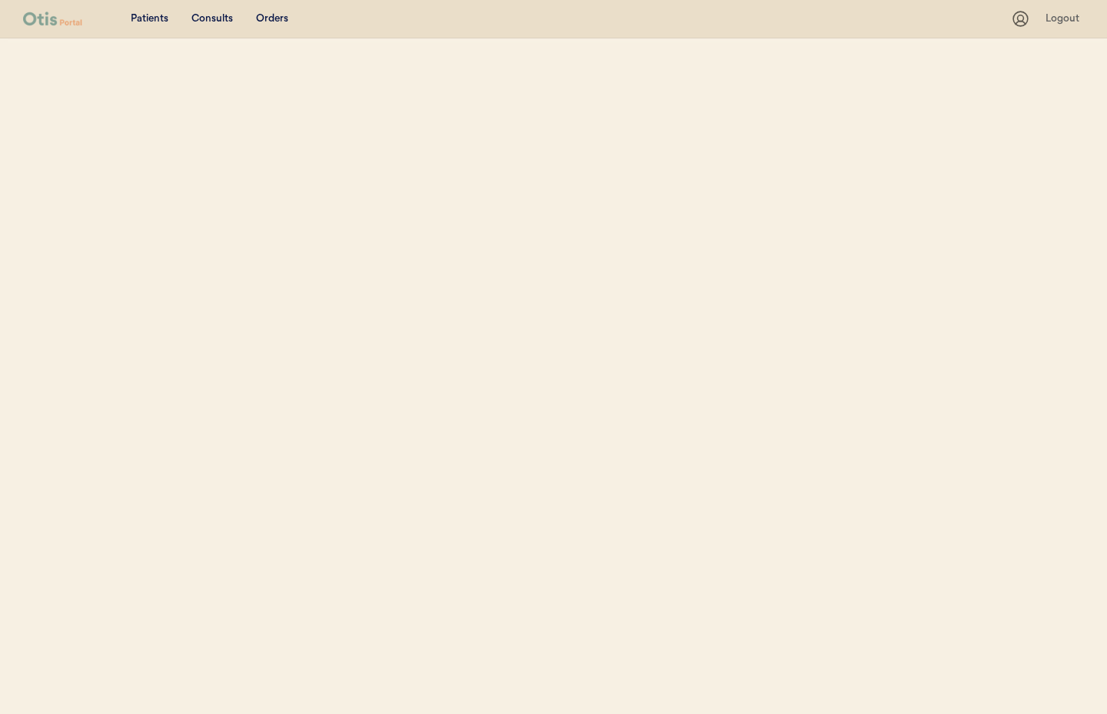
select select ""Name""
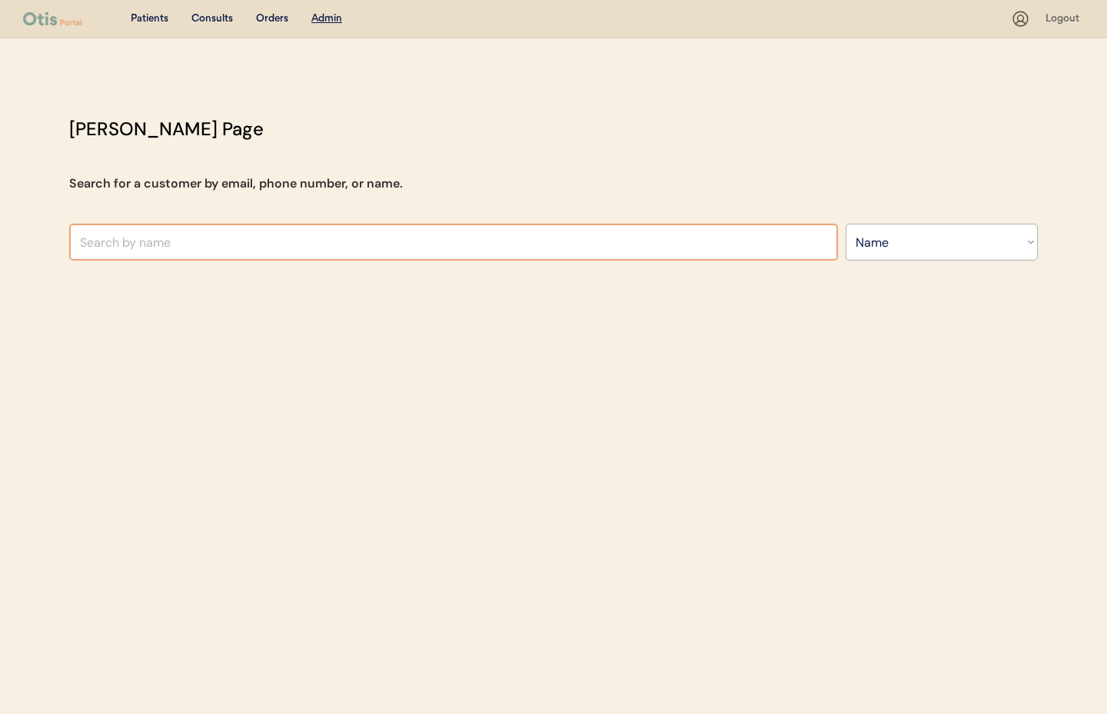
click at [253, 245] on input "text" at bounding box center [453, 242] width 769 height 37
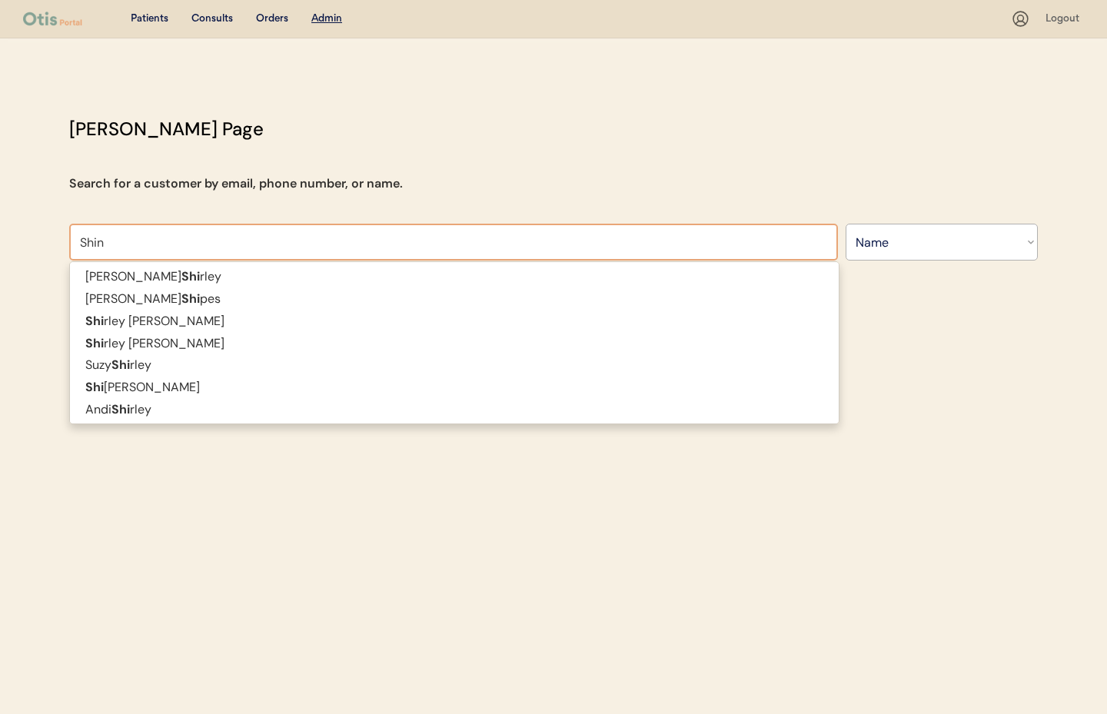
type input "Shino"
type input "Shino Prasandhan"
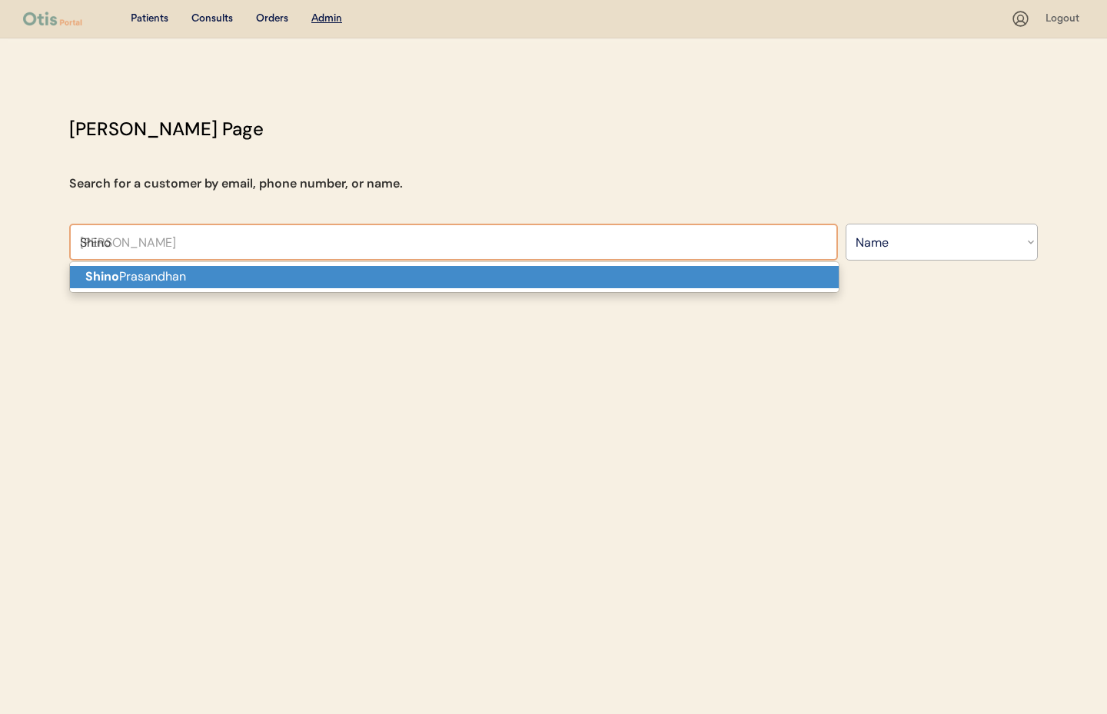
click at [208, 283] on p "Shino Prasandhan" at bounding box center [454, 277] width 769 height 22
type input "Shino Prasandhan"
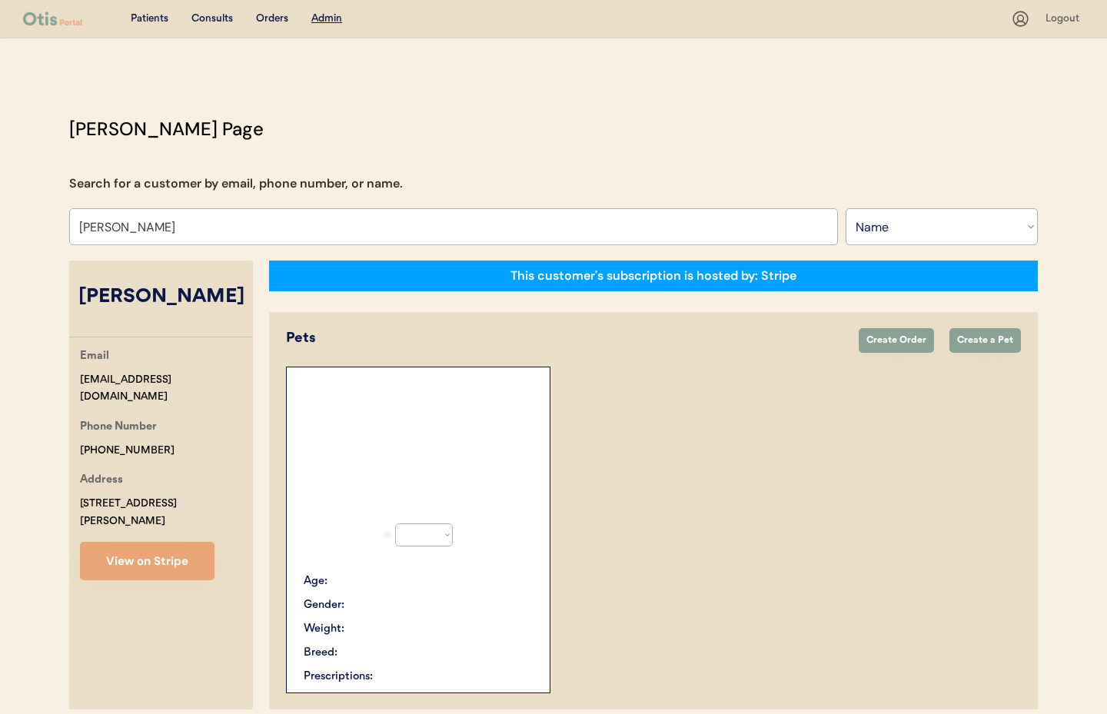
select select "true"
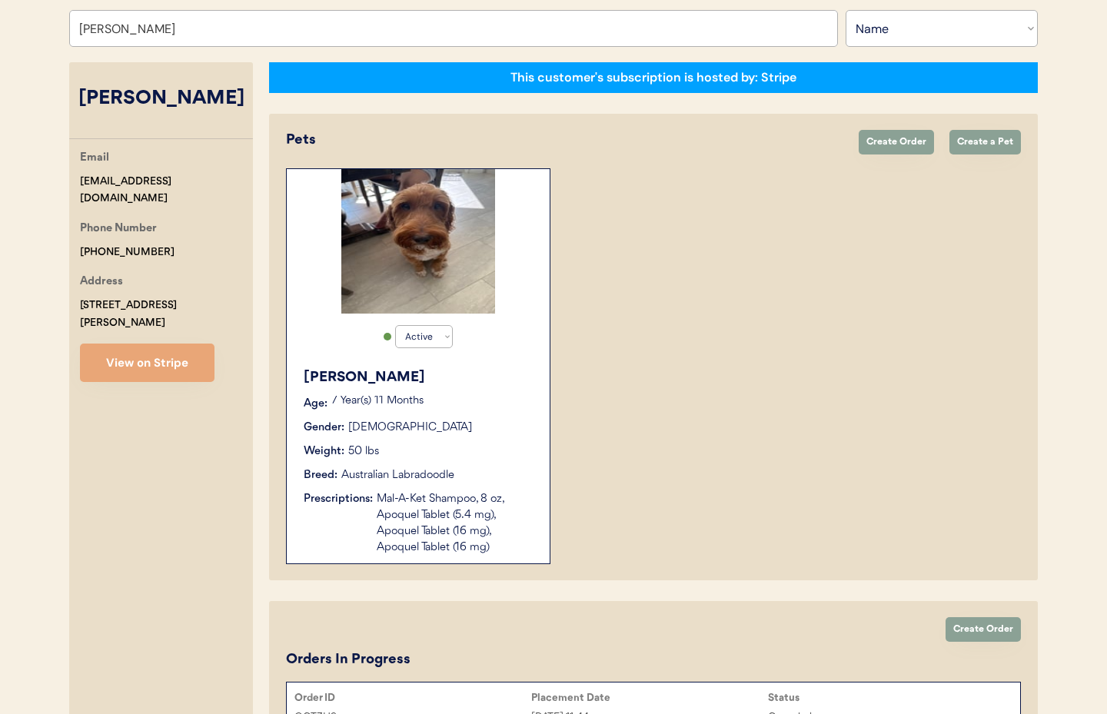
scroll to position [212, 0]
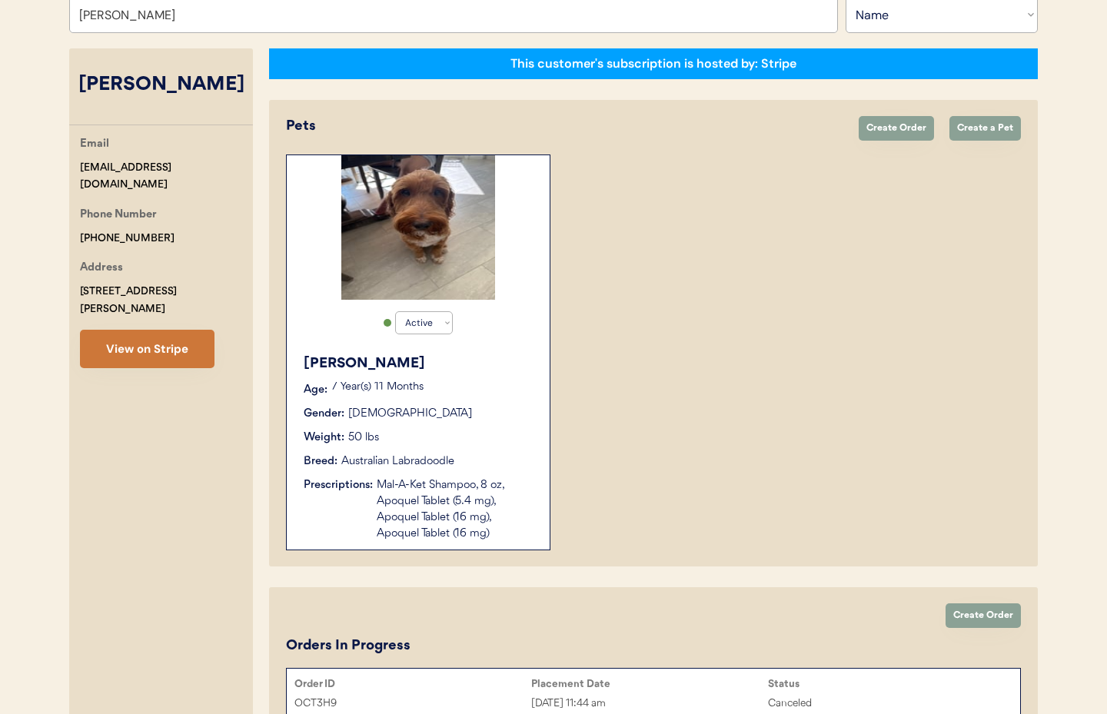
click at [144, 330] on button "View on Stripe" at bounding box center [147, 349] width 135 height 38
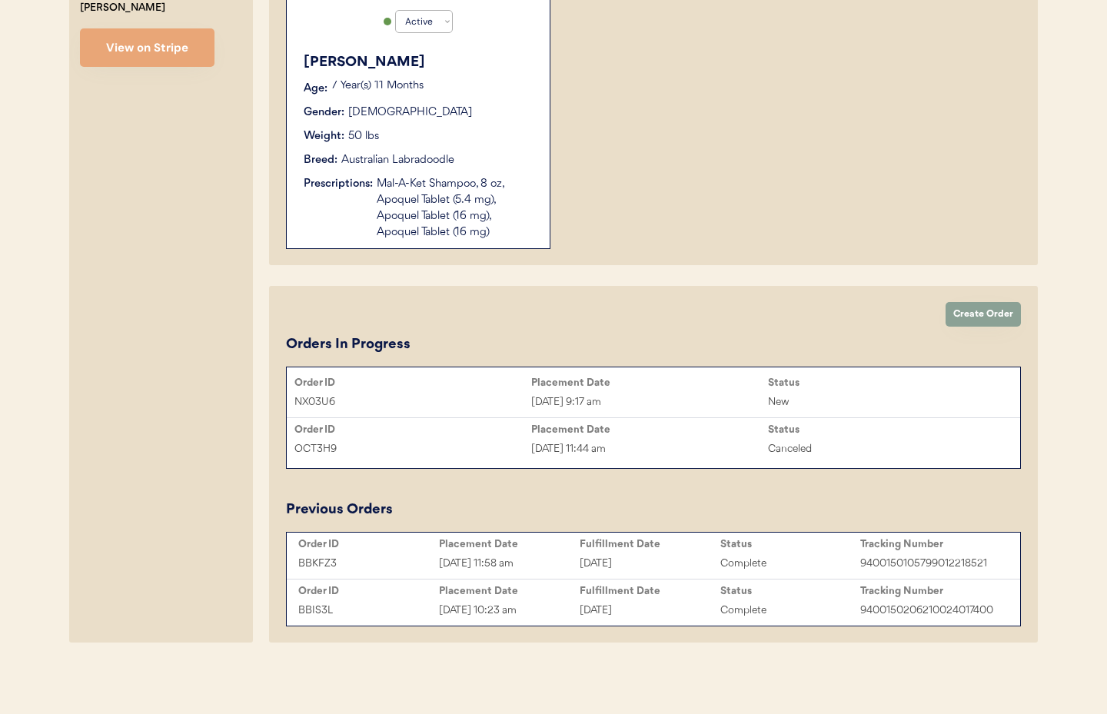
scroll to position [0, 0]
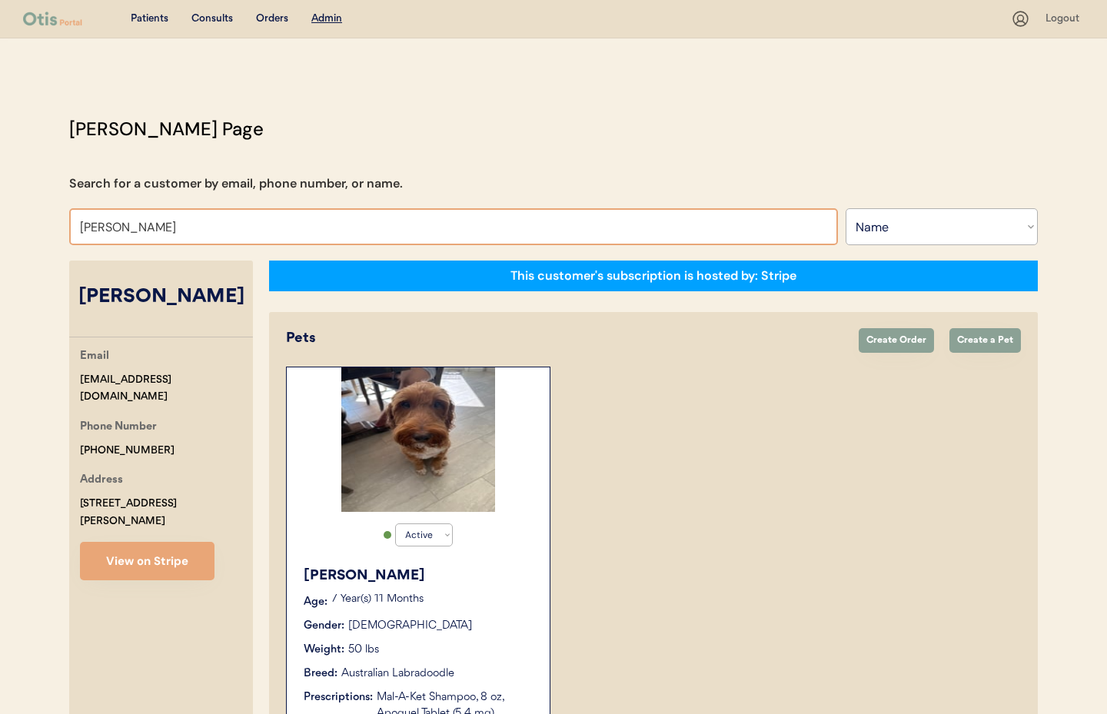
drag, startPoint x: 191, startPoint y: 228, endPoint x: 81, endPoint y: 225, distance: 110.0
click at [64, 223] on div "Otis Admin Page Search for a customer by email, phone number, or name. Shino Pr…" at bounding box center [554, 639] width 1000 height 1049
paste input "Tonya Hammond"
type input "Tonya Hammond"
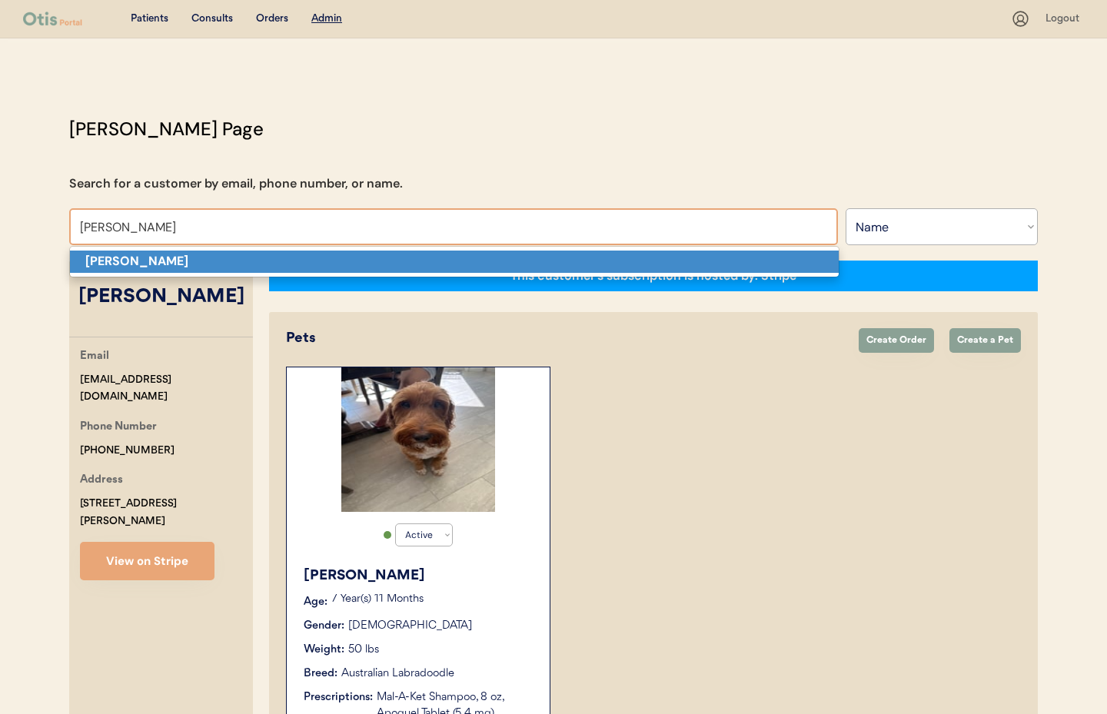
click at [161, 258] on strong "Tonya Hammond" at bounding box center [136, 261] width 103 height 16
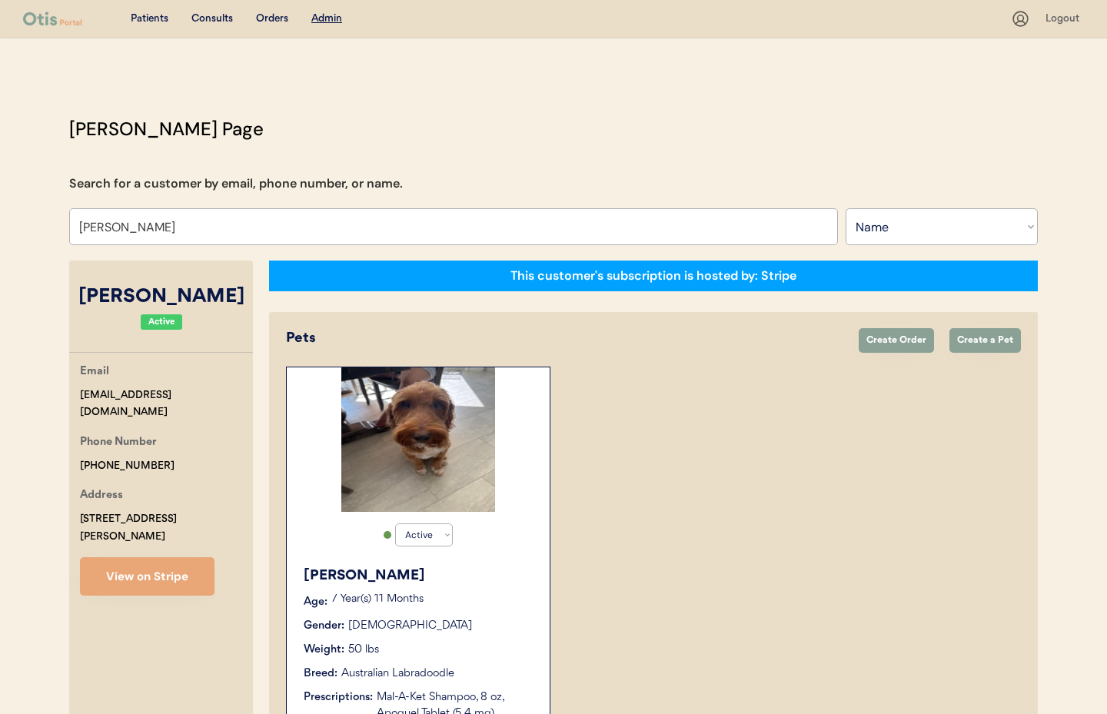
select select "true"
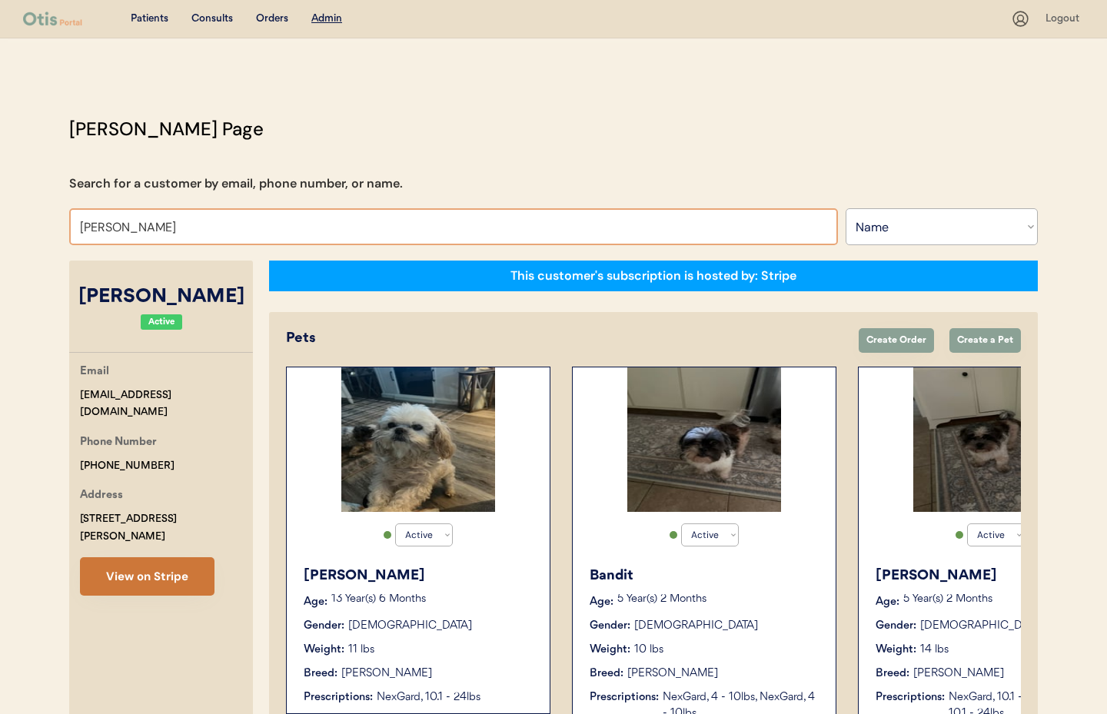
click at [160, 570] on button "View on Stripe" at bounding box center [147, 576] width 135 height 38
click at [215, 244] on input "Tonya Hammond" at bounding box center [453, 226] width 769 height 37
drag, startPoint x: 28, startPoint y: 211, endPoint x: 88, endPoint y: 225, distance: 62.5
paste input "Sharon Trammel"
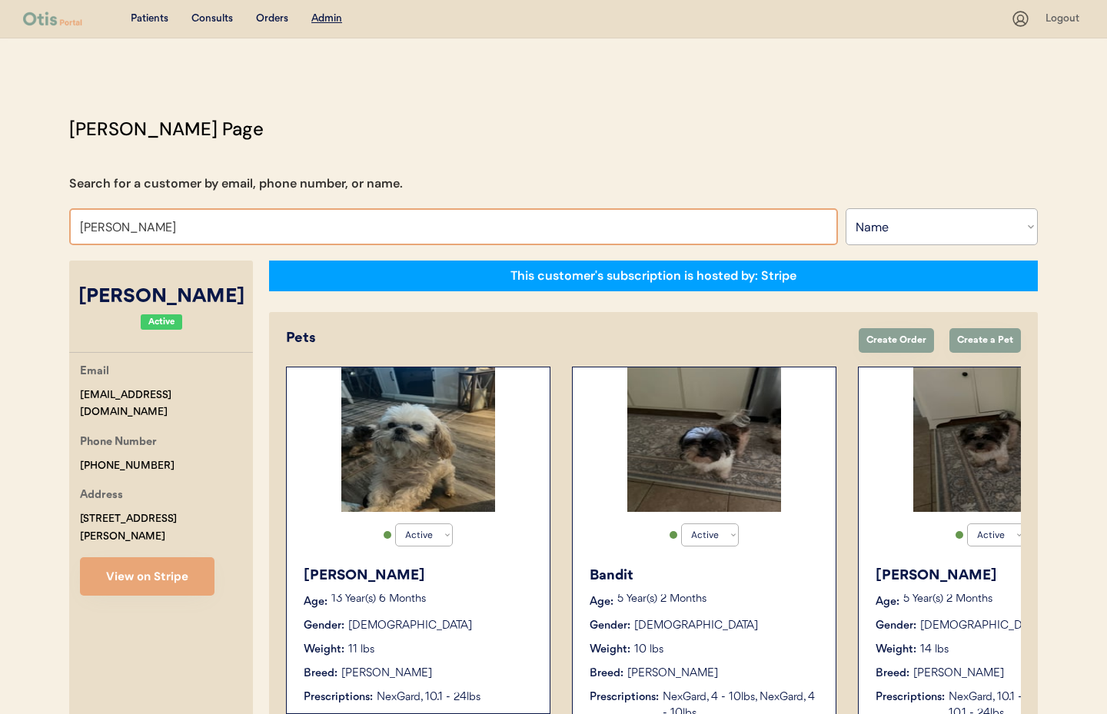
type input "Sharon Trammel"
type input "Sharon TrammelL"
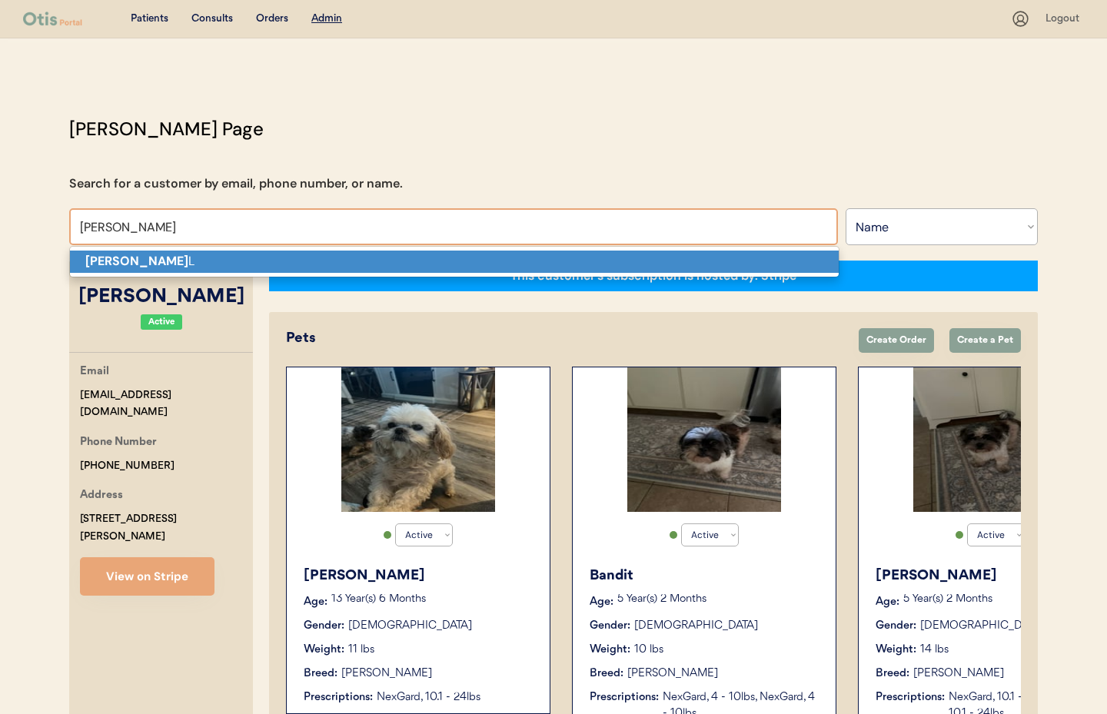
click at [114, 260] on strong "SHARON TRAMMEL" at bounding box center [136, 261] width 103 height 16
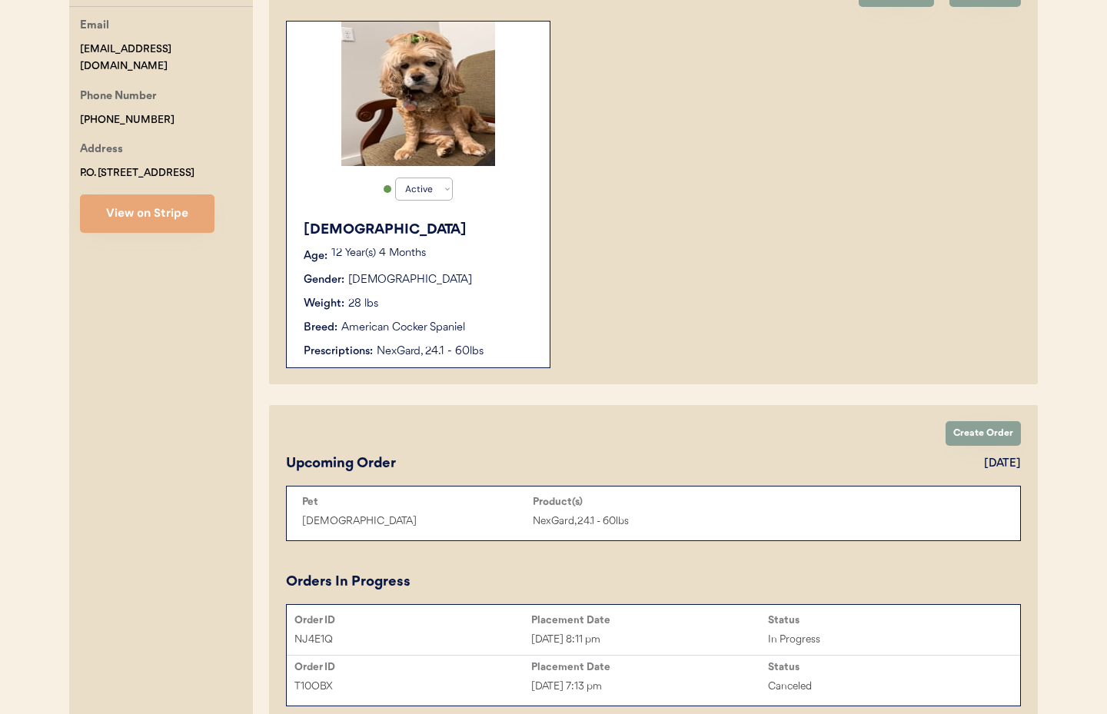
scroll to position [225, 0]
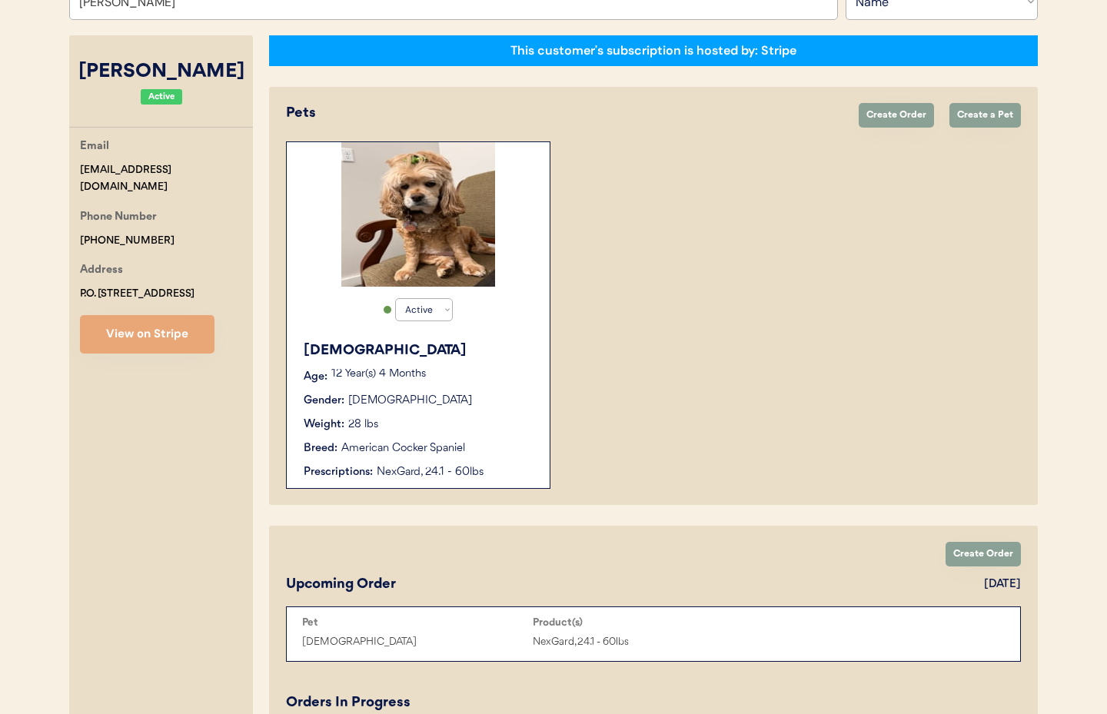
type input "SHARON TRAMMELL"
click at [486, 475] on div "NexGard, 24.1 - 60lbs" at bounding box center [456, 472] width 158 height 16
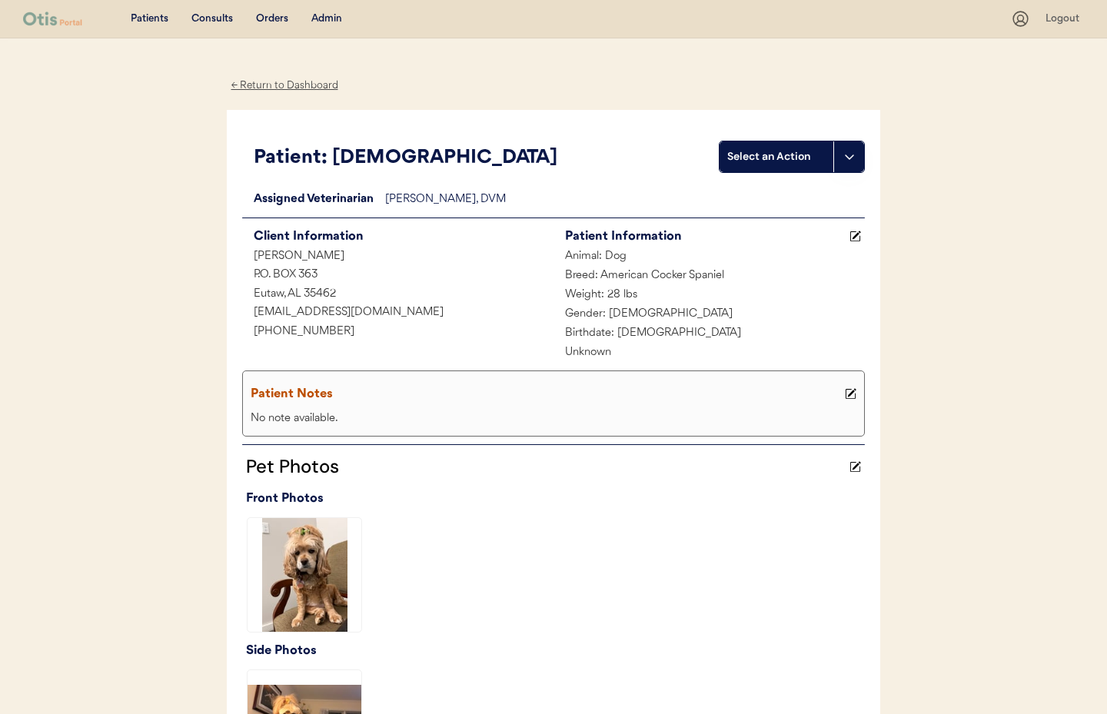
click at [255, 83] on div "← Return to Dashboard" at bounding box center [284, 86] width 115 height 18
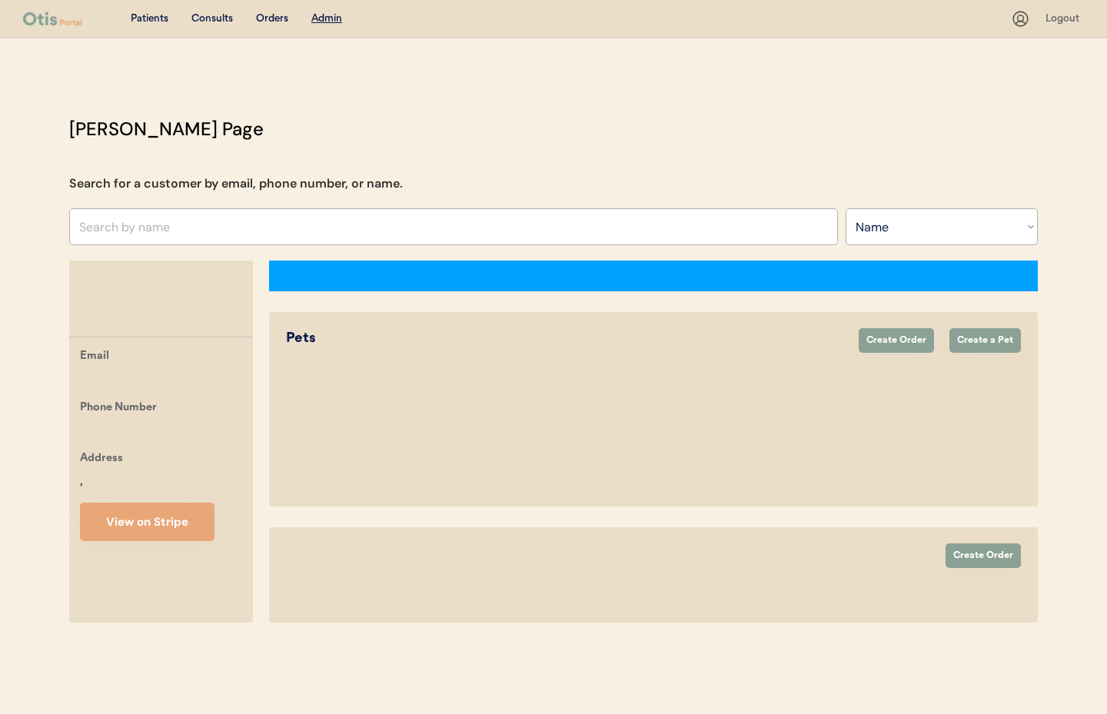
select select ""Name""
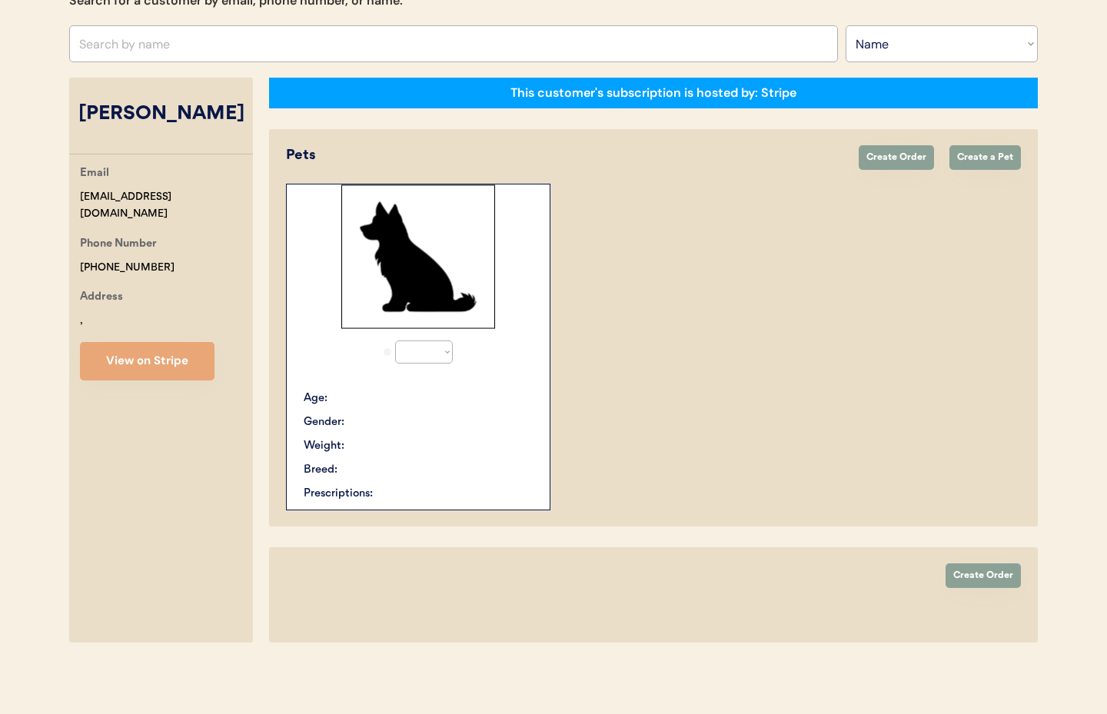
select select "true"
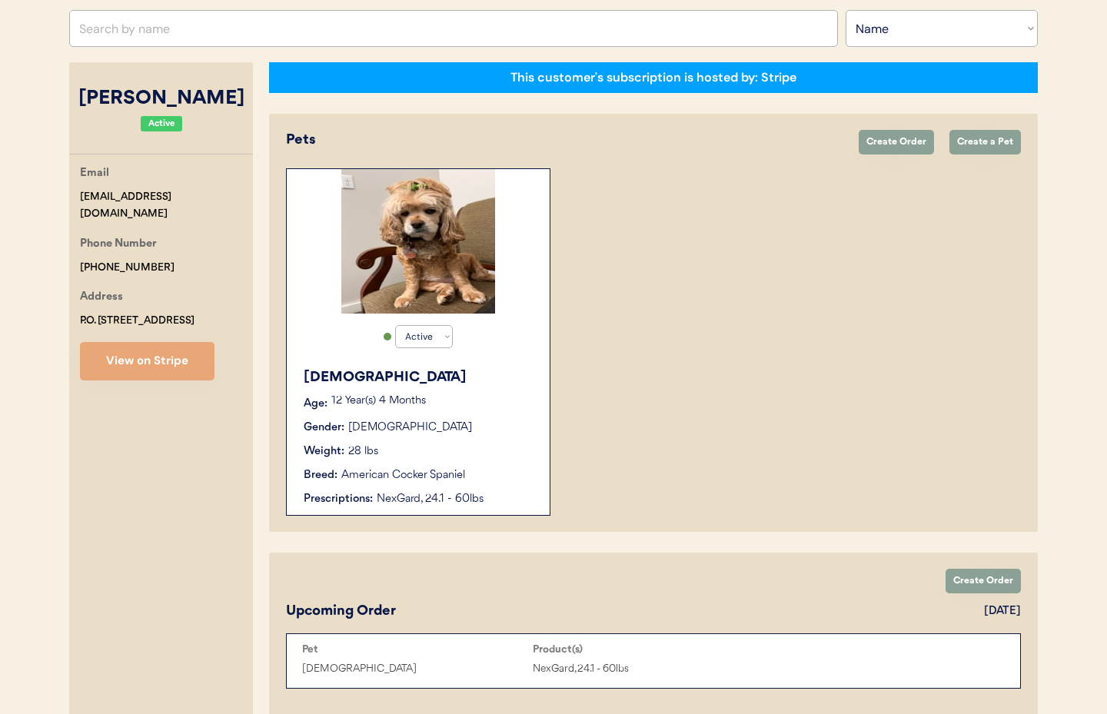
scroll to position [181, 0]
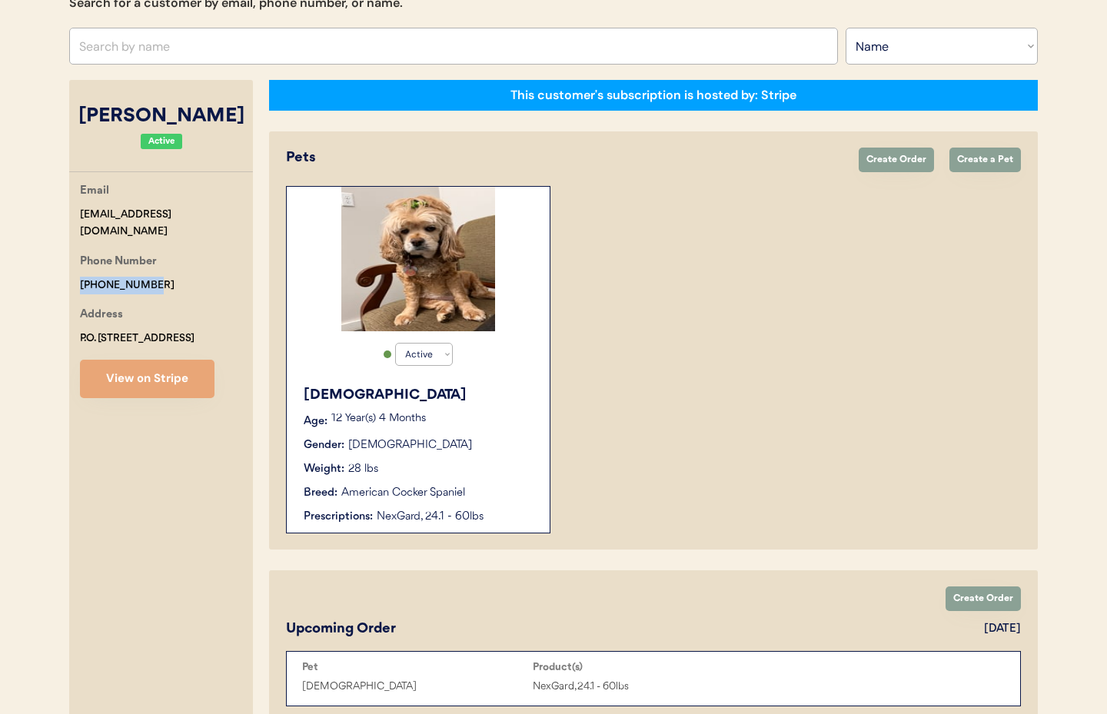
drag, startPoint x: 158, startPoint y: 287, endPoint x: 83, endPoint y: 288, distance: 74.6
copy div "+12054960129"
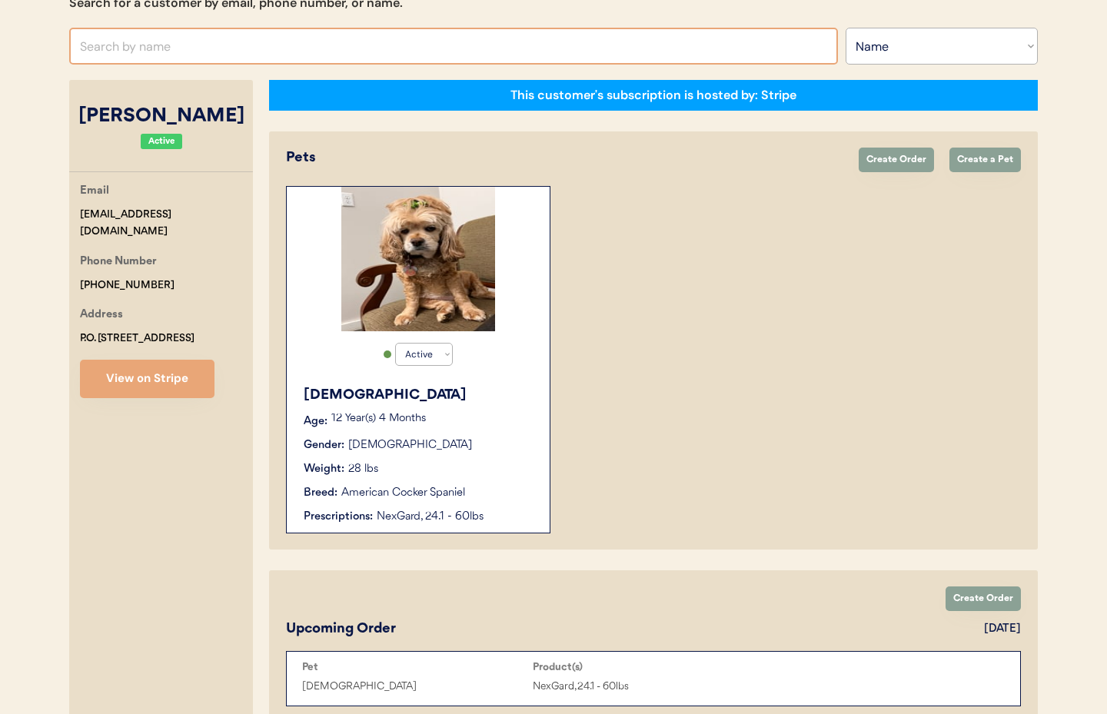
click at [177, 45] on input "text" at bounding box center [453, 46] width 769 height 37
paste input "Matthew Shaeffer"
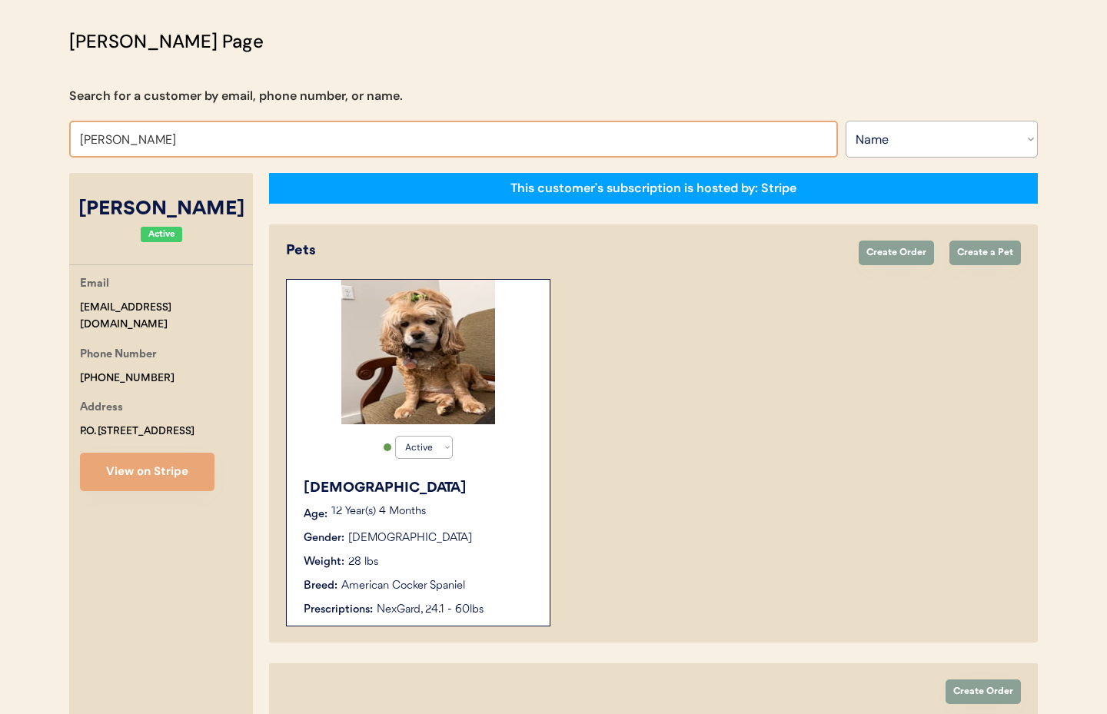
scroll to position [0, 0]
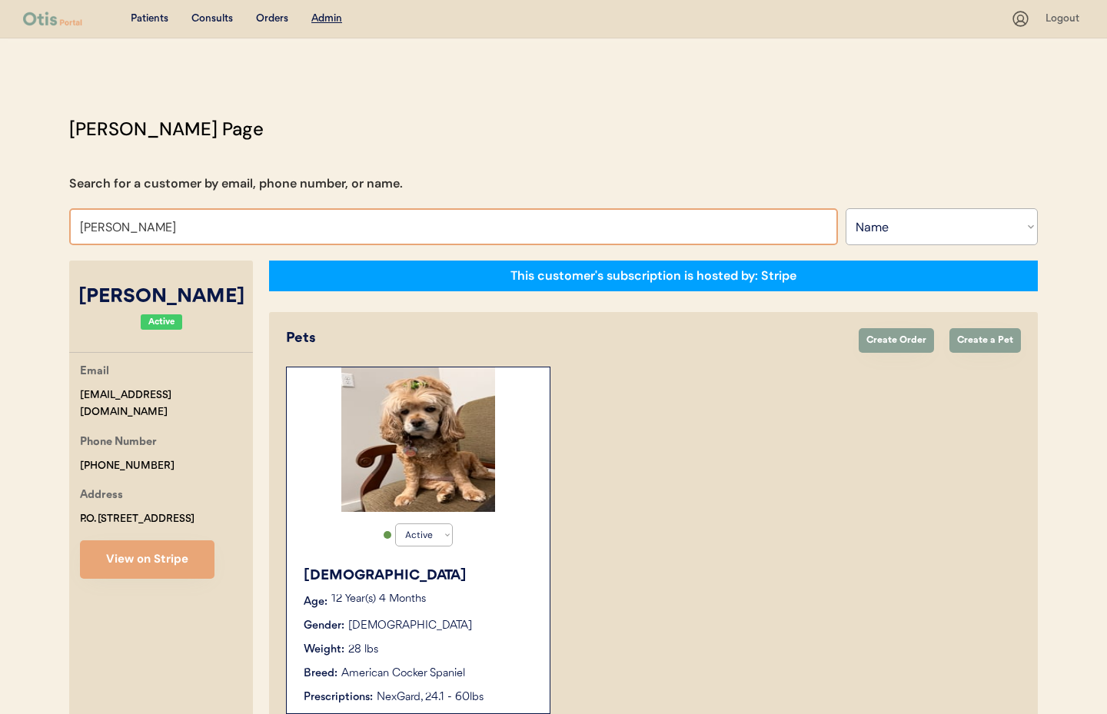
click at [182, 231] on input "Matthew Shaef" at bounding box center [453, 226] width 769 height 37
drag, startPoint x: 195, startPoint y: 233, endPoint x: 37, endPoint y: 236, distance: 158.4
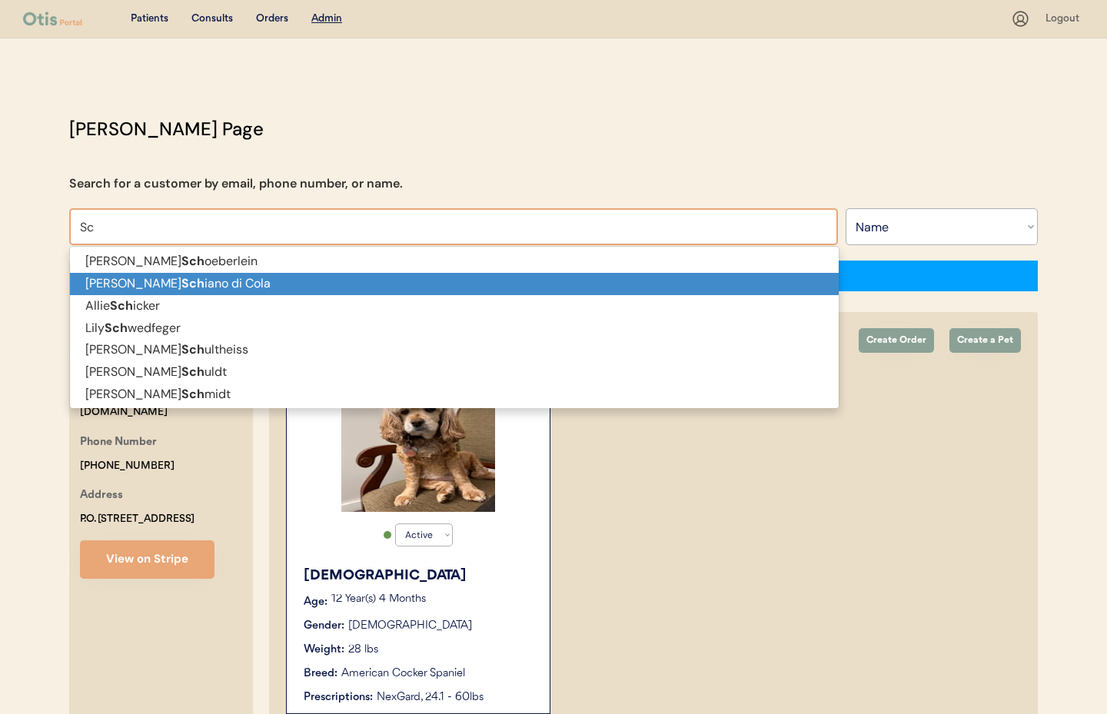
type input "S"
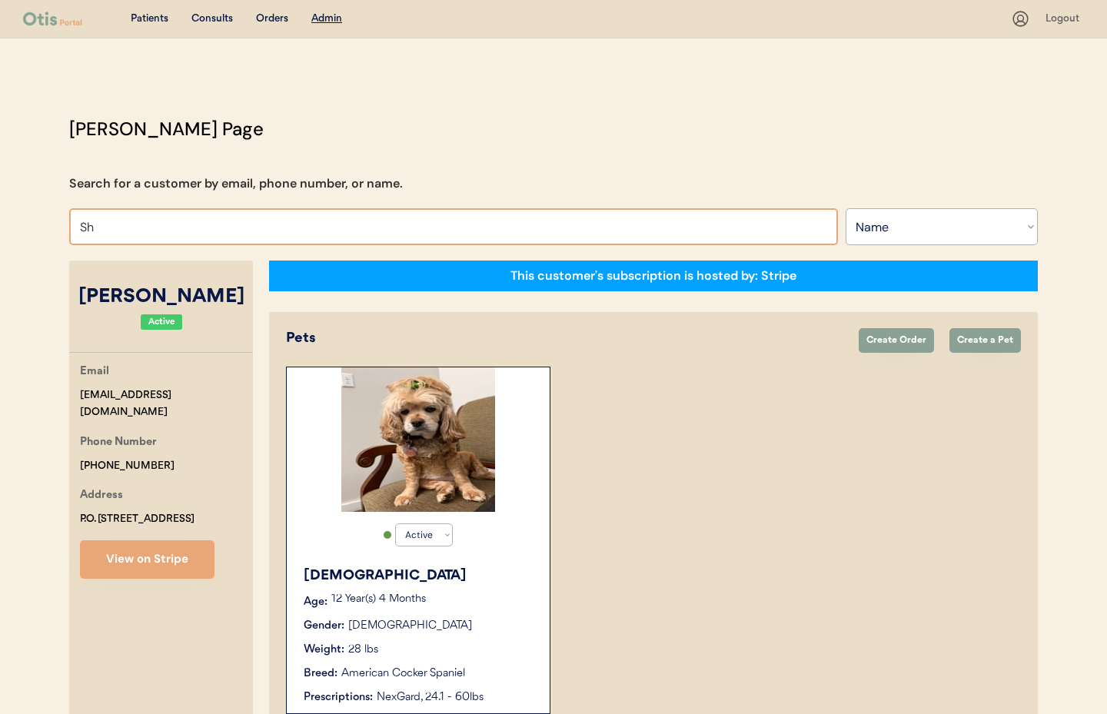
type input "Sha"
type input "Shannon Layton"
type input "Shae"
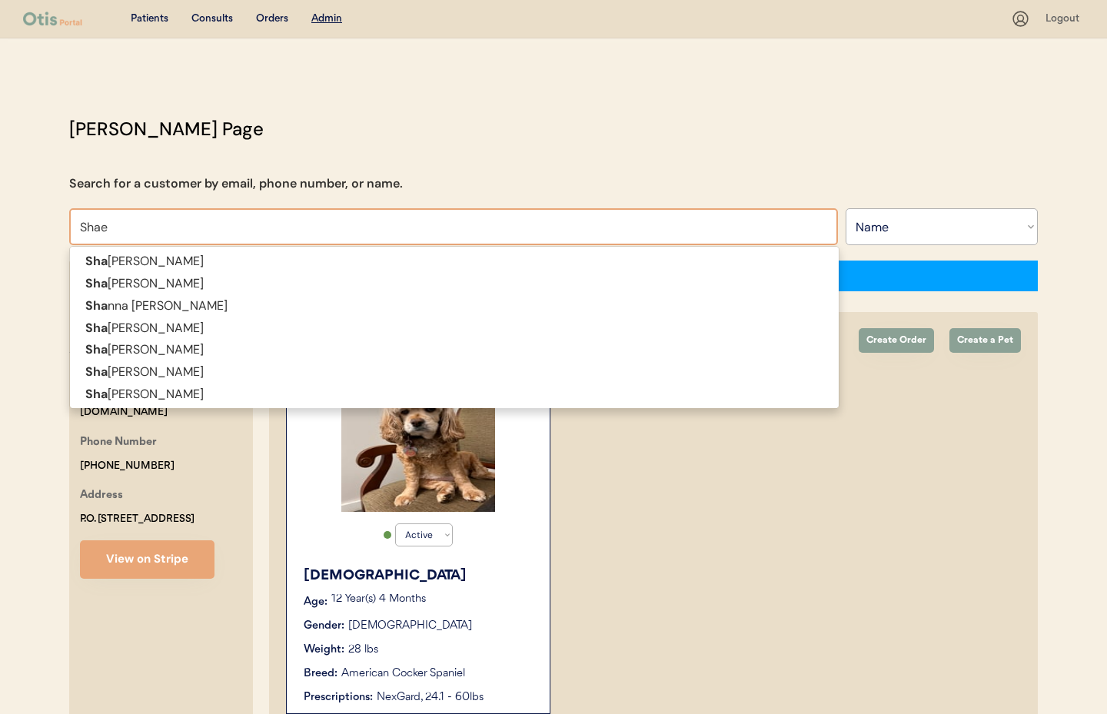
type input "Shae Plaisance"
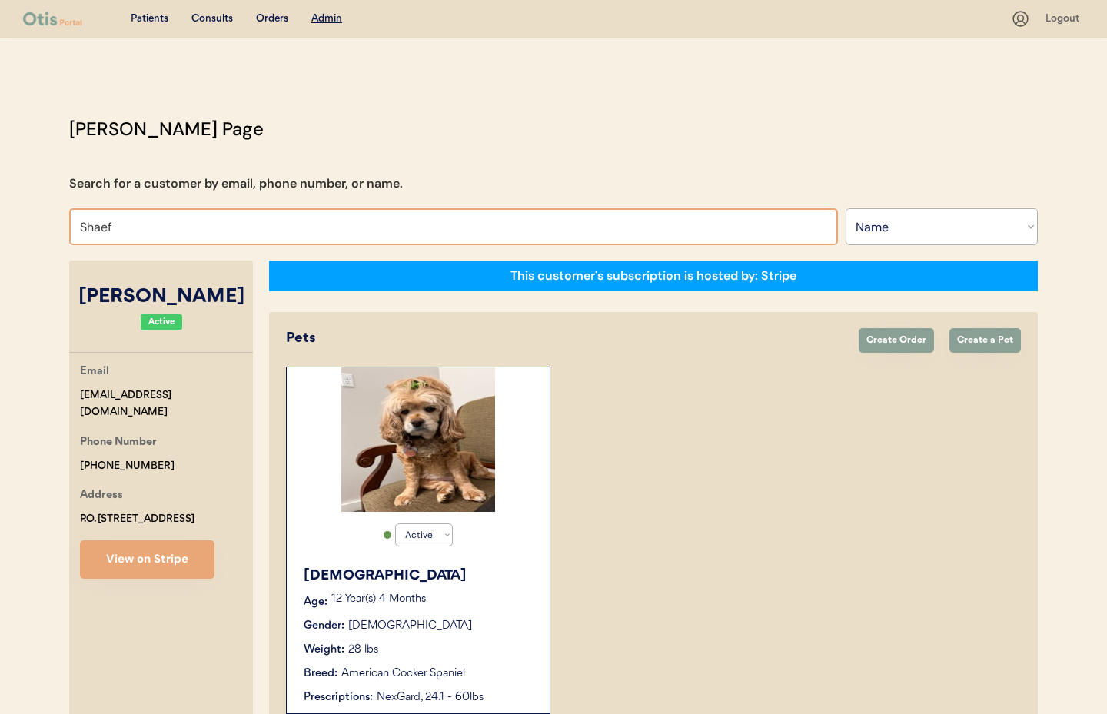
type input "Shae"
type input "Shae Plaisance"
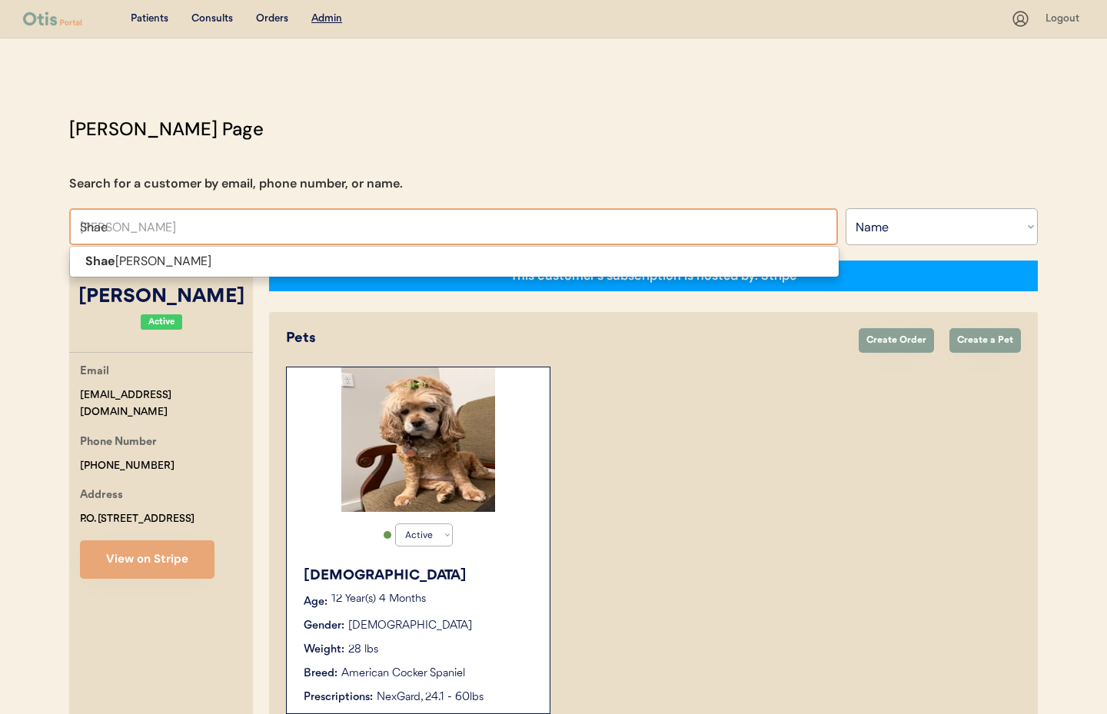
type input "Sha"
type input "Shannon Layton"
type input "Sh"
type input "Sheila Hall Borrelli"
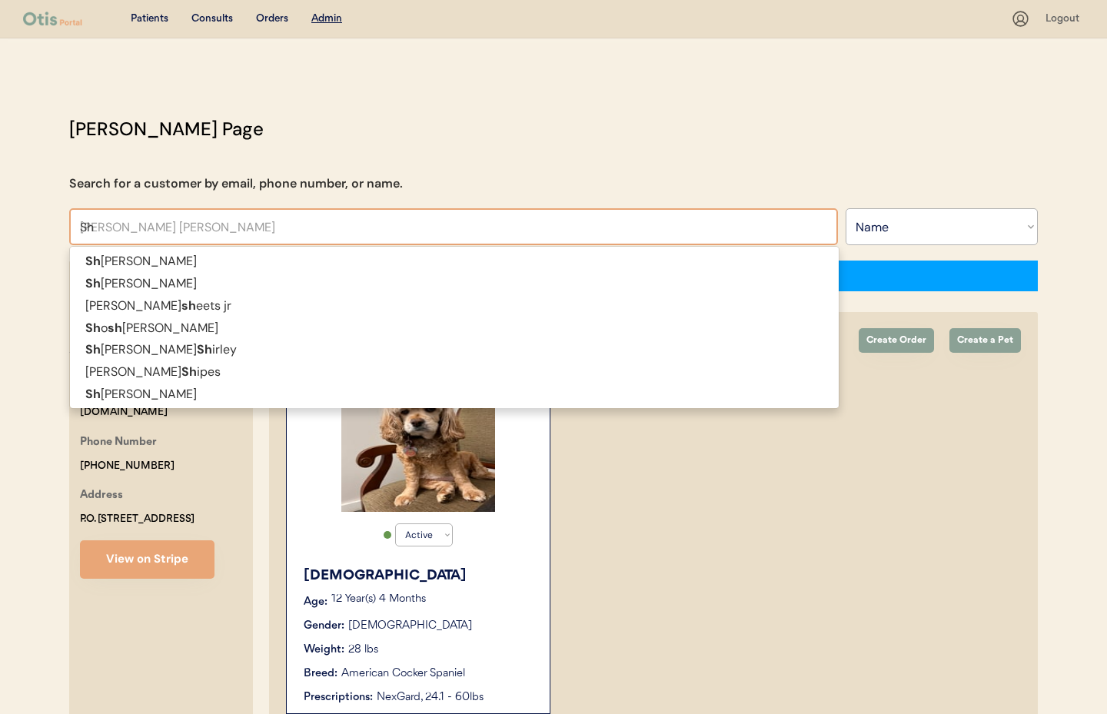
type input "S"
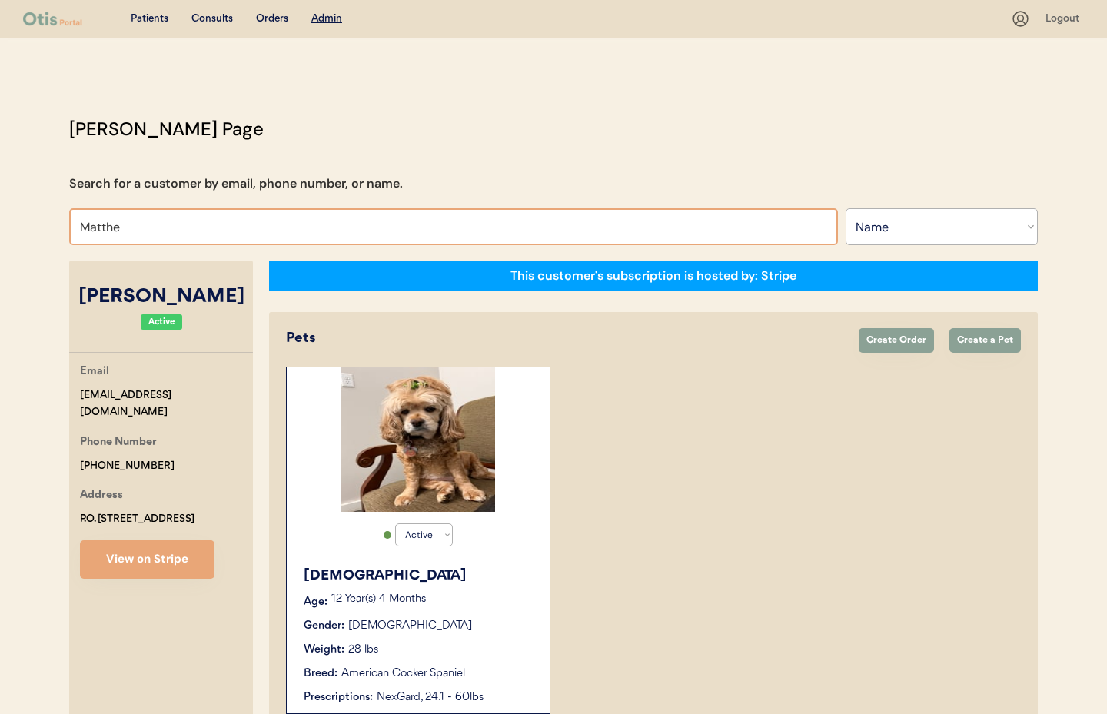
type input "Matthew"
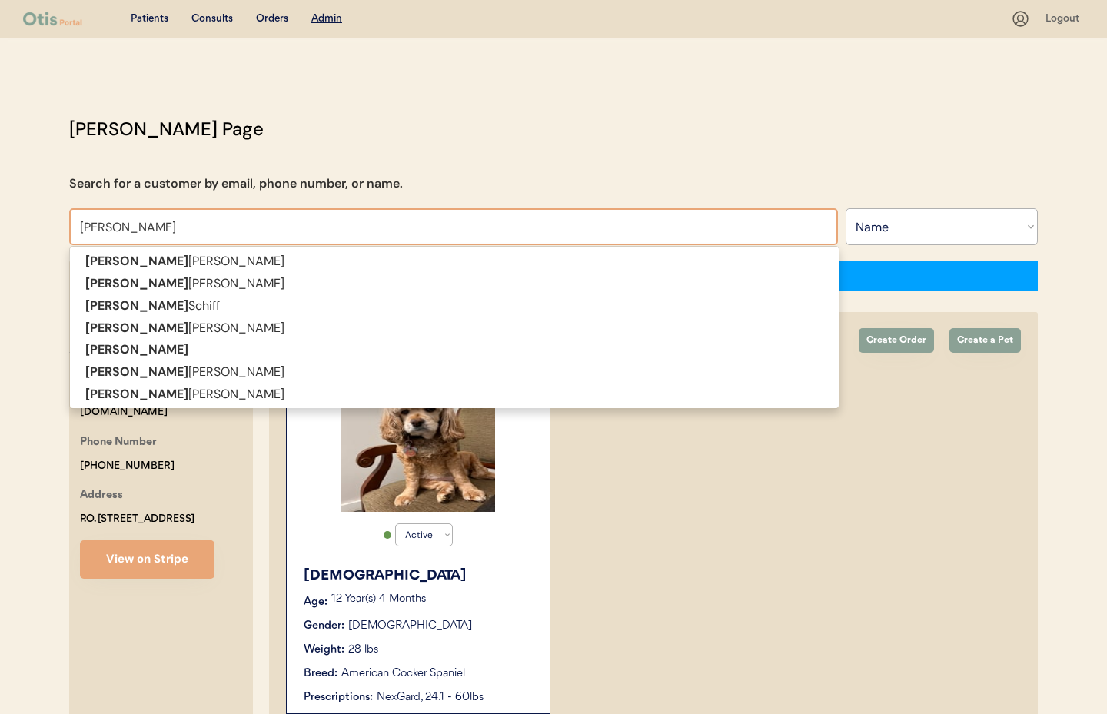
type input "[PERSON_NAME]"
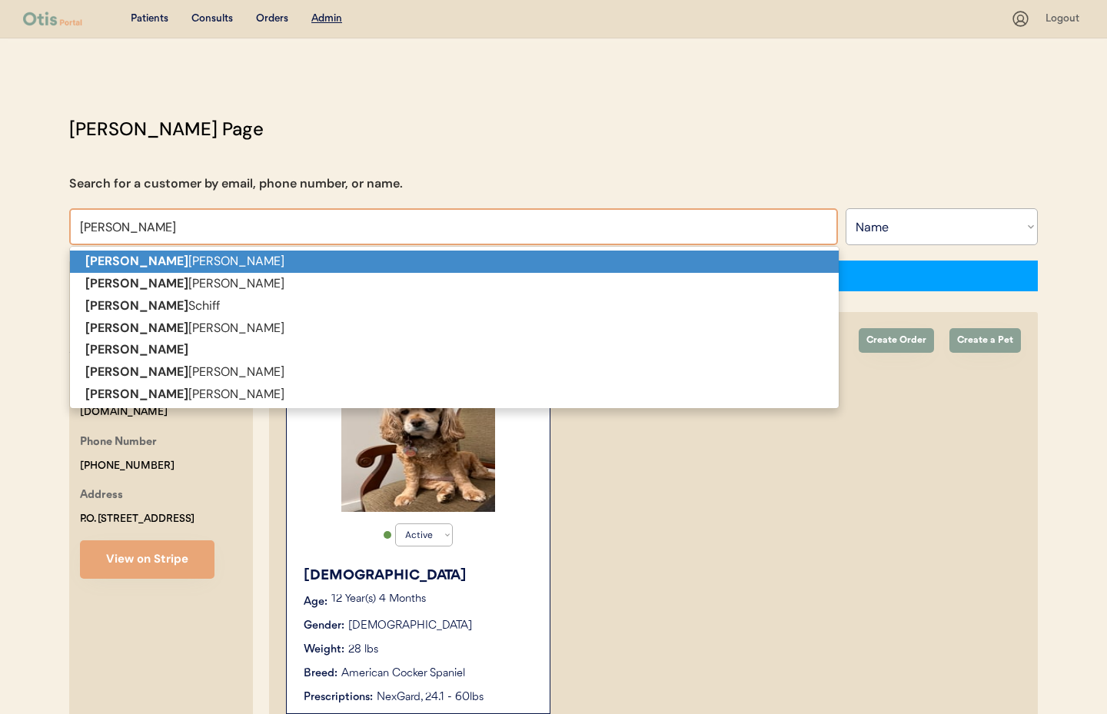
click at [132, 256] on strong "Matthew" at bounding box center [136, 261] width 103 height 16
type input "[PERSON_NAME]"
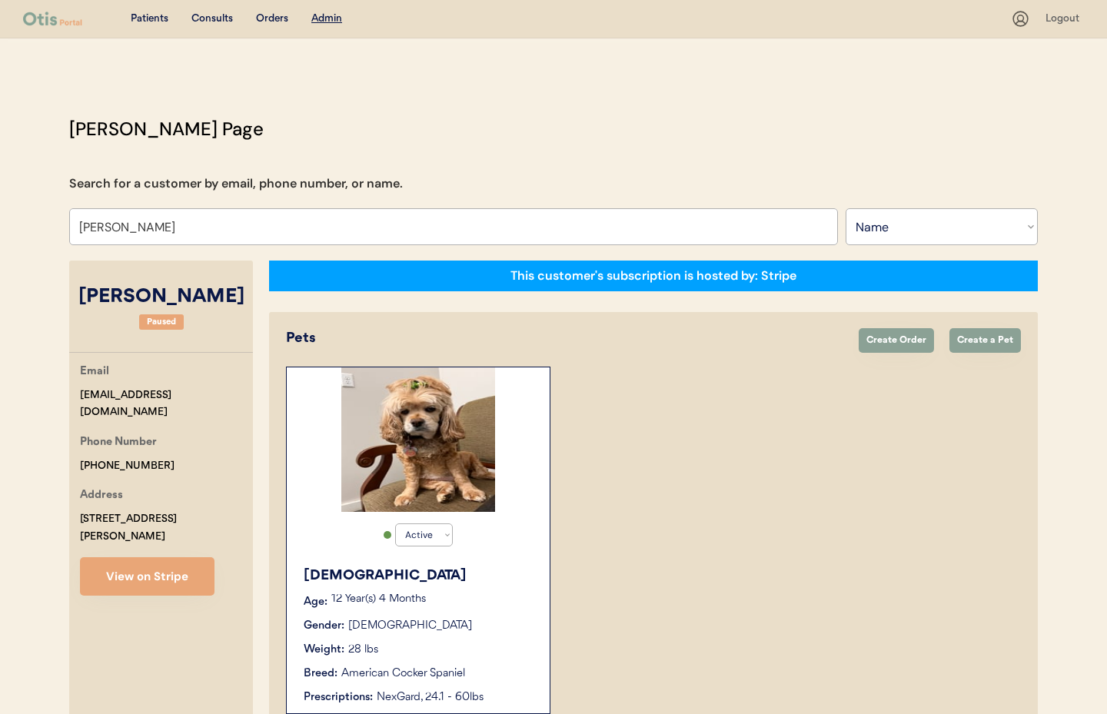
select select "true"
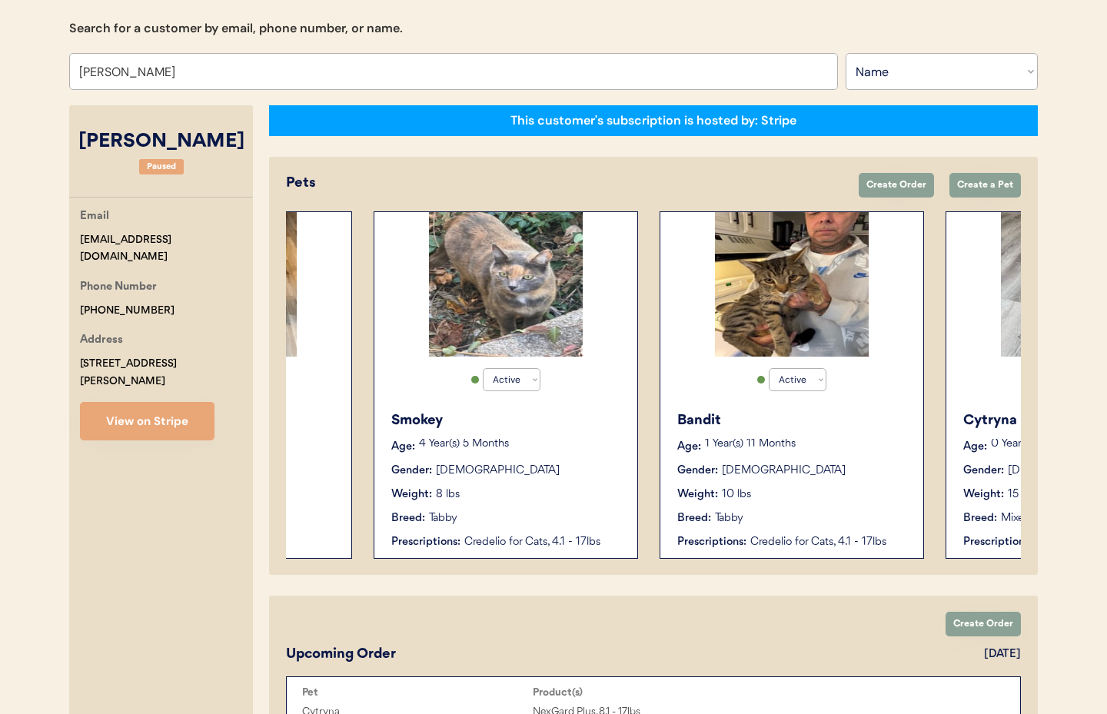
scroll to position [0, 409]
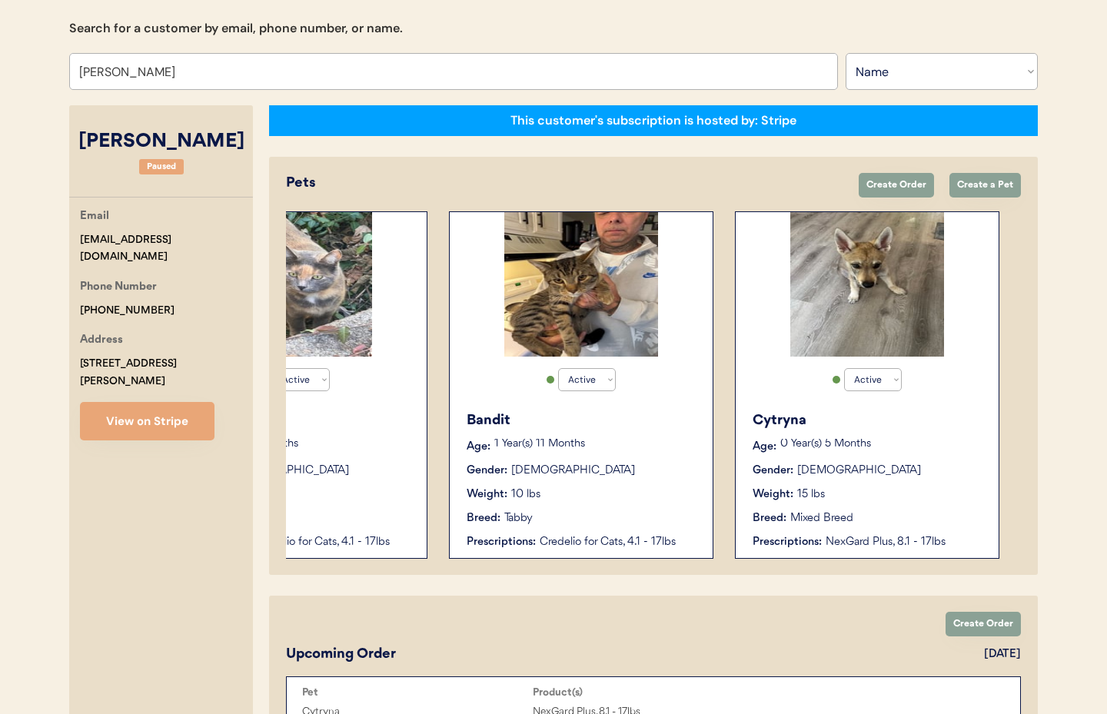
type input "[PERSON_NAME]"
click at [883, 481] on div "Cytryna Age: 0 Year(s) 5 Months Gender: Female Weight: 15 lbs Breed: Mixed Bree…" at bounding box center [868, 480] width 248 height 155
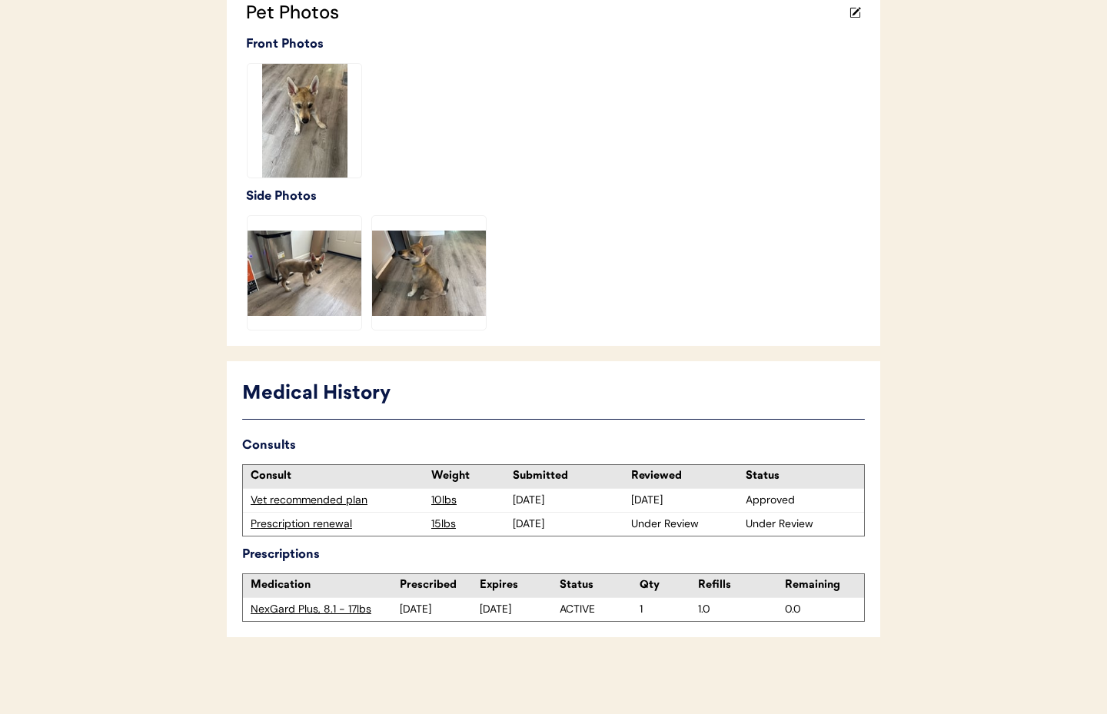
scroll to position [434, 0]
click at [280, 526] on div "Prescription renewal" at bounding box center [337, 524] width 173 height 15
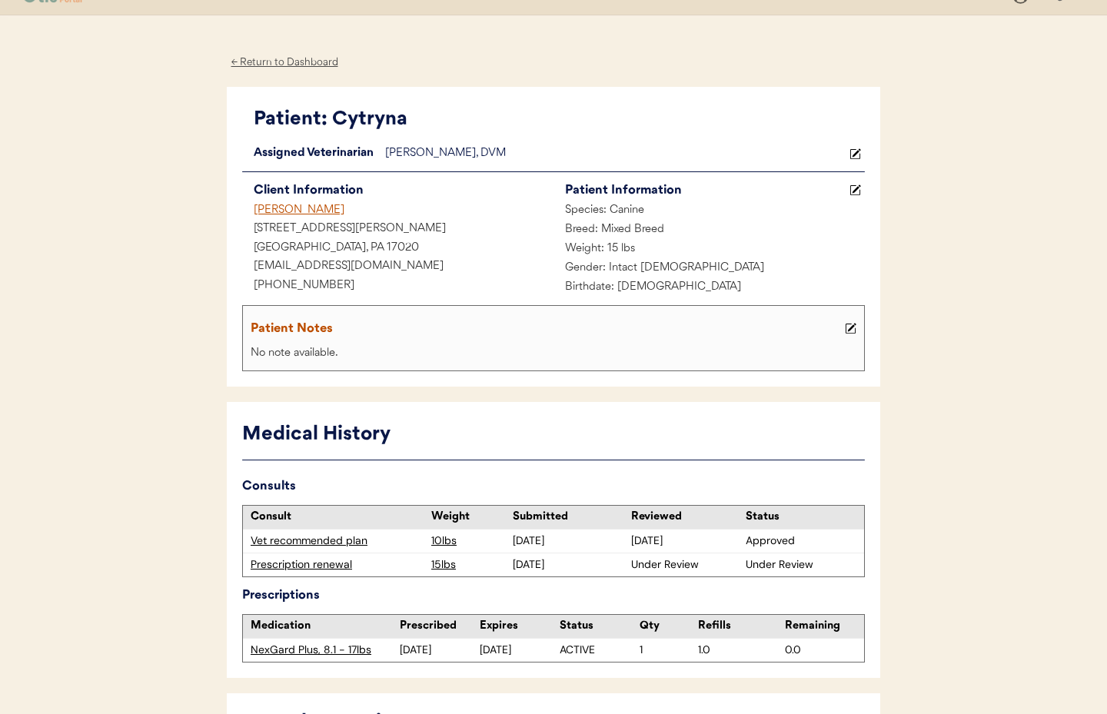
scroll to position [17, 0]
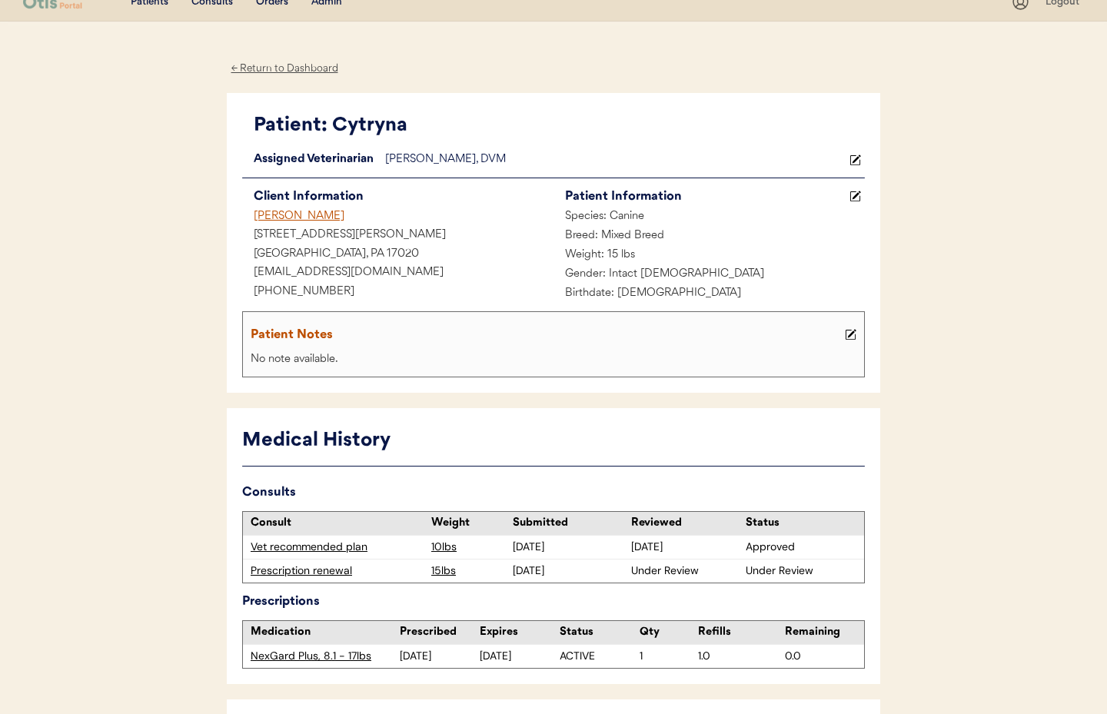
click at [332, 572] on div "Prescription renewal" at bounding box center [337, 571] width 173 height 15
click at [851, 161] on icon at bounding box center [856, 161] width 12 height 12
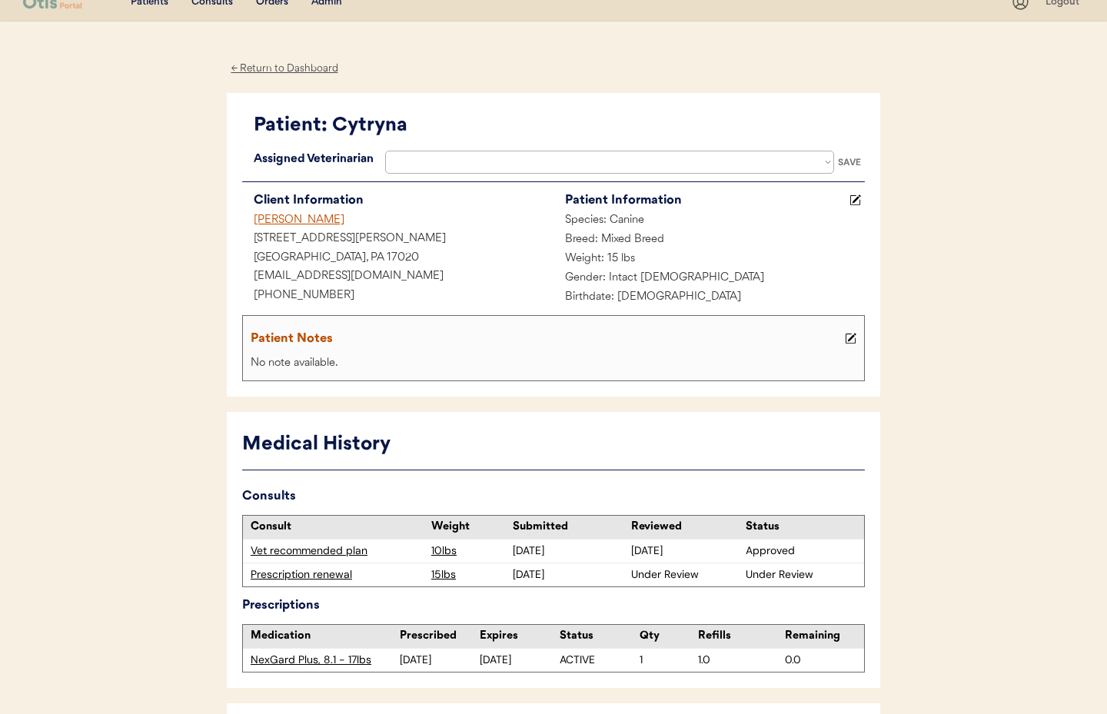
select select ""1348695171700984260__LOOKUP__1733767339806x932322702314707600""
click at [826, 162] on select "Veterinarian [PERSON_NAME] [PERSON_NAME] [PERSON_NAME]" at bounding box center [609, 162] width 449 height 23
click at [860, 158] on div "SAVE" at bounding box center [849, 162] width 31 height 9
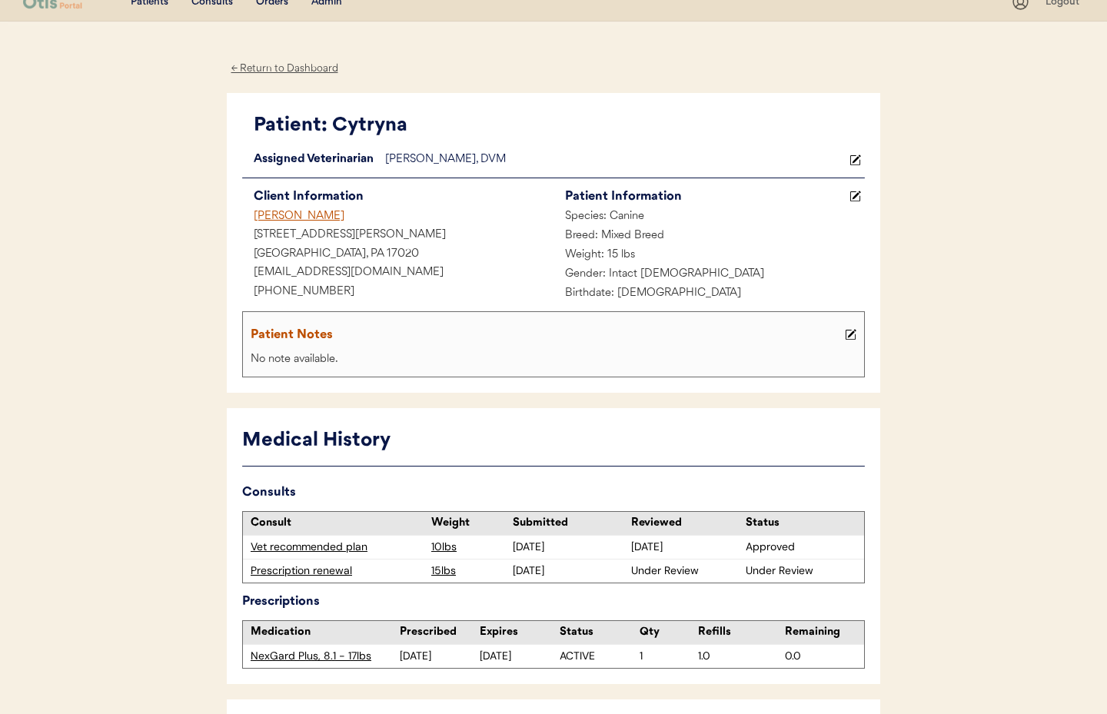
drag, startPoint x: 278, startPoint y: 69, endPoint x: 314, endPoint y: 38, distance: 48.5
click at [278, 69] on div "← Return to Dashboard" at bounding box center [284, 69] width 115 height 18
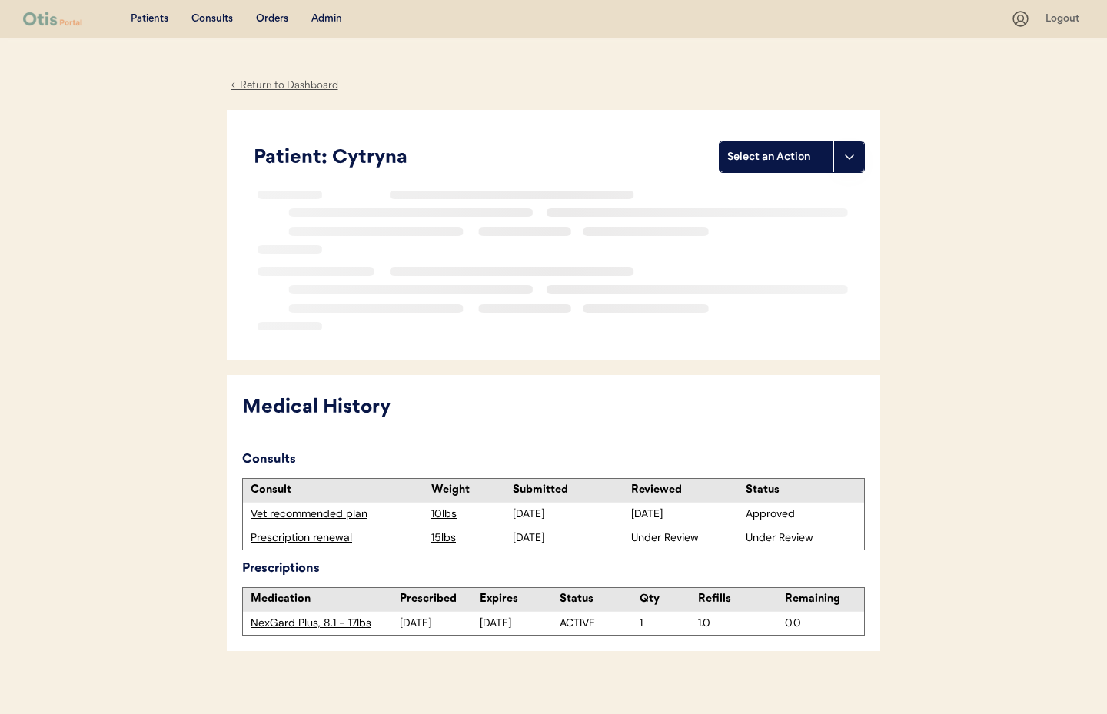
click at [295, 85] on div "← Return to Dashboard" at bounding box center [284, 86] width 115 height 18
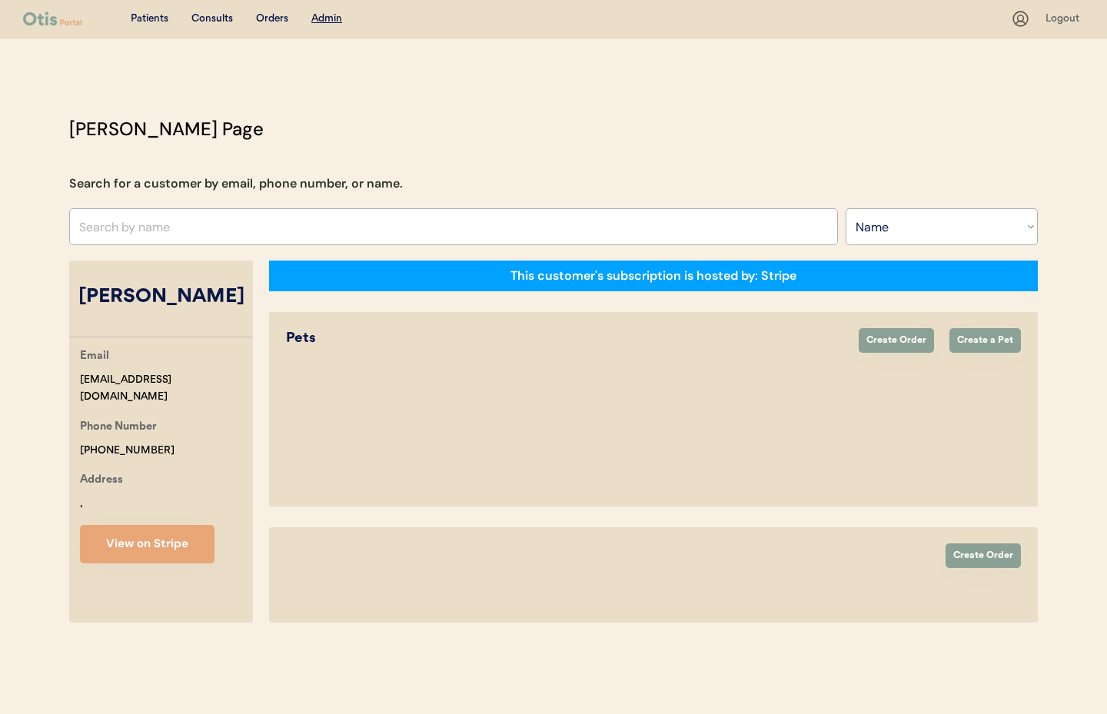
select select ""Name""
select select "true"
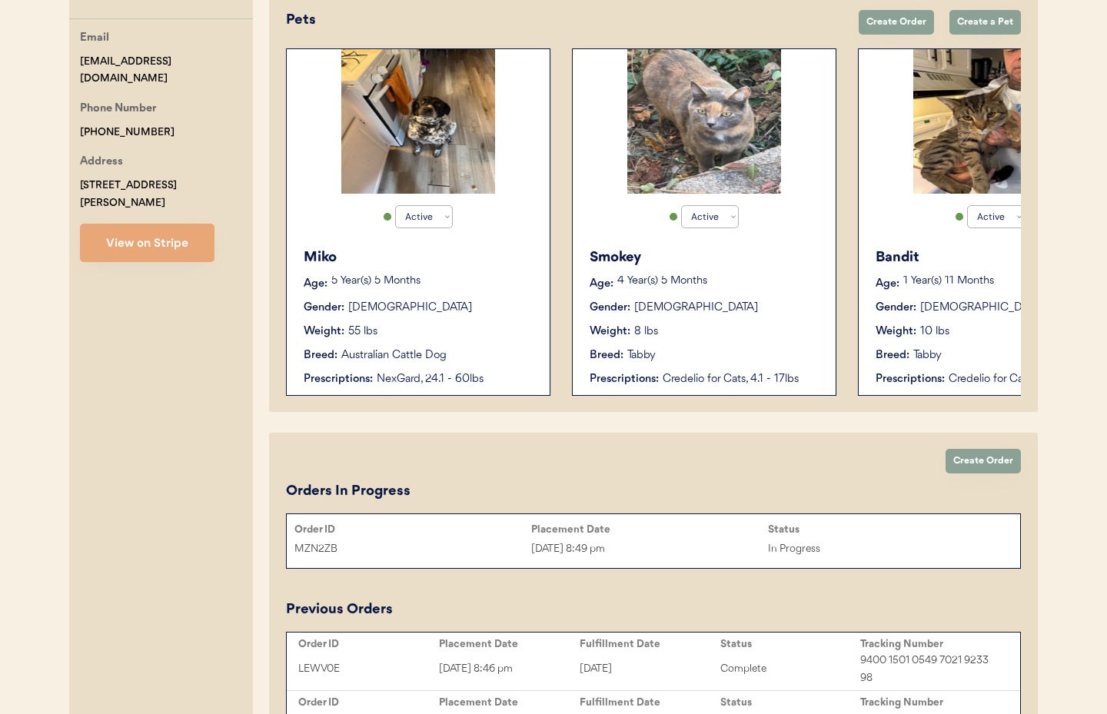
scroll to position [319, 0]
click at [165, 232] on button "View on Stripe" at bounding box center [147, 242] width 135 height 38
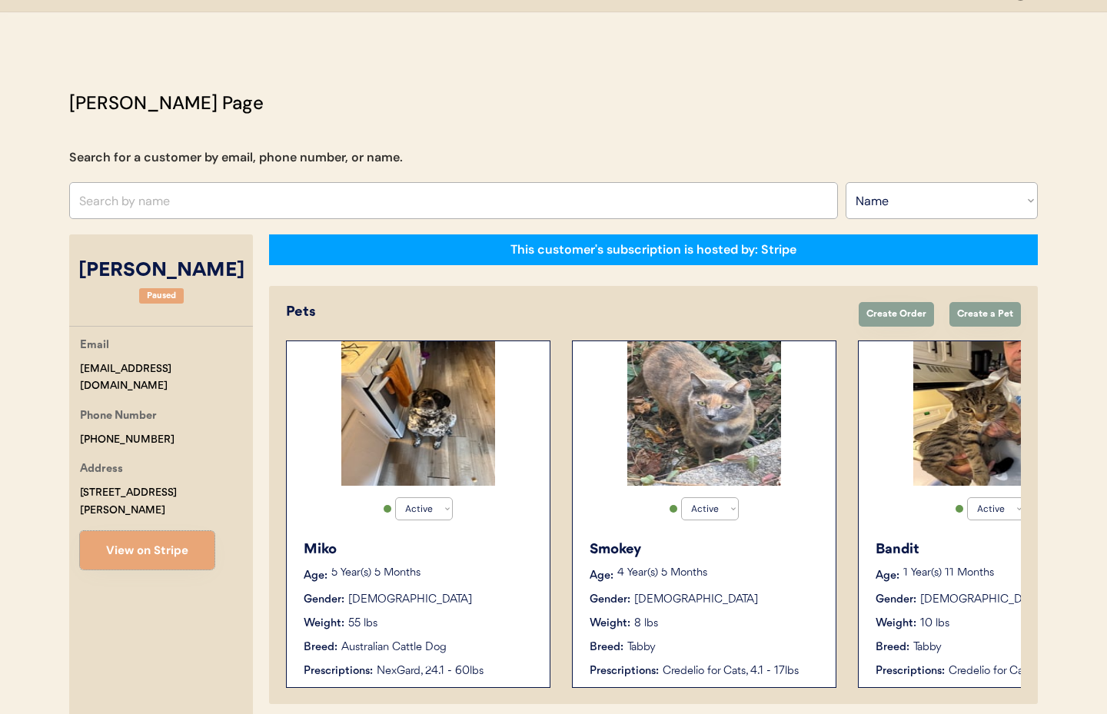
scroll to position [0, 0]
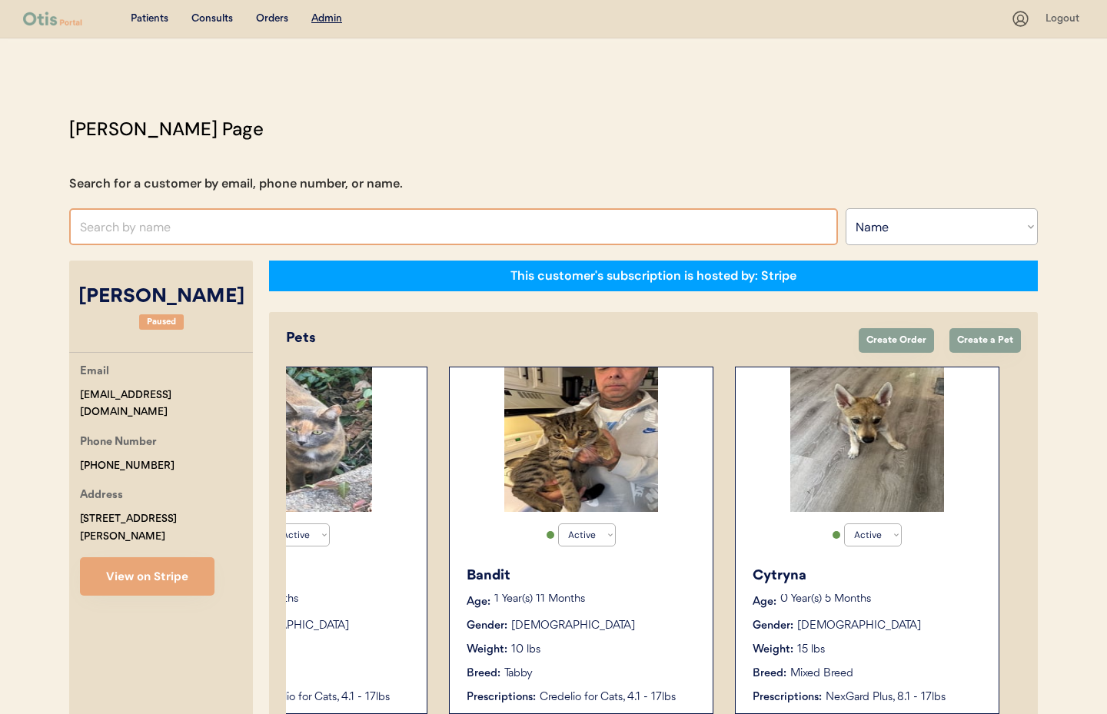
click at [159, 226] on input "text" at bounding box center [453, 226] width 769 height 37
type input "Vinc"
type input "Vincent Negron"
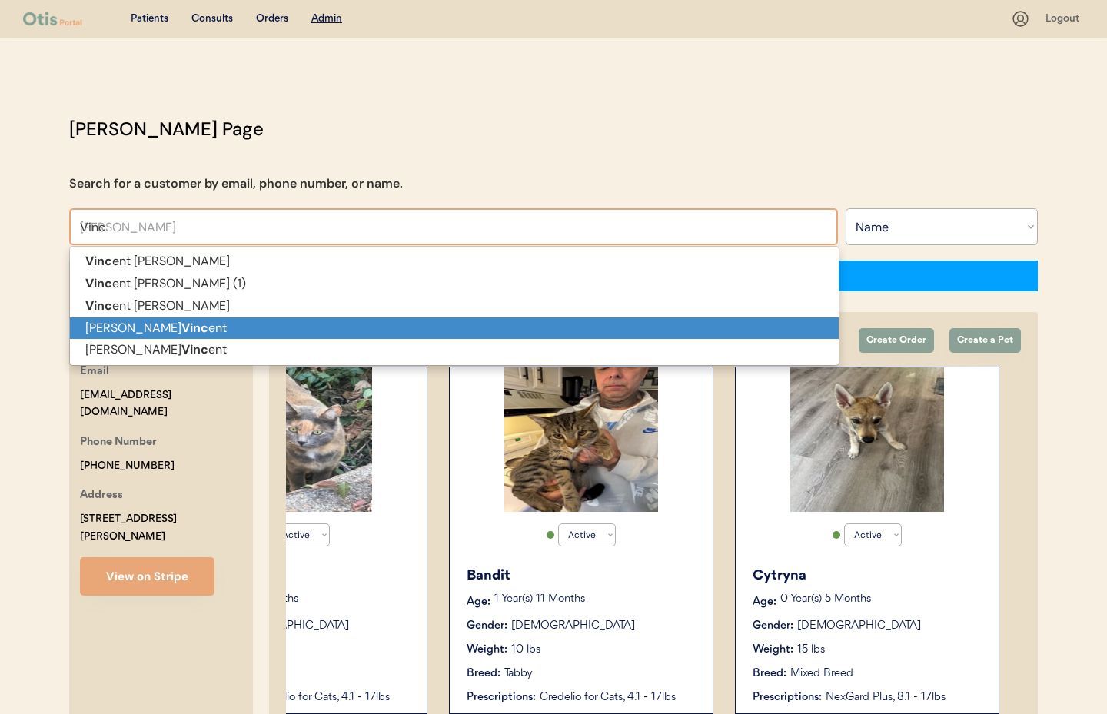
click at [163, 327] on p "Jessica Vinc ent" at bounding box center [454, 329] width 769 height 22
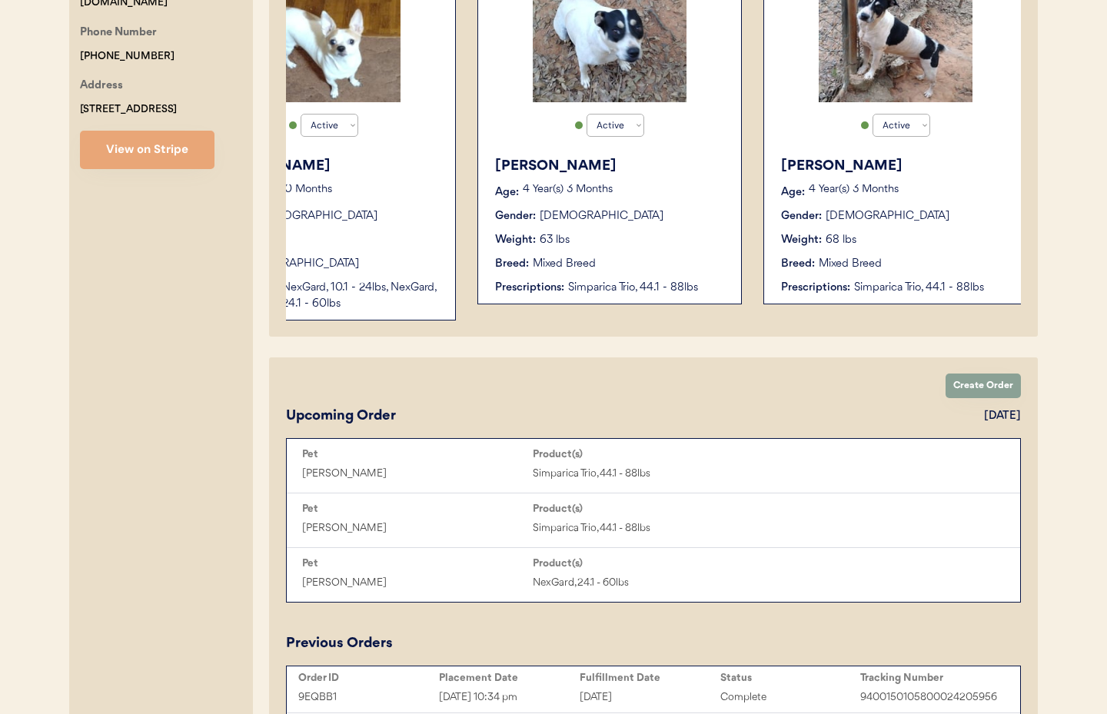
scroll to position [0, 123]
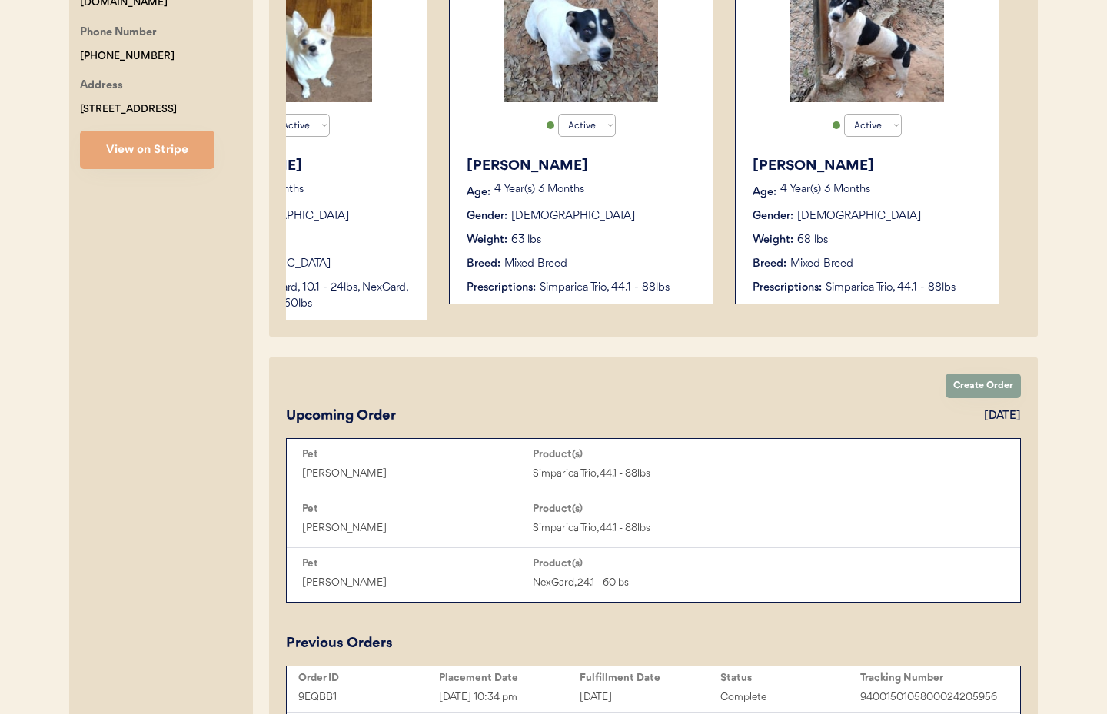
type input "[PERSON_NAME]"
click at [921, 275] on div "Sampson Age: 4 Year(s) 3 Months Gender: Male Weight: 68 lbs Breed: Mixed Breed …" at bounding box center [868, 225] width 248 height 155
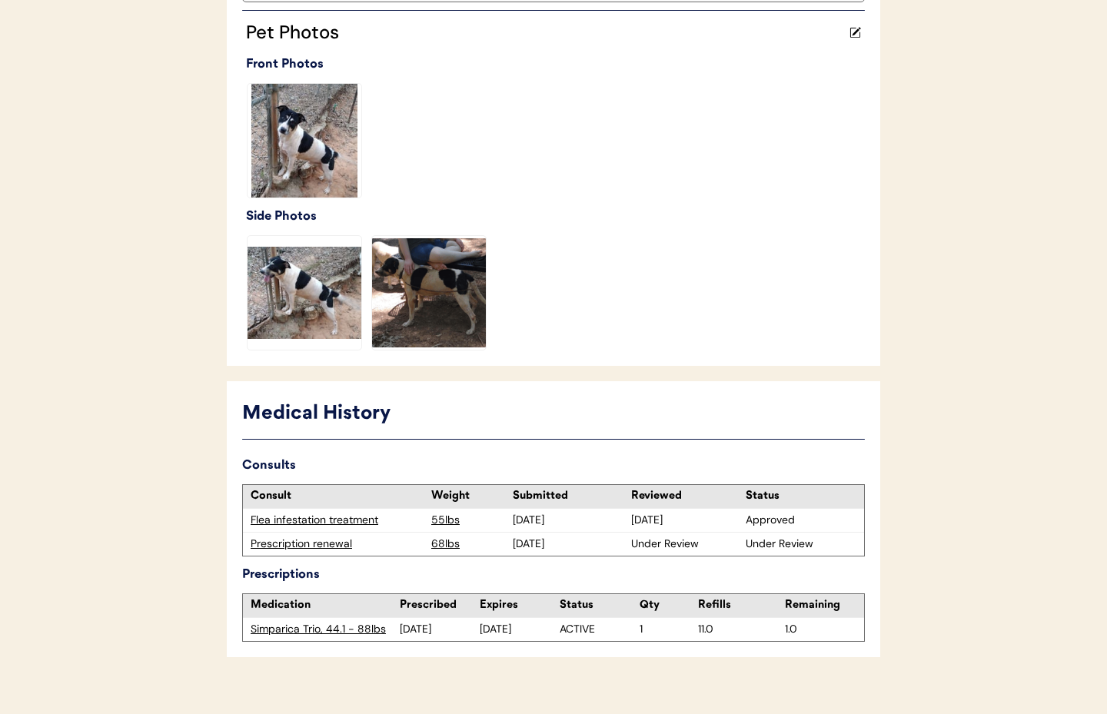
scroll to position [435, 0]
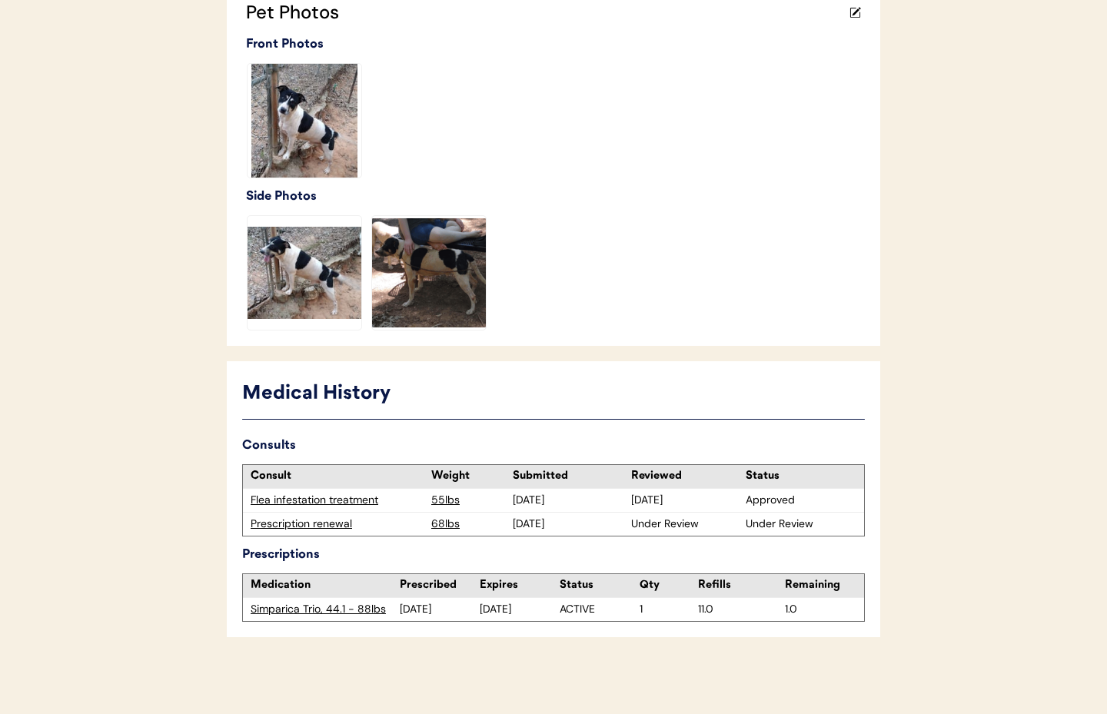
click at [300, 523] on div "Prescription renewal" at bounding box center [337, 524] width 173 height 15
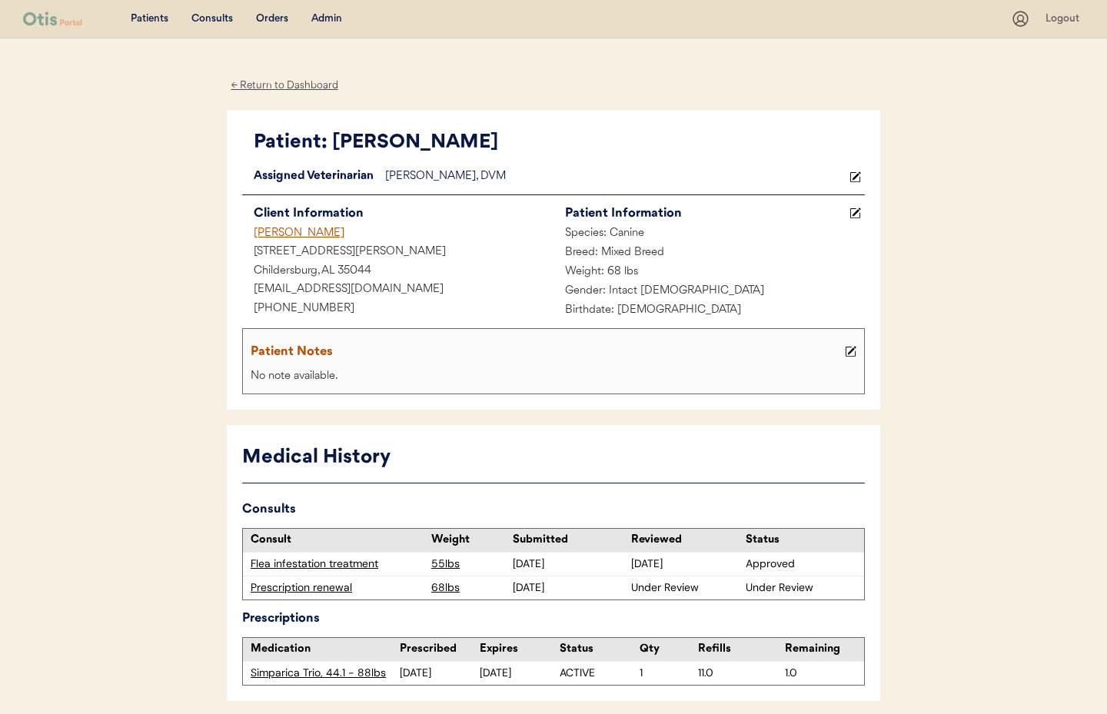
click at [296, 88] on div "← Return to Dashboard" at bounding box center [284, 86] width 115 height 18
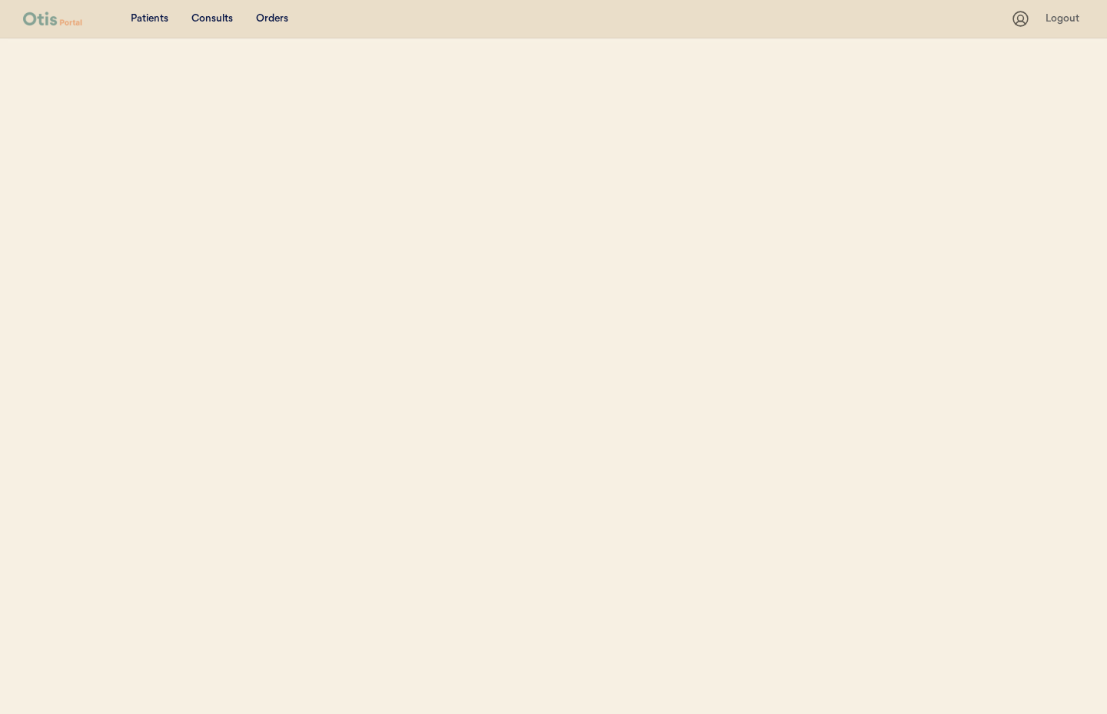
click at [325, 17] on div "Patients Consults Orders" at bounding box center [517, 18] width 988 height 19
select select ""Name""
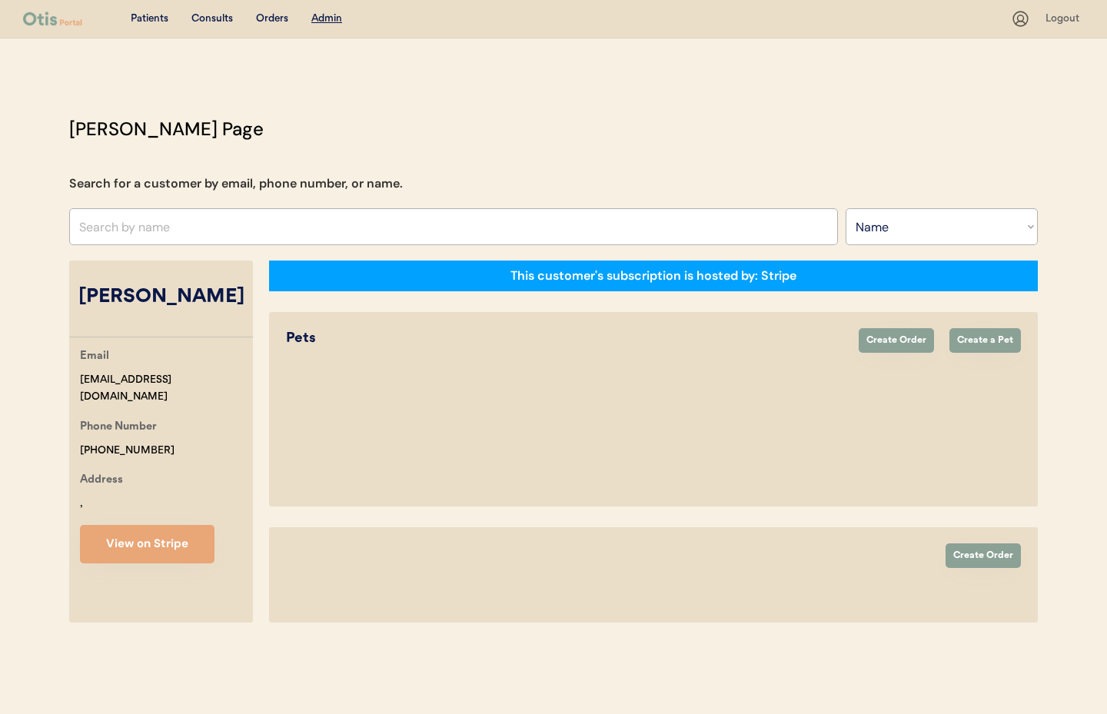
select select "true"
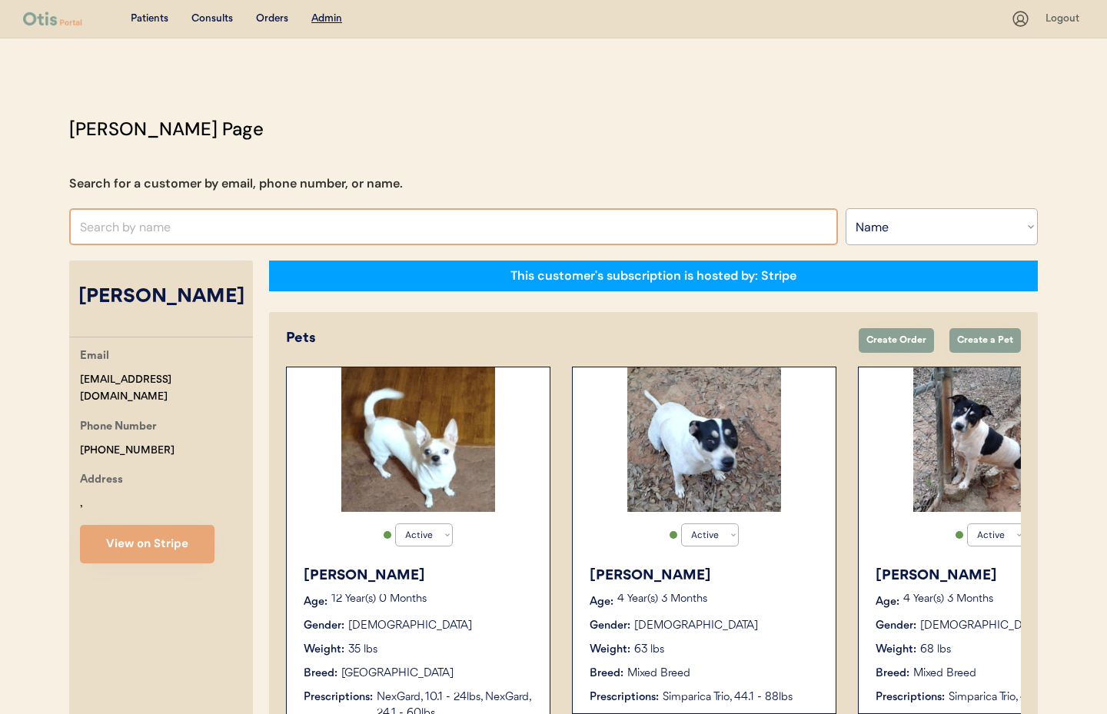
click at [208, 228] on input "text" at bounding box center [453, 226] width 769 height 37
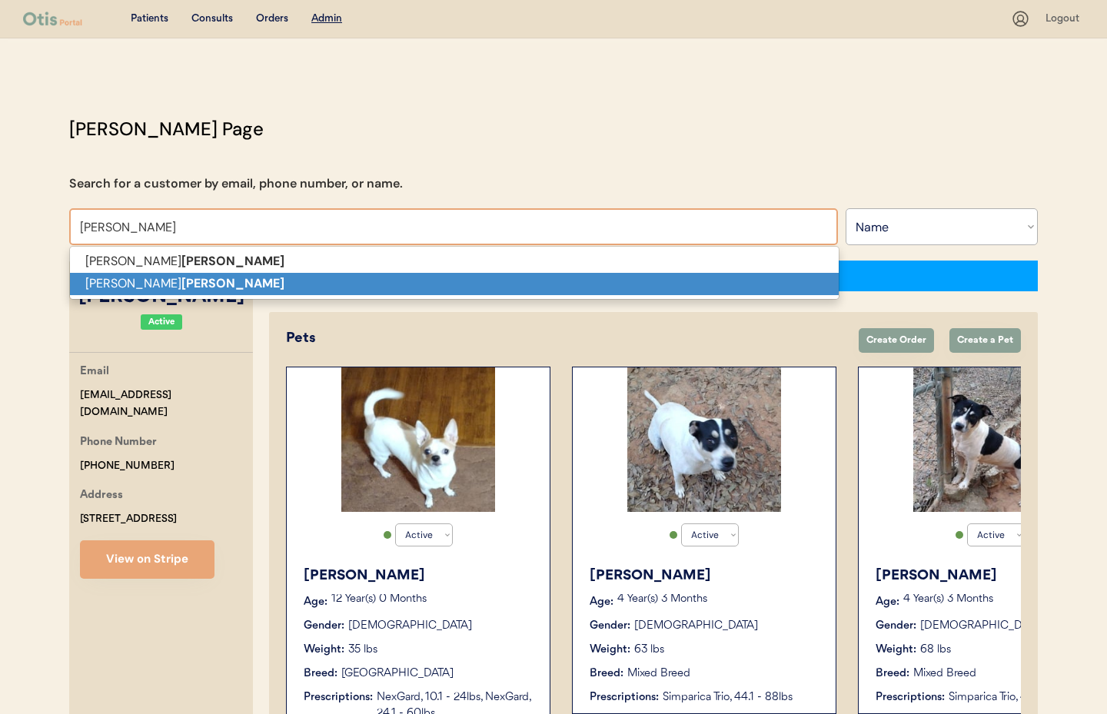
click at [181, 278] on strong "[PERSON_NAME]" at bounding box center [232, 283] width 103 height 16
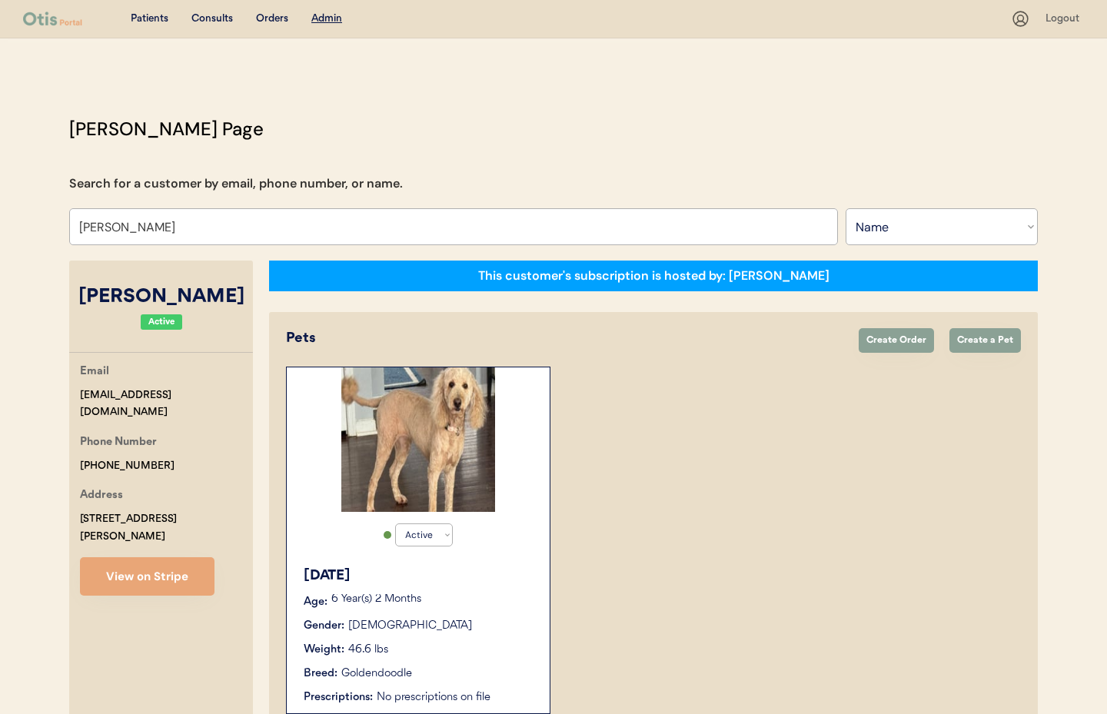
scroll to position [88, 0]
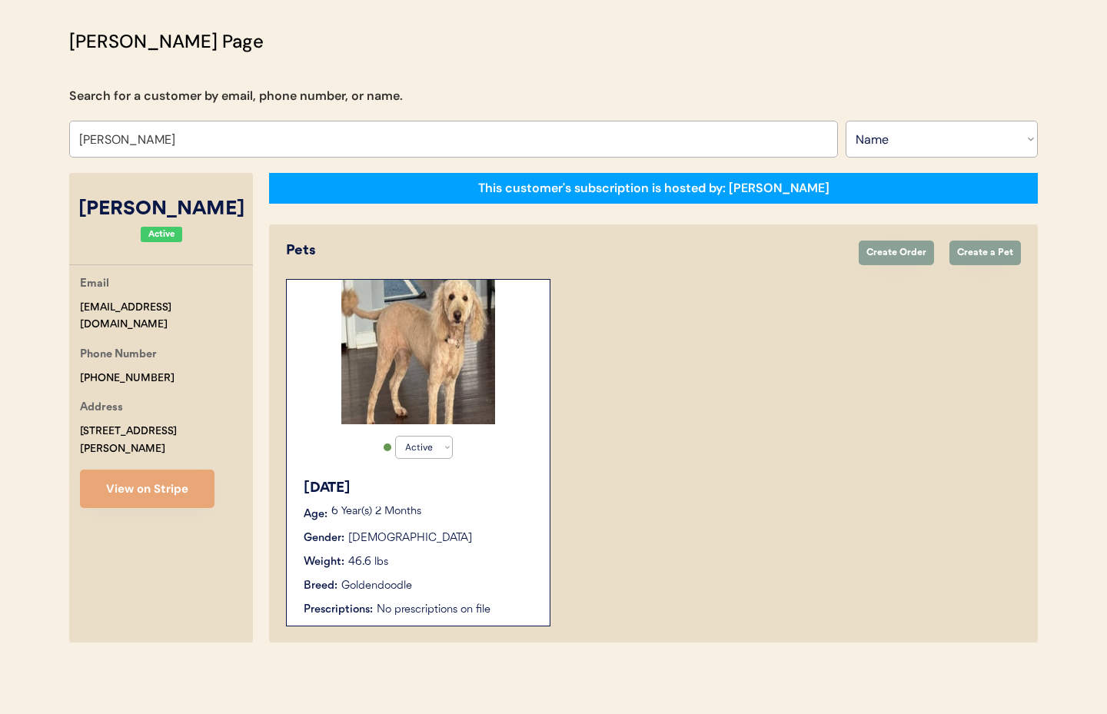
type input "[PERSON_NAME]"
click at [518, 465] on div "Active Active Inactive [DATE] Age: [DEMOGRAPHIC_DATA] Year(s) 2 Months Gender: …" at bounding box center [418, 453] width 265 height 348
